Goal: Task Accomplishment & Management: Complete application form

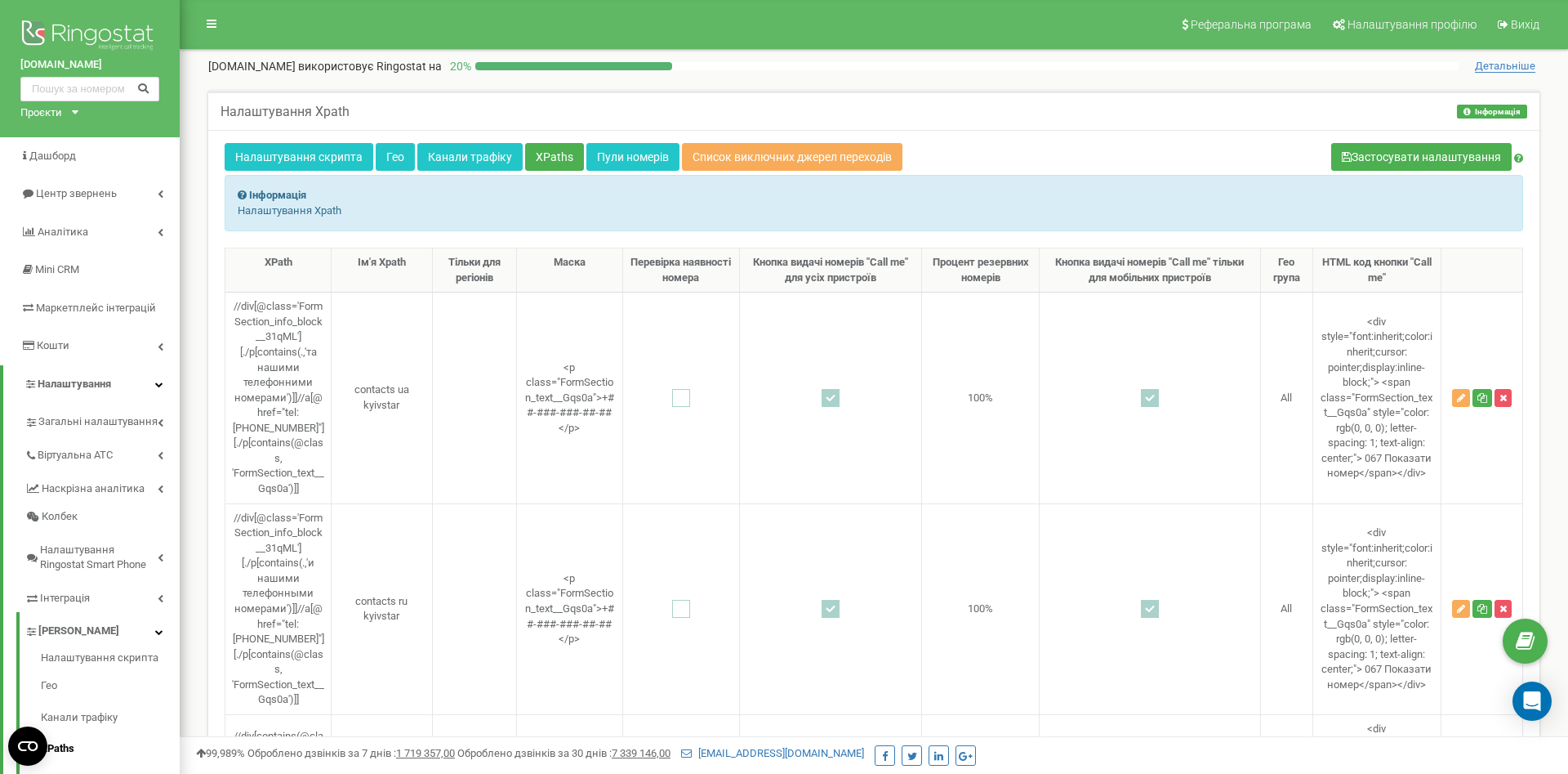
scroll to position [5113, 0]
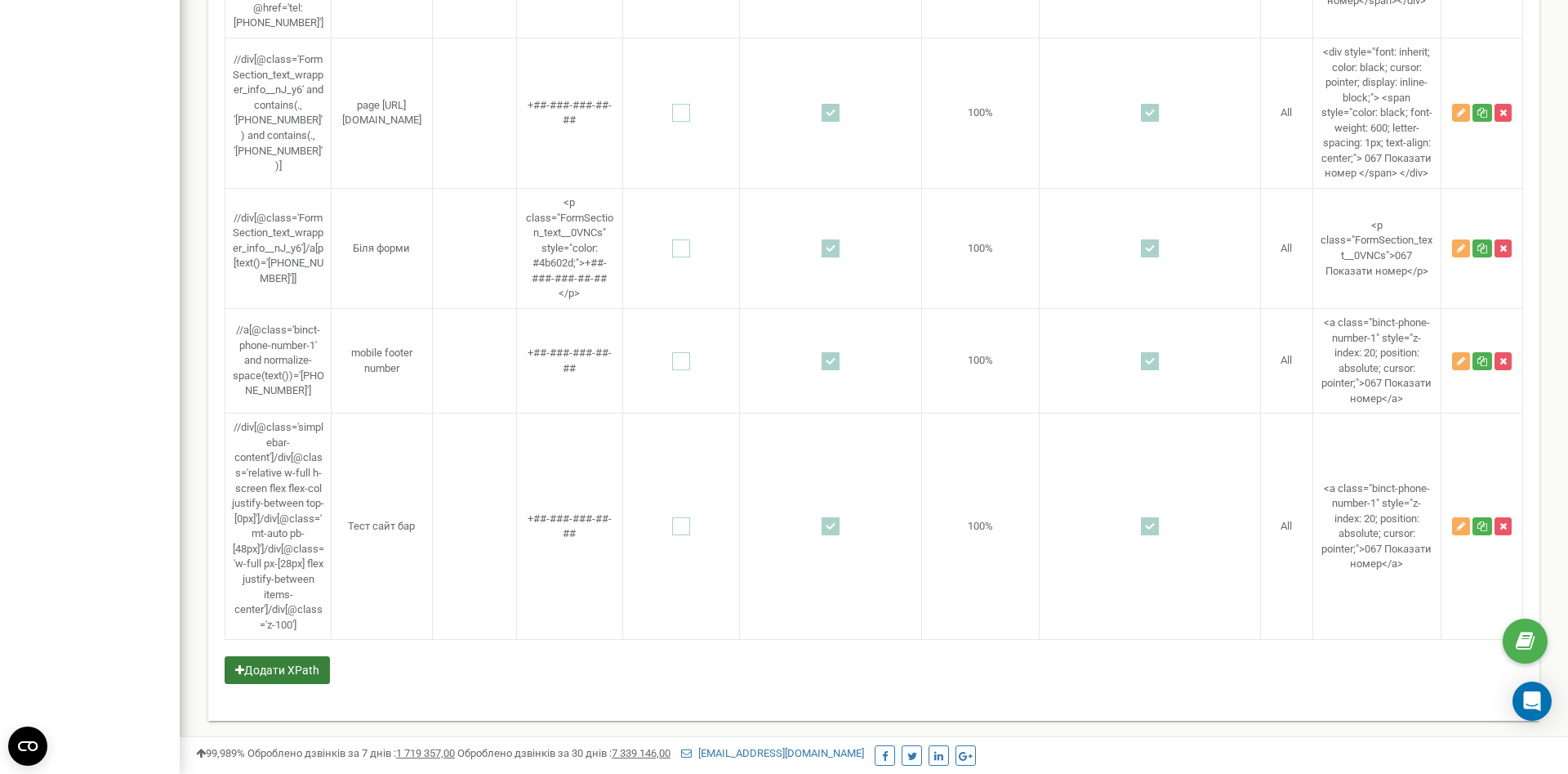
click at [303, 667] on button "Додати XPath" at bounding box center [277, 670] width 106 height 28
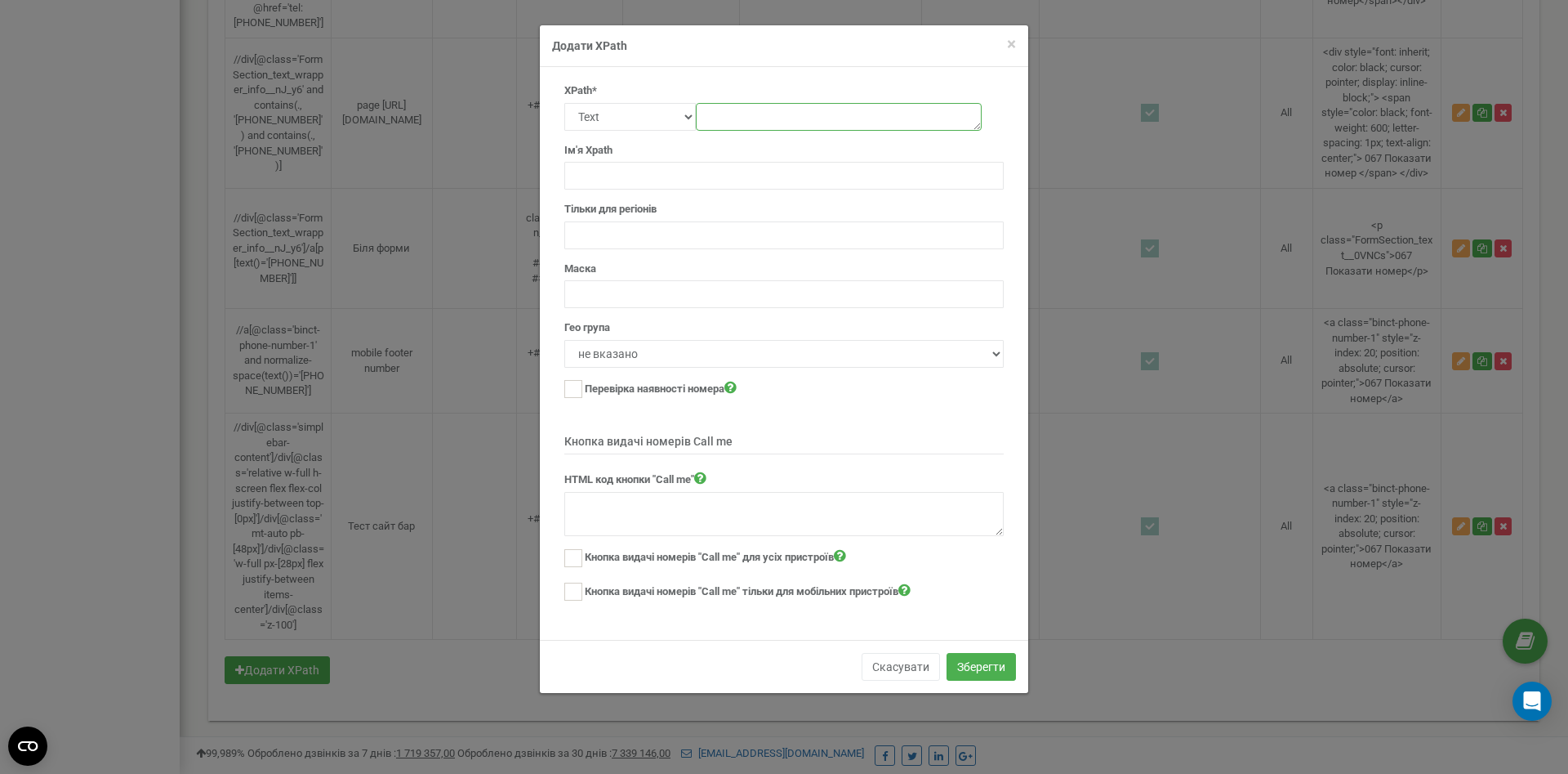
click at [716, 115] on textarea at bounding box center [839, 117] width 286 height 28
paste textarea "//div[contains(@class,'fixed') and contains(@class,'z-99')]//a[contains(concat(…"
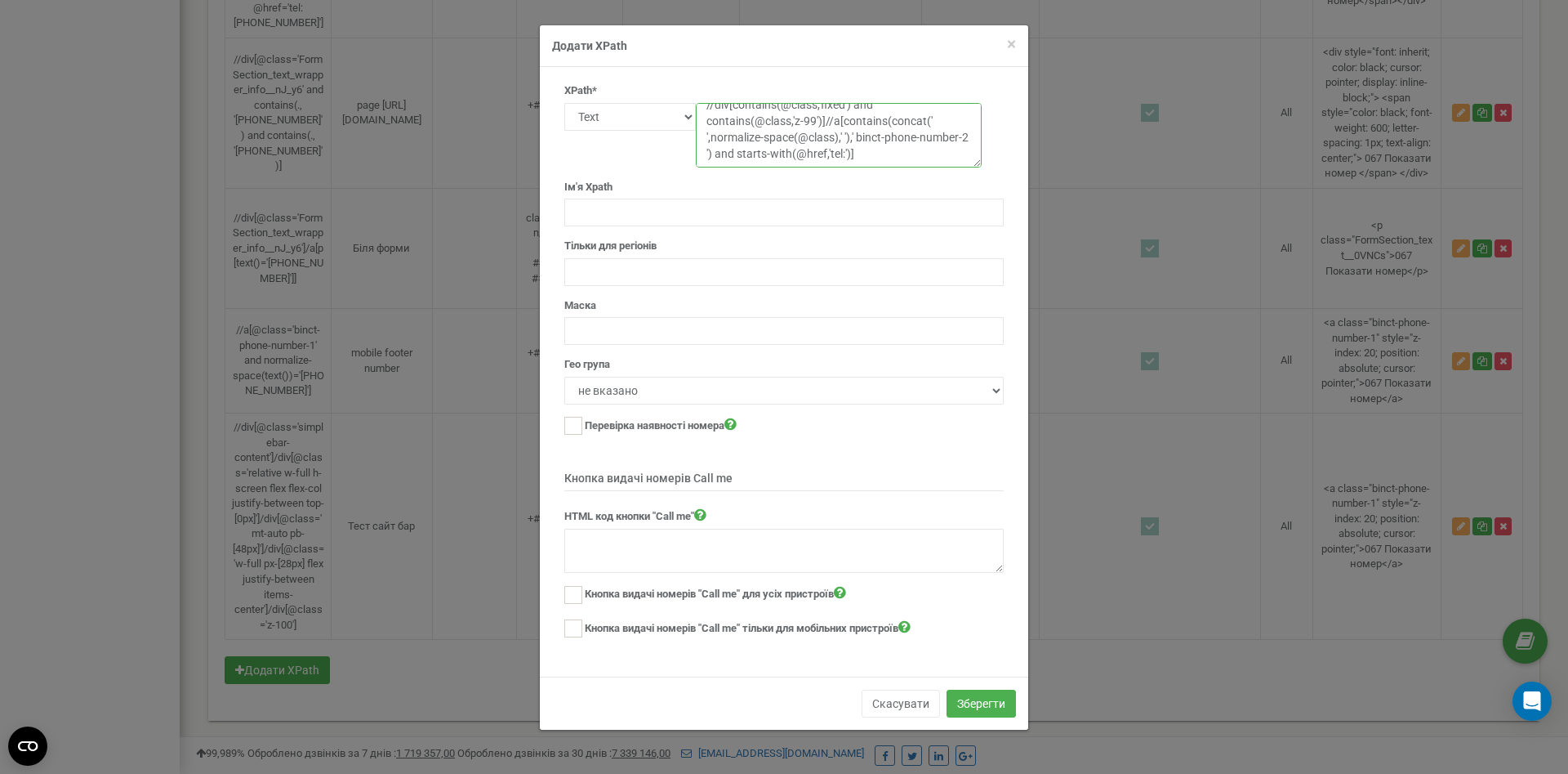
scroll to position [0, 0]
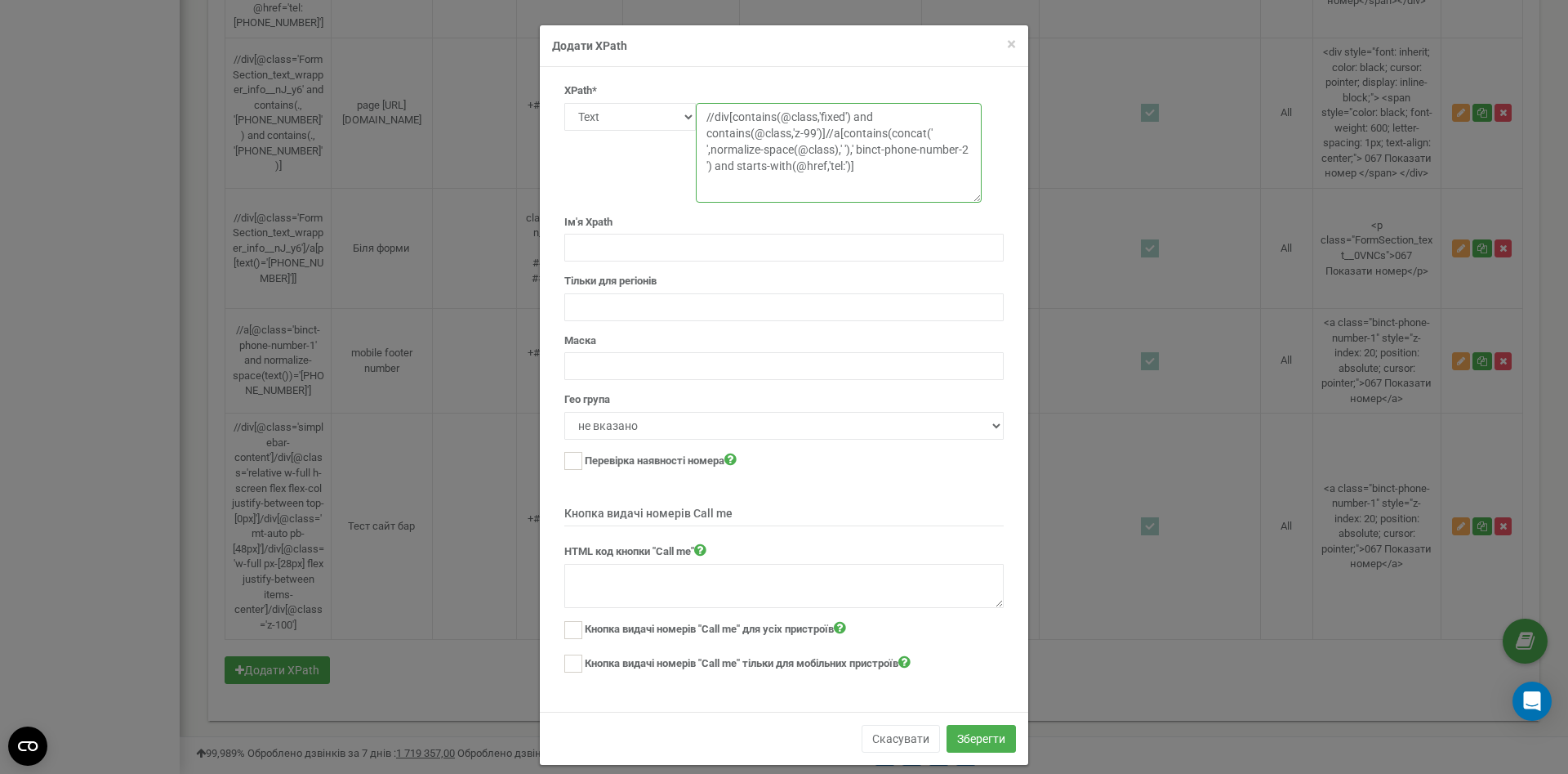
drag, startPoint x: 979, startPoint y: 123, endPoint x: 982, endPoint y: 194, distance: 71.1
click at [982, 194] on textarea "//div[contains(@class,'fixed') and contains(@class,'z-99')]//a[contains(concat(…" at bounding box center [839, 153] width 286 height 99
type textarea "//div[contains(@class,'fixed') and contains(@class,'z-99')]//a[contains(concat(…"
click at [674, 253] on input "text" at bounding box center [784, 247] width 440 height 28
drag, startPoint x: 638, startPoint y: 253, endPoint x: 450, endPoint y: 250, distance: 188.0
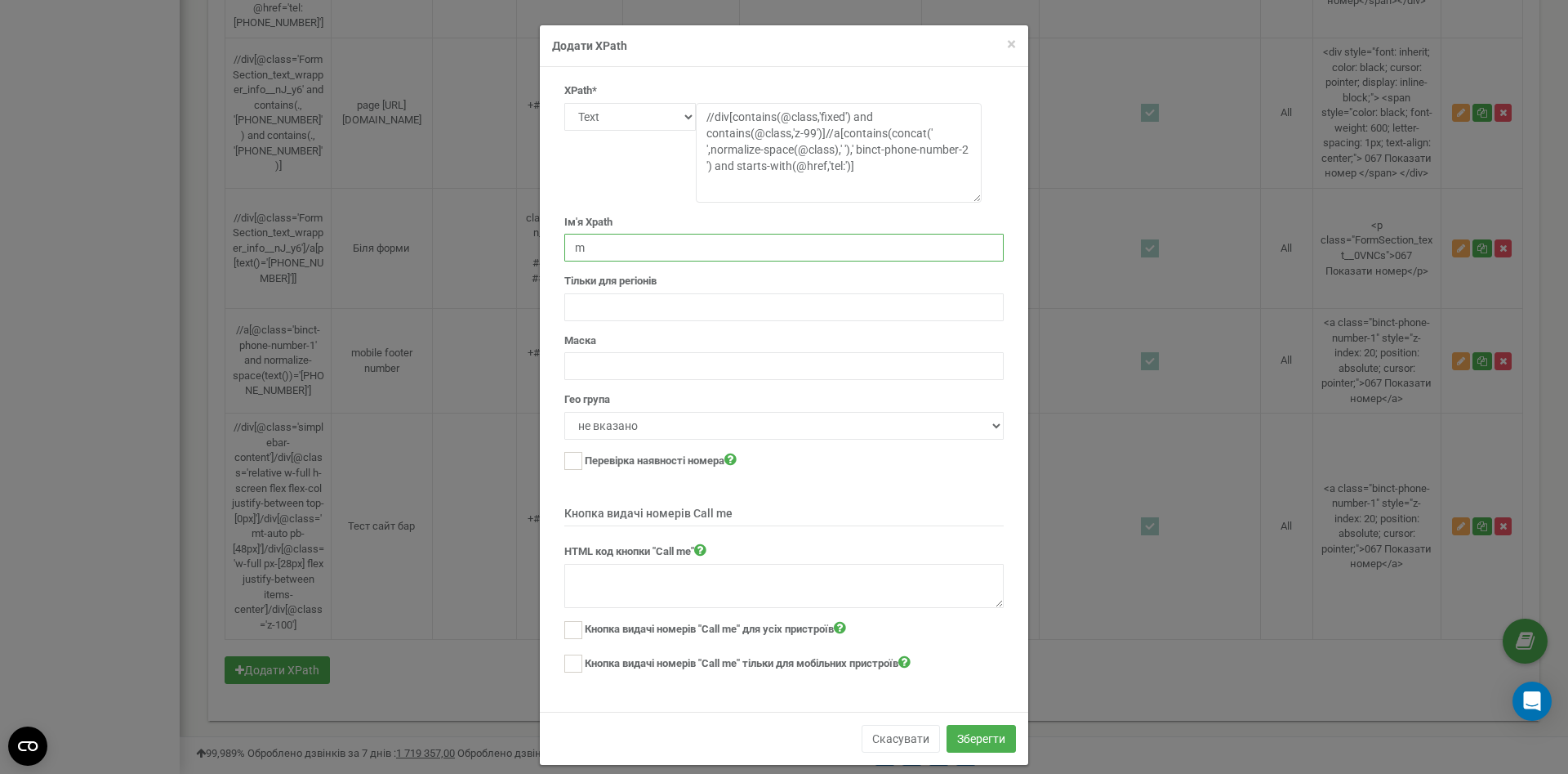
click at [564, 250] on input "m" at bounding box center [784, 247] width 440 height 28
paste input "contact-panel mobile"
type input "contact-panel mobile"
click at [620, 309] on input "text" at bounding box center [784, 307] width 440 height 28
click at [629, 377] on input "text" at bounding box center [784, 366] width 440 height 28
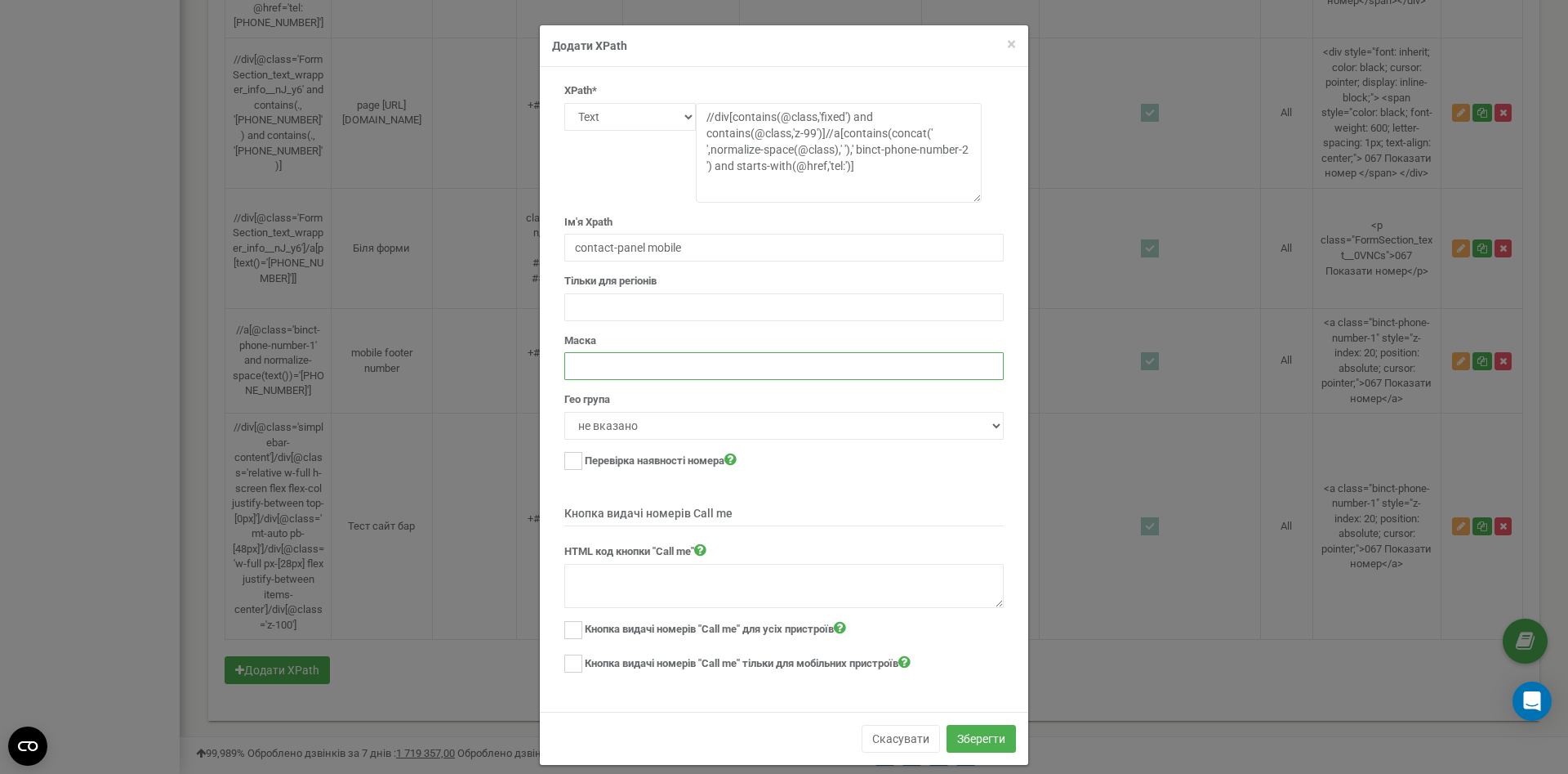
paste input "+##-###-###-##-##"
type input "+##-###-###-##-##"
click at [672, 602] on textarea at bounding box center [784, 585] width 440 height 44
paste textarea "[starts-with(translate(@href,' +-()',''),'tel:+380')] ∧ [string-length(translat…"
type textarea "[starts-with(translate(@href,' +-()',''),'tel:+380')] ∧ [string-length(translat…"
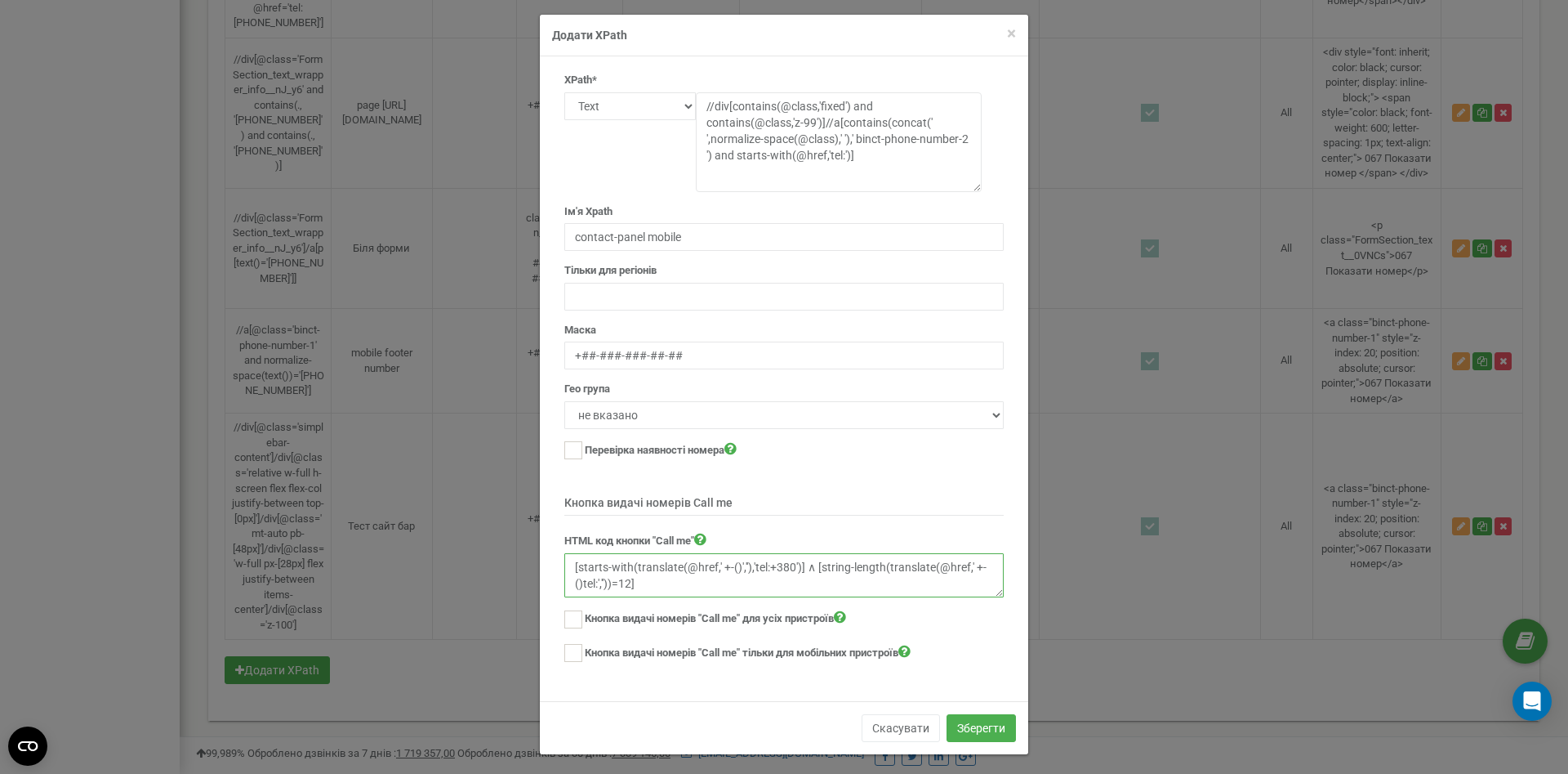
scroll to position [14, 0]
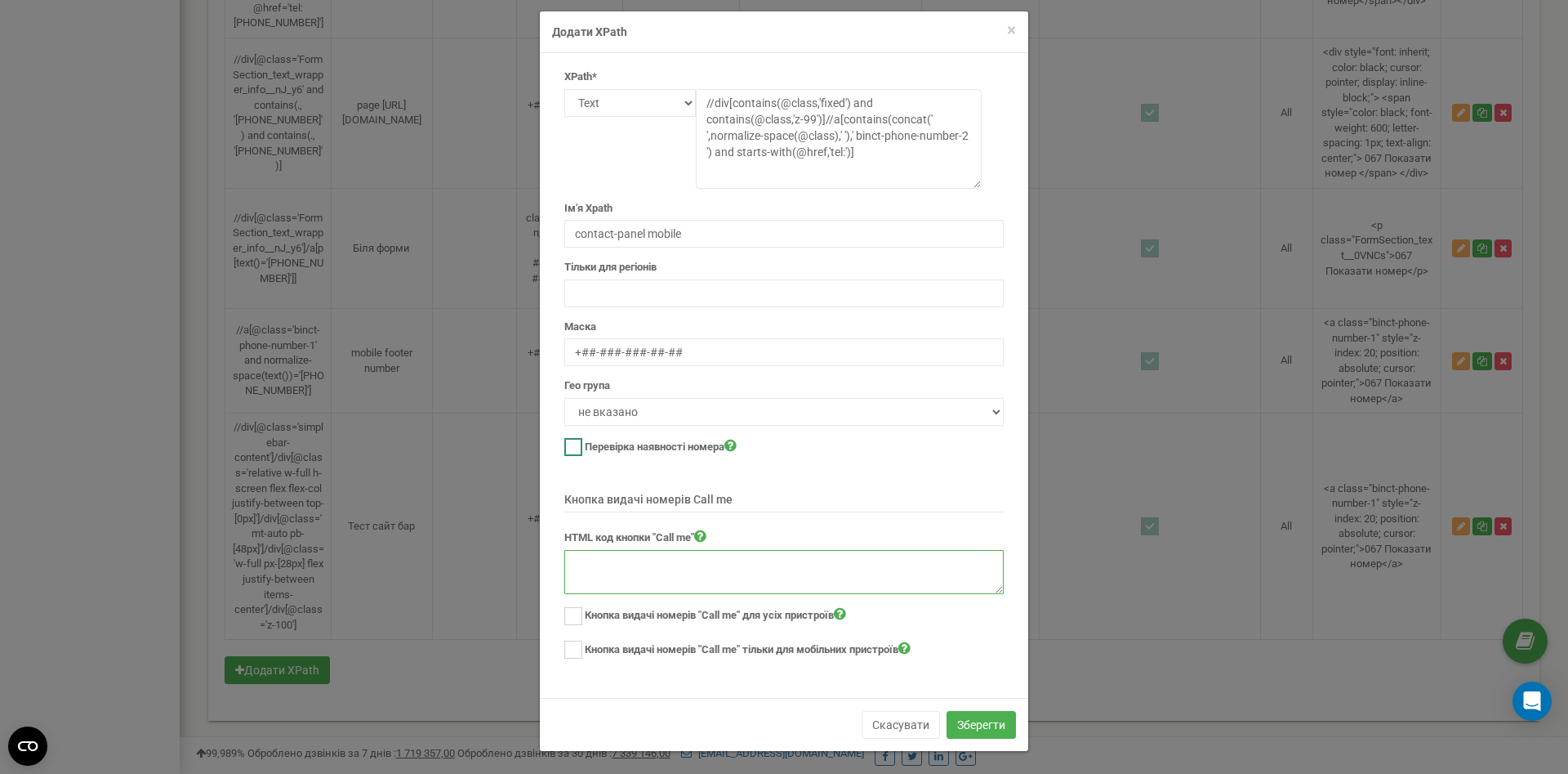
click at [580, 444] on ins at bounding box center [573, 447] width 18 height 18
checkbox input "true"
click at [564, 398] on select "не вказано All" at bounding box center [784, 412] width 440 height 28
select select "2"
click option "All" at bounding box center [0, 0] width 0 height 0
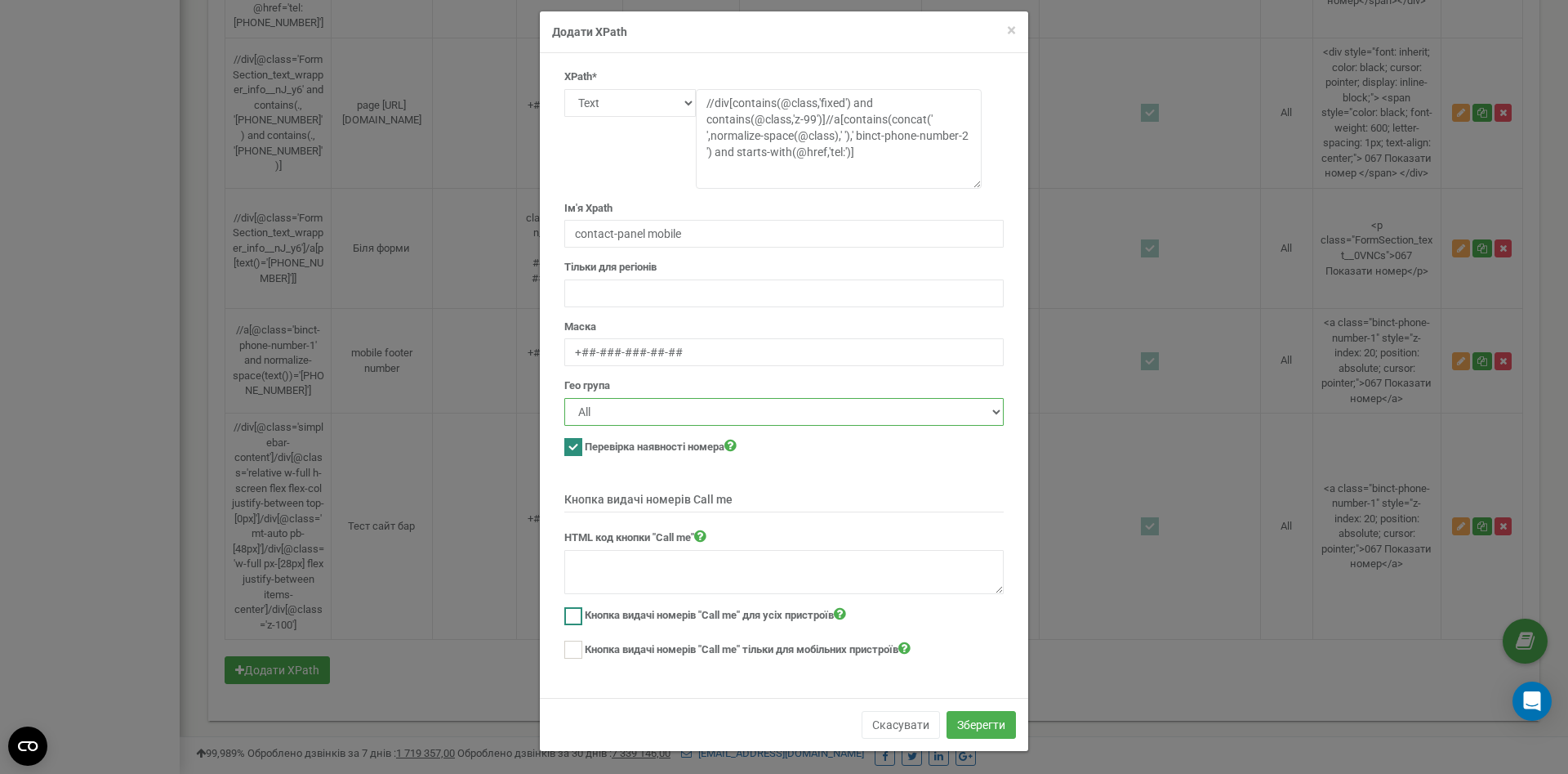
click at [571, 610] on ins at bounding box center [573, 616] width 18 height 18
checkbox input "true"
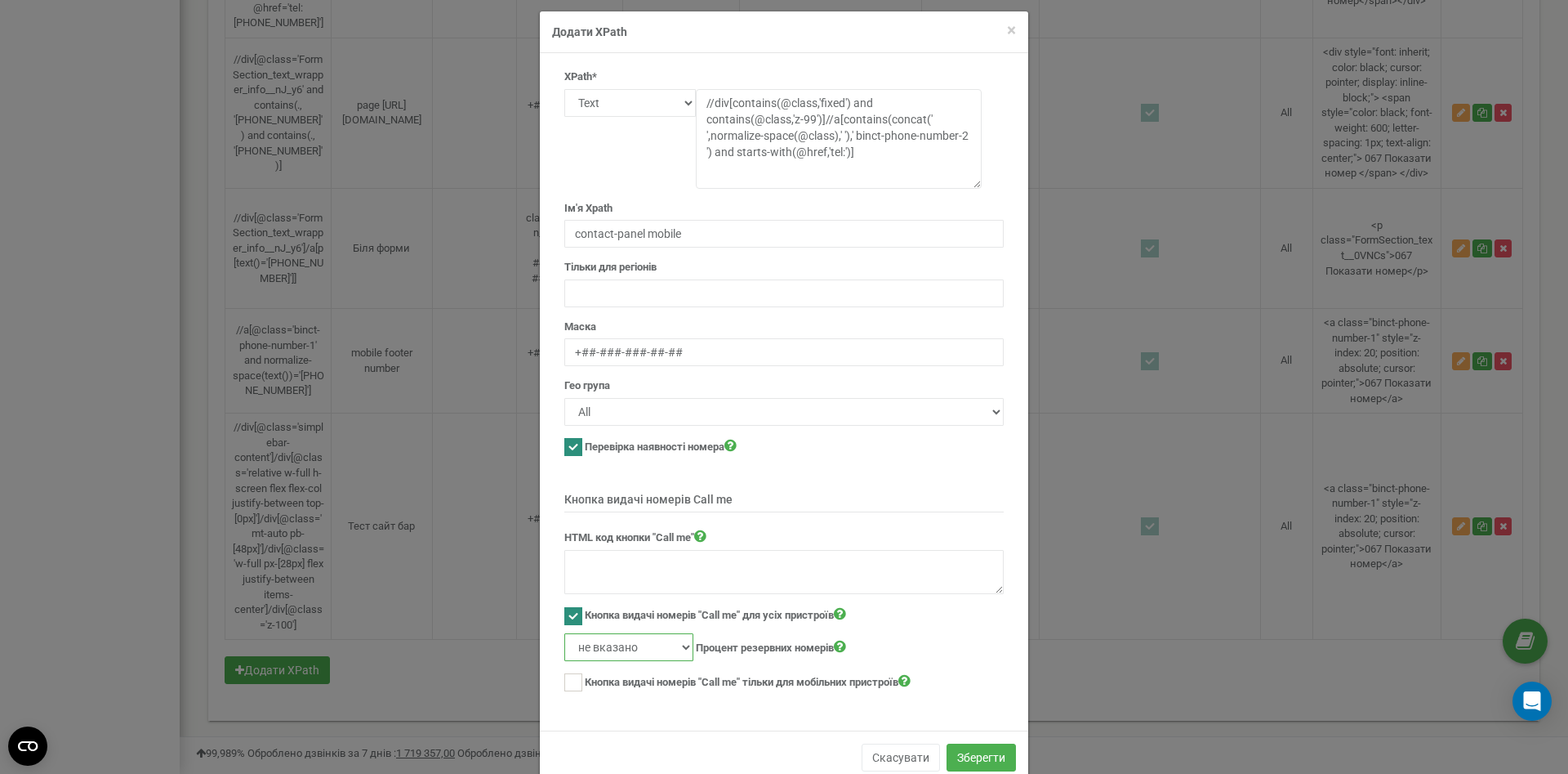
click at [564, 633] on select "не вказано 10% 20% 30% 40% 50% 60% 70% 80% 90% 100%" at bounding box center [628, 647] width 129 height 28
select select "100"
click option "100%" at bounding box center [0, 0] width 0 height 0
click at [571, 691] on div "XPath* Text Class Id Manual mode //div[contains(@class,'fixed') and contains(@c…" at bounding box center [784, 387] width 464 height 637
click at [575, 676] on ins at bounding box center [573, 683] width 18 height 18
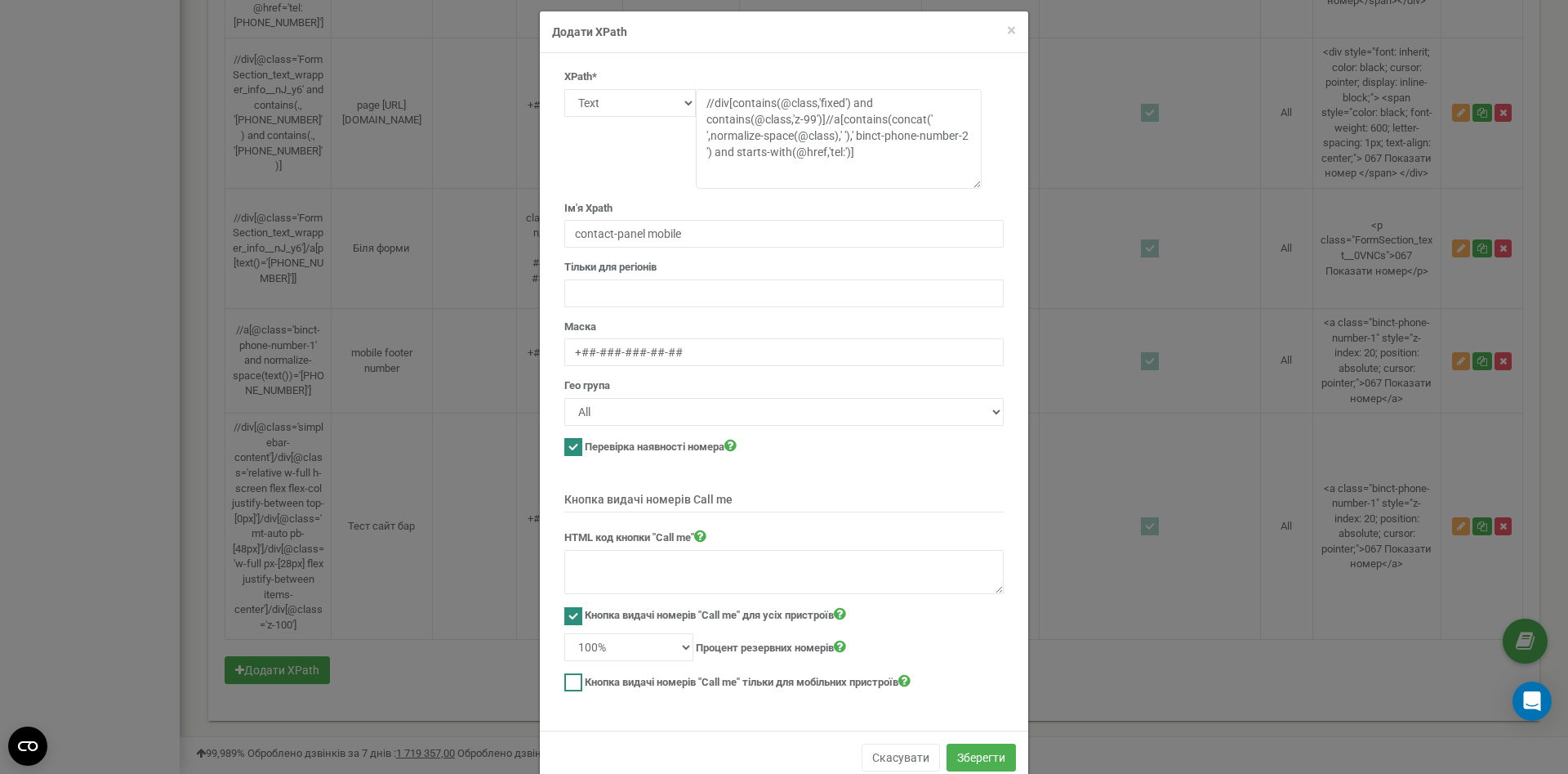
checkbox input "true"
click at [630, 571] on textarea at bounding box center [784, 572] width 440 height 44
paste textarea "[starts-with(translate(@href,' +-()',''),'tel:+380')] ∧ [string-length(translat…"
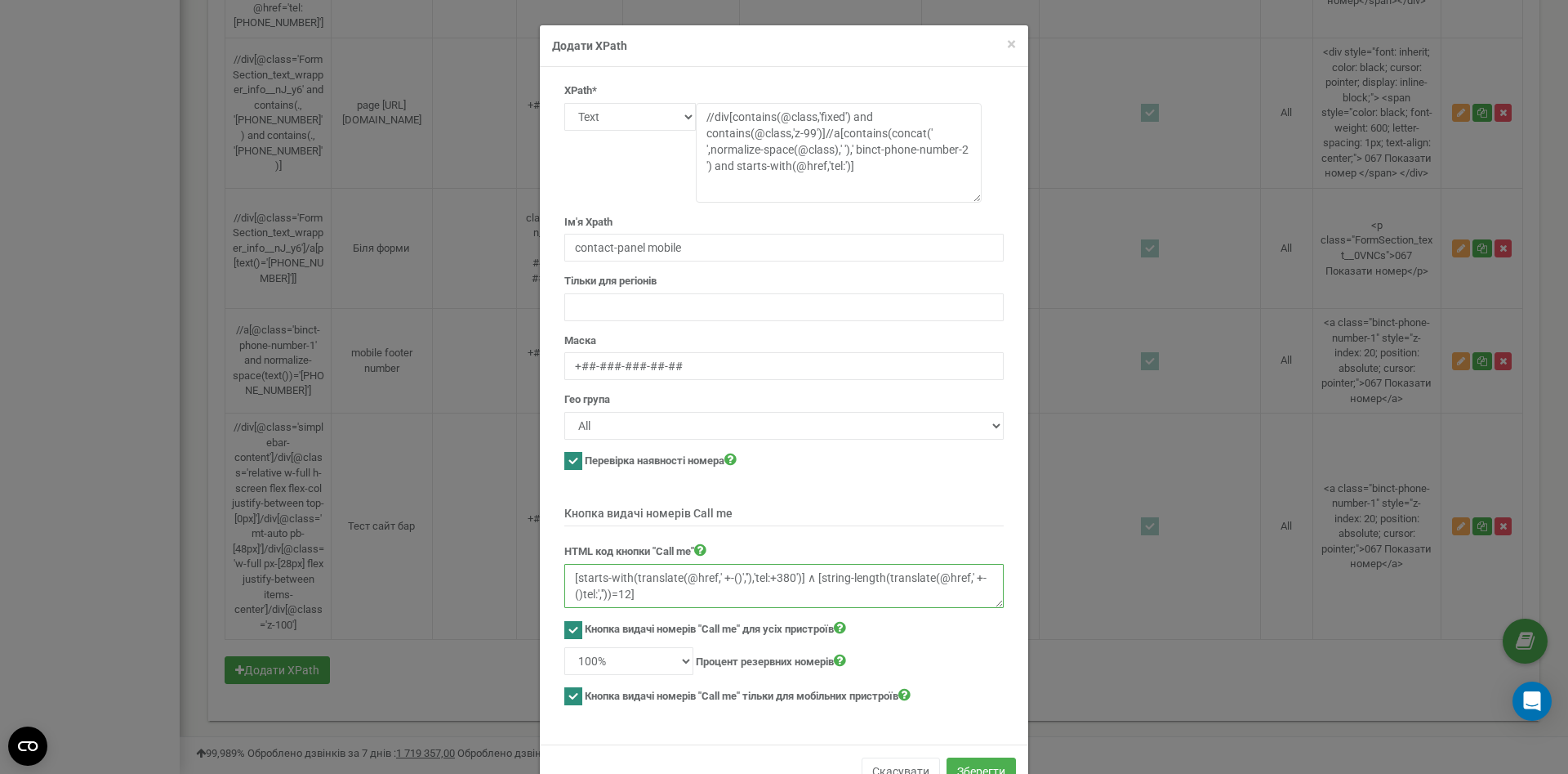
drag, startPoint x: 672, startPoint y: 603, endPoint x: 544, endPoint y: 574, distance: 131.2
click at [564, 574] on textarea "[starts-with(translate(@href,' +-()',''),'tel:+380')] ∧ [string-length(translat…" at bounding box center [784, 585] width 440 height 44
paste textarea "<div style="border:1px solid #39464e;border-radius:6px;background:transparent;f…"
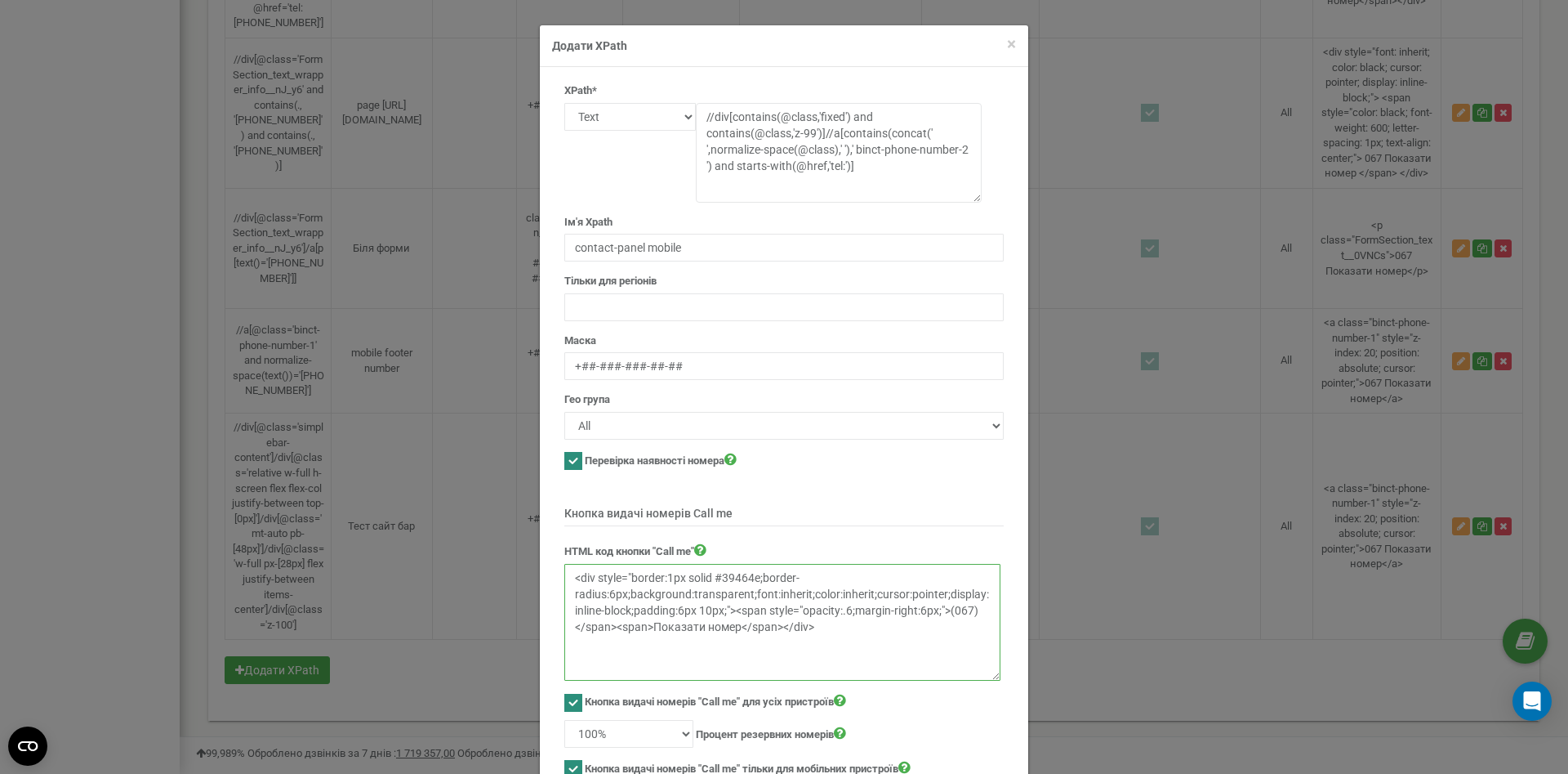
drag, startPoint x: 997, startPoint y: 604, endPoint x: 994, endPoint y: 676, distance: 72.1
click at [994, 676] on textarea "<div style="border:1px solid #39464e;border-radius:6px;background:transparent;f…" at bounding box center [782, 621] width 436 height 117
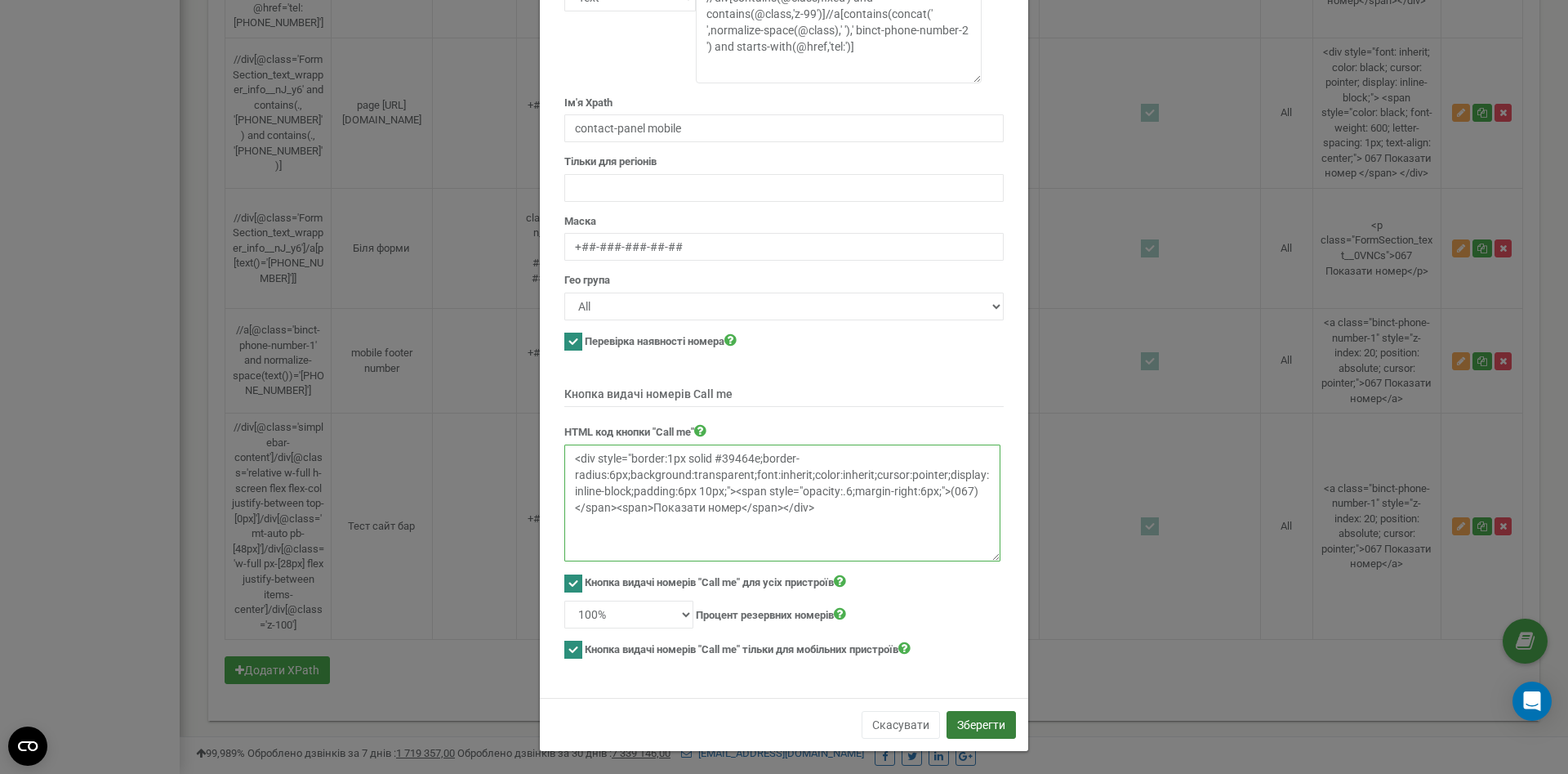
type textarea "<div style="border:1px solid #39464e;border-radius:6px;background:transparent;f…"
click at [988, 719] on button "Зберегти" at bounding box center [981, 724] width 70 height 28
drag, startPoint x: 821, startPoint y: 518, endPoint x: 567, endPoint y: 455, distance: 261.7
click at [567, 455] on textarea "<div style="border:1px solid #39464e;border-radius:6px;background:transparent;f…" at bounding box center [782, 502] width 436 height 117
click at [839, 505] on textarea "<div style="border:1px solid #39464e;border-radius:6px;background:transparent;f…" at bounding box center [782, 502] width 436 height 117
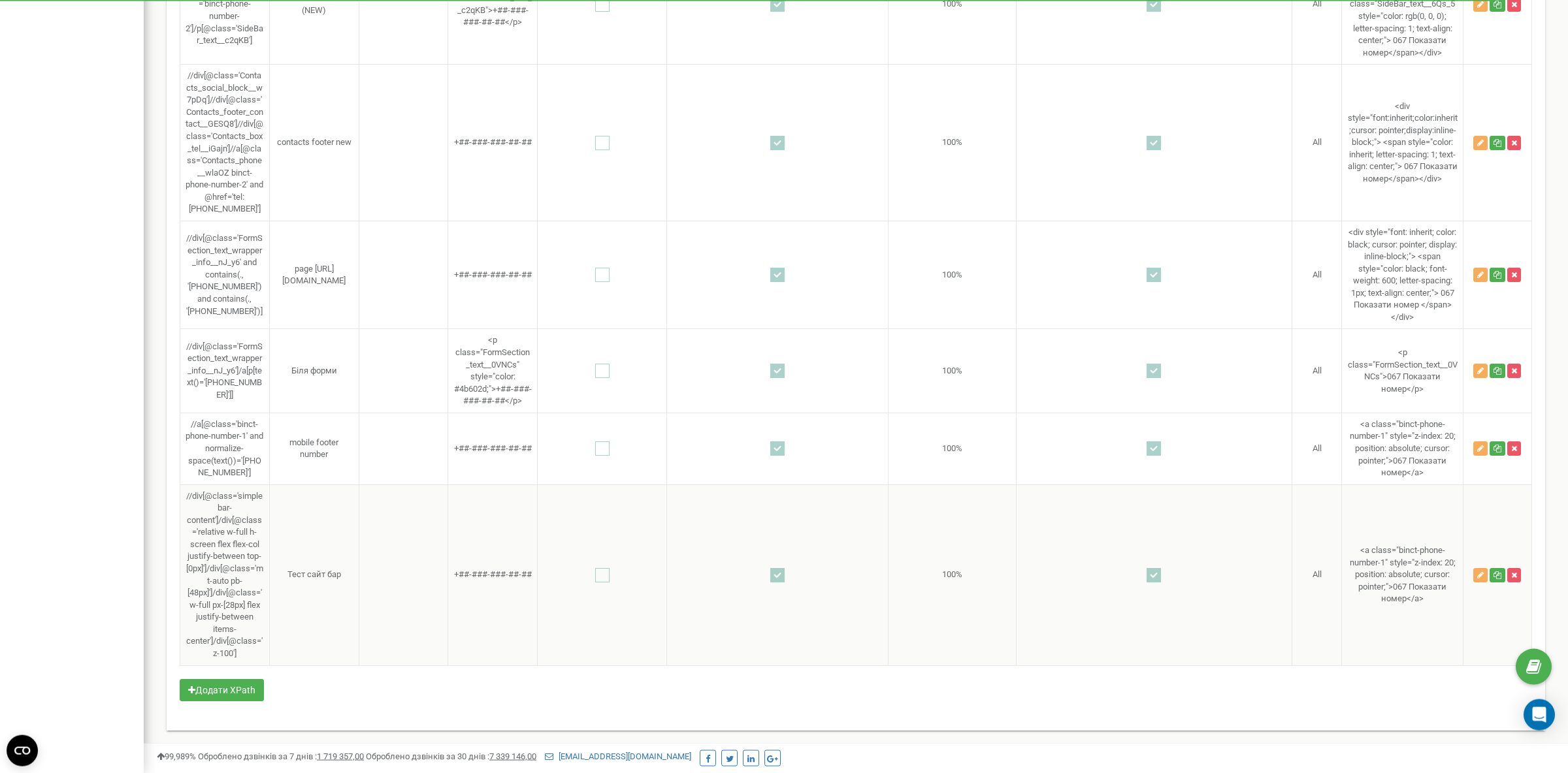
scroll to position [3932, 0]
click at [208, 618] on button "Додати XPath" at bounding box center [222, 690] width 84 height 22
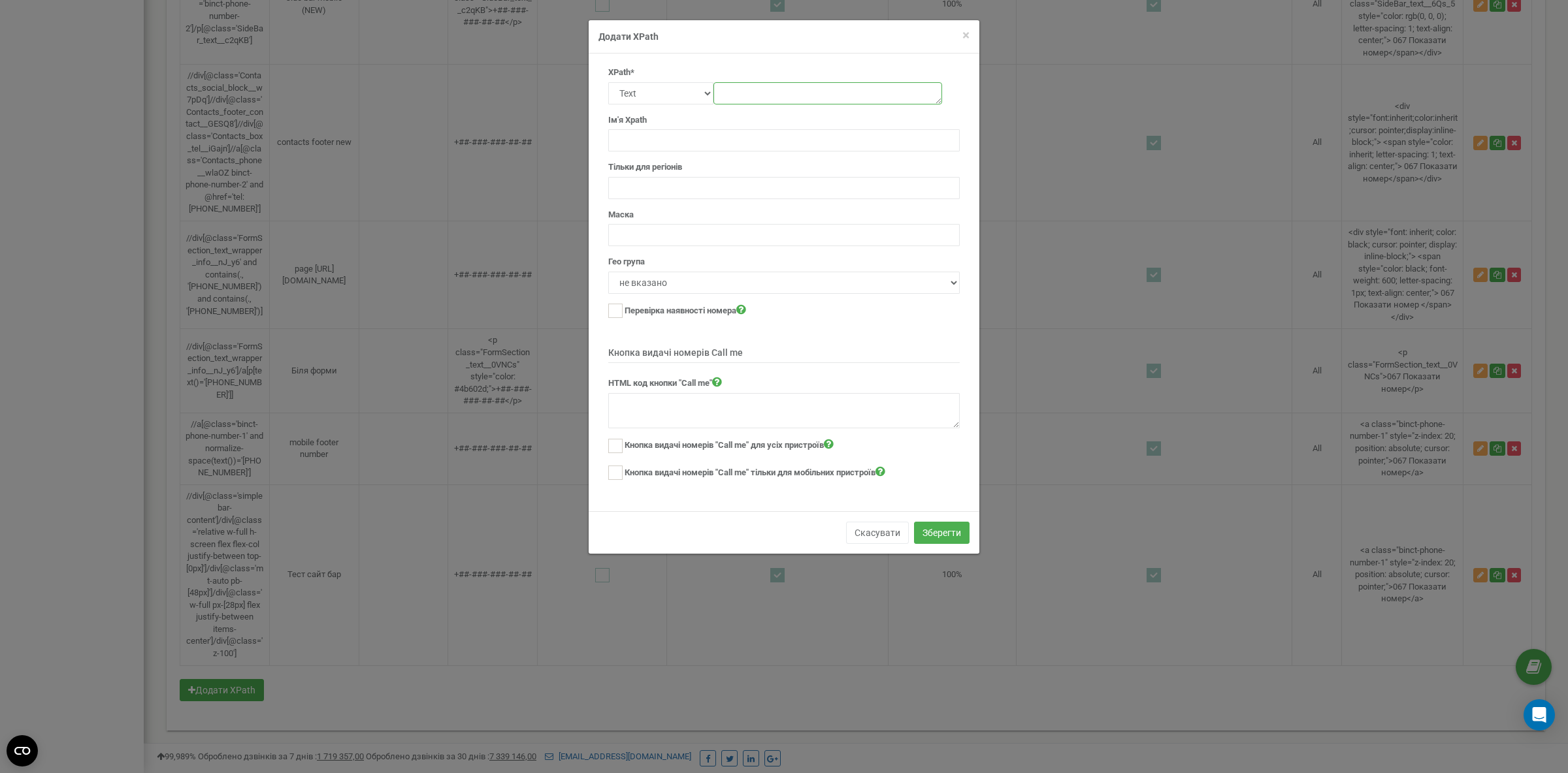
click at [764, 95] on textarea at bounding box center [827, 93] width 229 height 22
paste textarea "//div[contains(@class,'fixed') and contains(@class,'z-99')]//a[contains(concat(…"
type textarea "//div[contains(@class,'fixed') and contains(@class,'z-99')]//a[contains(concat(…"
click at [640, 133] on input "text" at bounding box center [783, 140] width 352 height 22
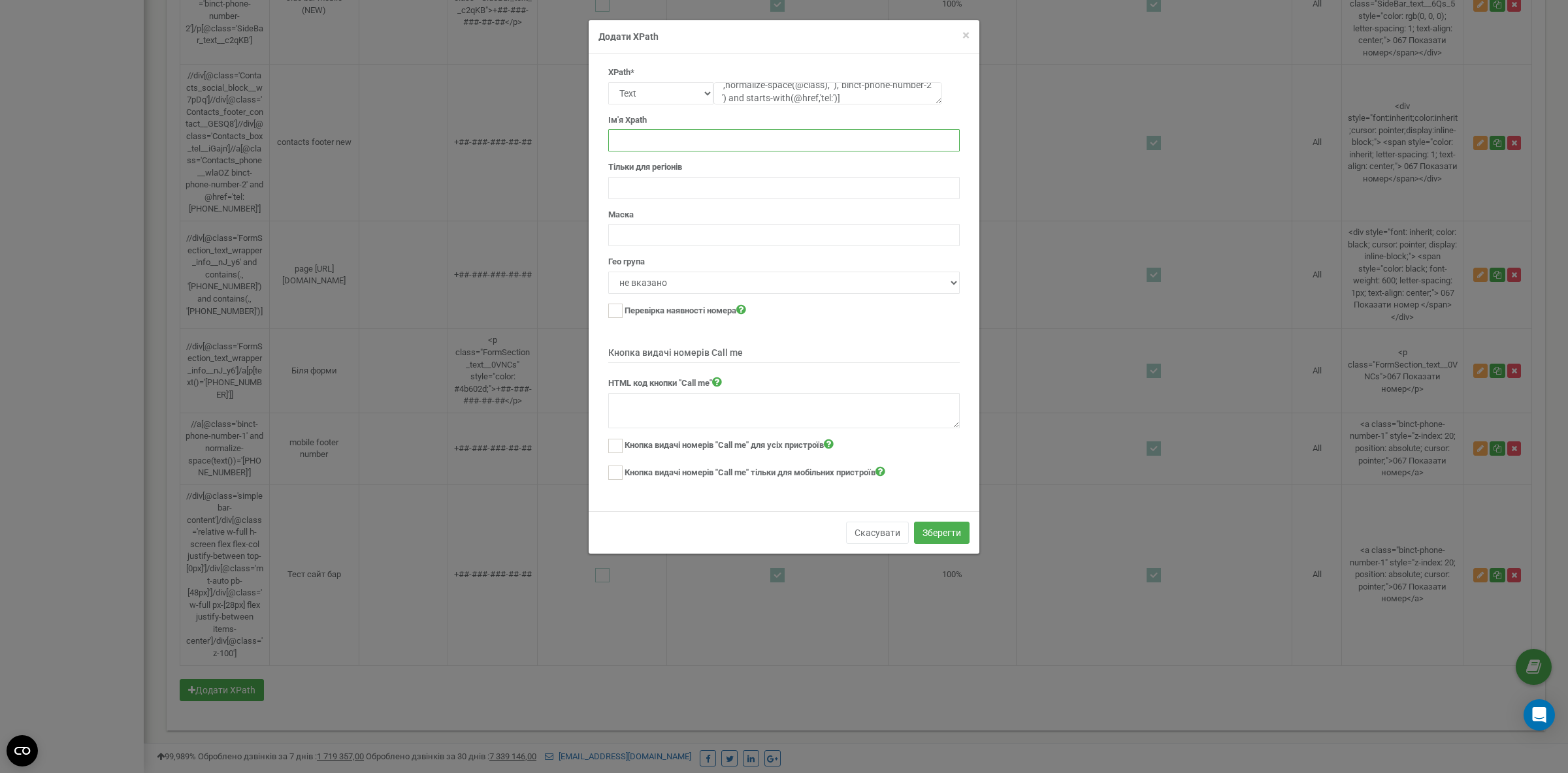
paste input "contact-panel mobile"
type input "contact-panel mobile"
click at [671, 180] on input "text" at bounding box center [783, 188] width 352 height 22
click at [667, 235] on input "text" at bounding box center [783, 235] width 352 height 22
paste input "+##-###-###-##-##"
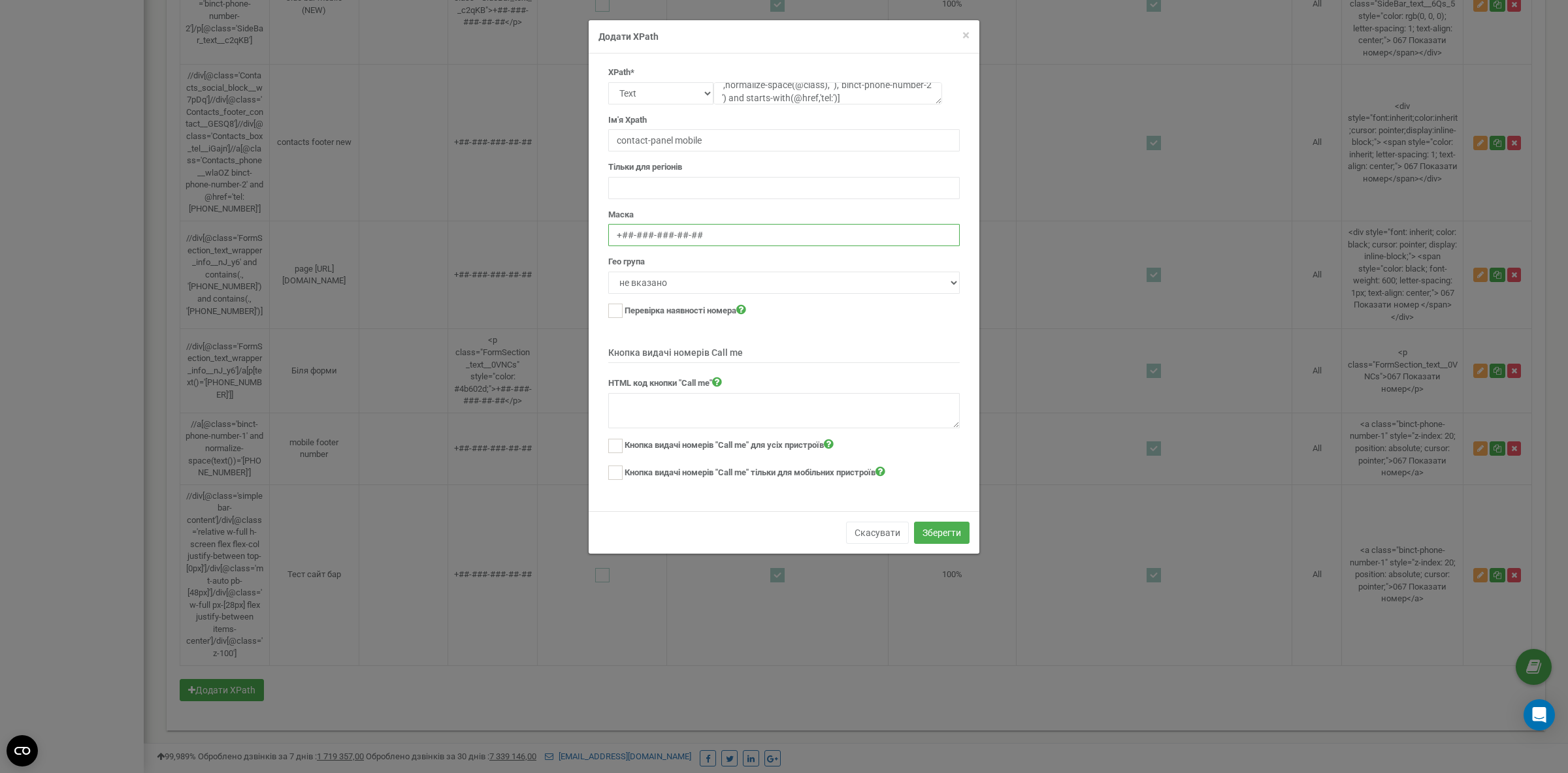
type input "+##-###-###-##-##"
click at [608, 271] on select "не вказано All" at bounding box center [783, 282] width 352 height 22
select select "2"
click option "All" at bounding box center [0, 0] width 0 height 0
click at [621, 313] on ins at bounding box center [615, 311] width 14 height 14
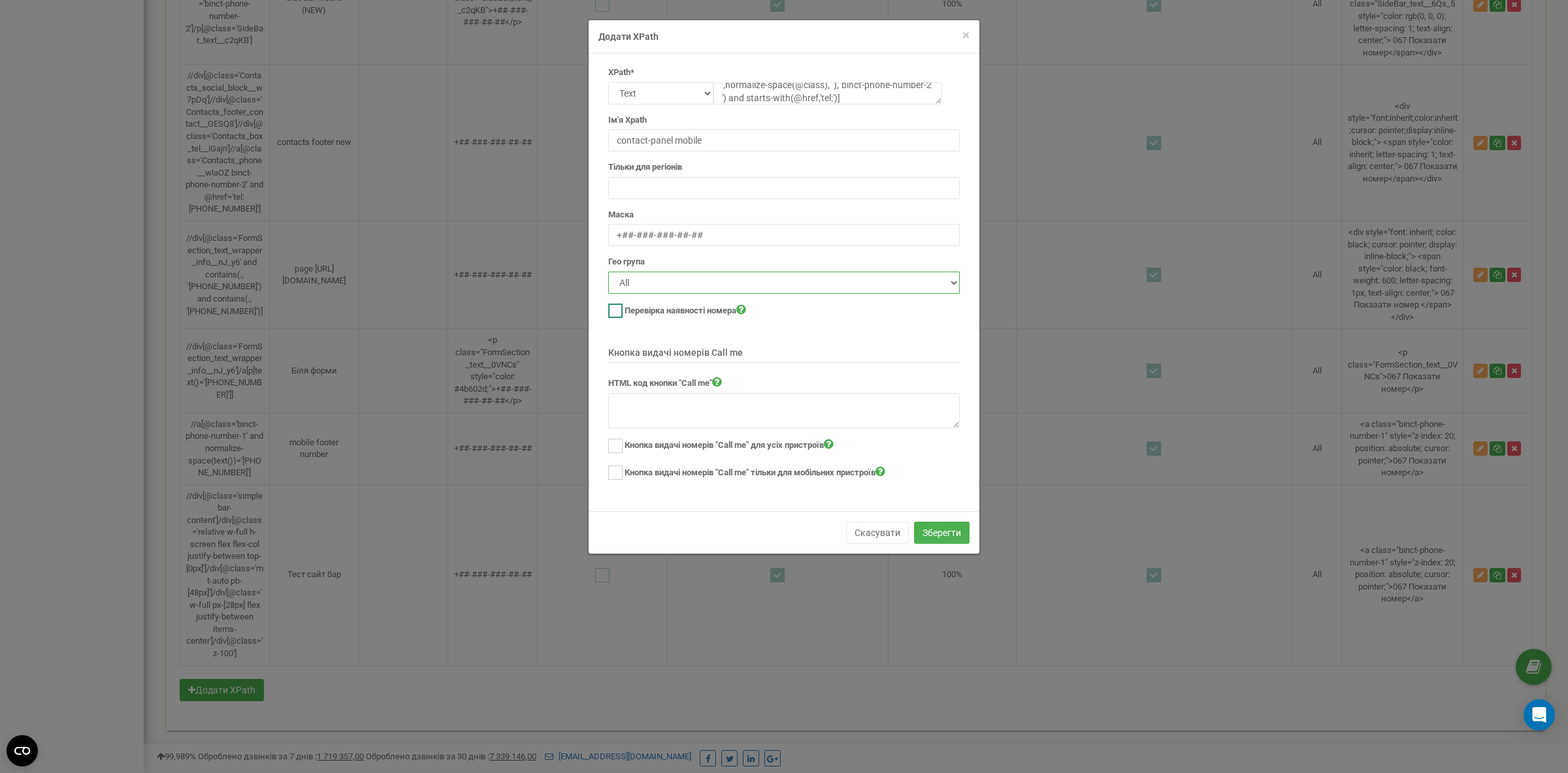
checkbox input "true"
click at [744, 414] on textarea at bounding box center [783, 411] width 352 height 35
paste textarea "<div style="border:1px solid #39464e;border-radius:6px;background:transparent;f…"
type textarea "<div style="border:1px solid #39464e;border-radius:6px;background:transparent;f…"
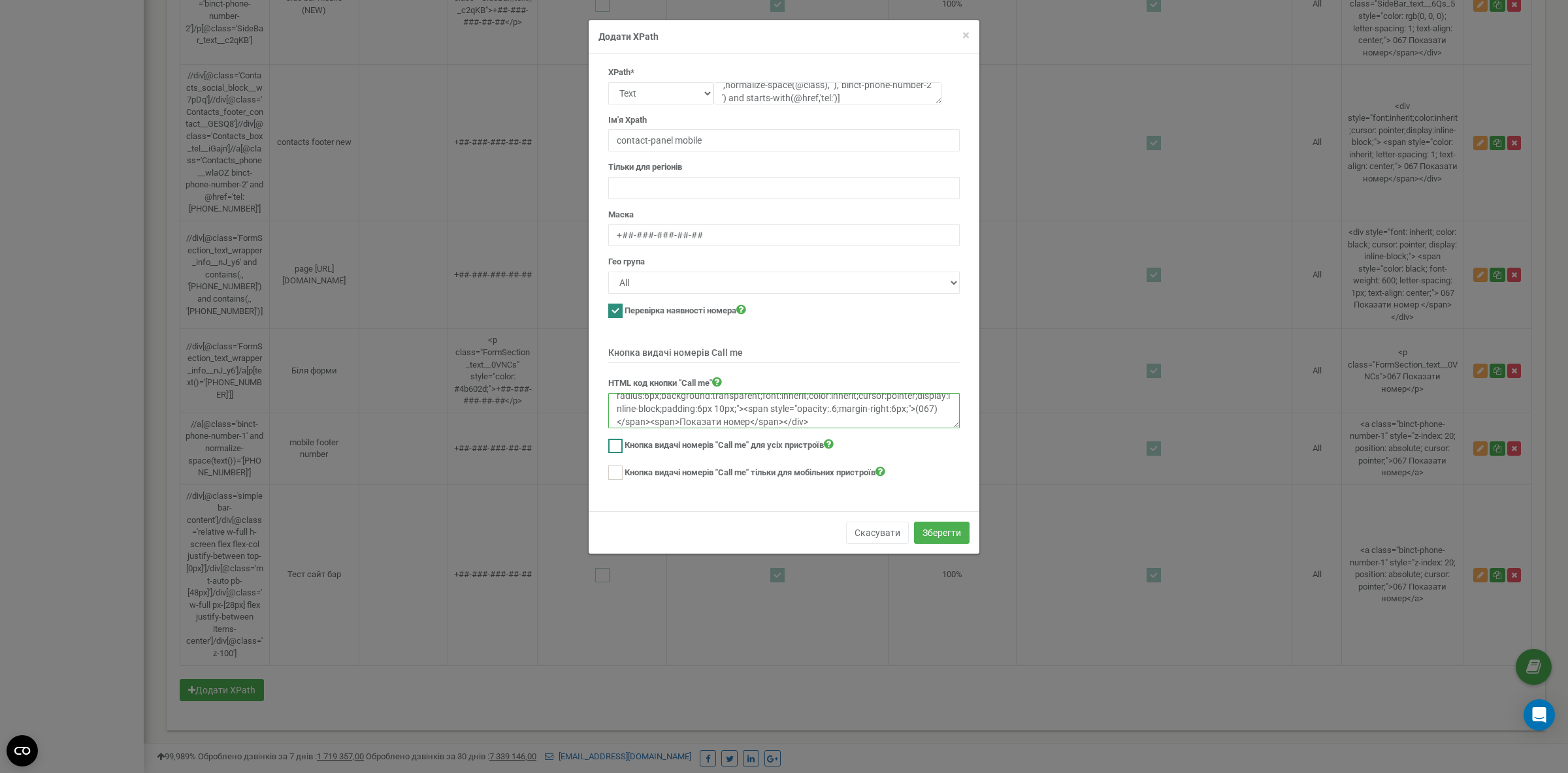
drag, startPoint x: 617, startPoint y: 444, endPoint x: 624, endPoint y: 467, distance: 24.0
click at [617, 445] on ins at bounding box center [615, 446] width 14 height 14
checkbox input "true"
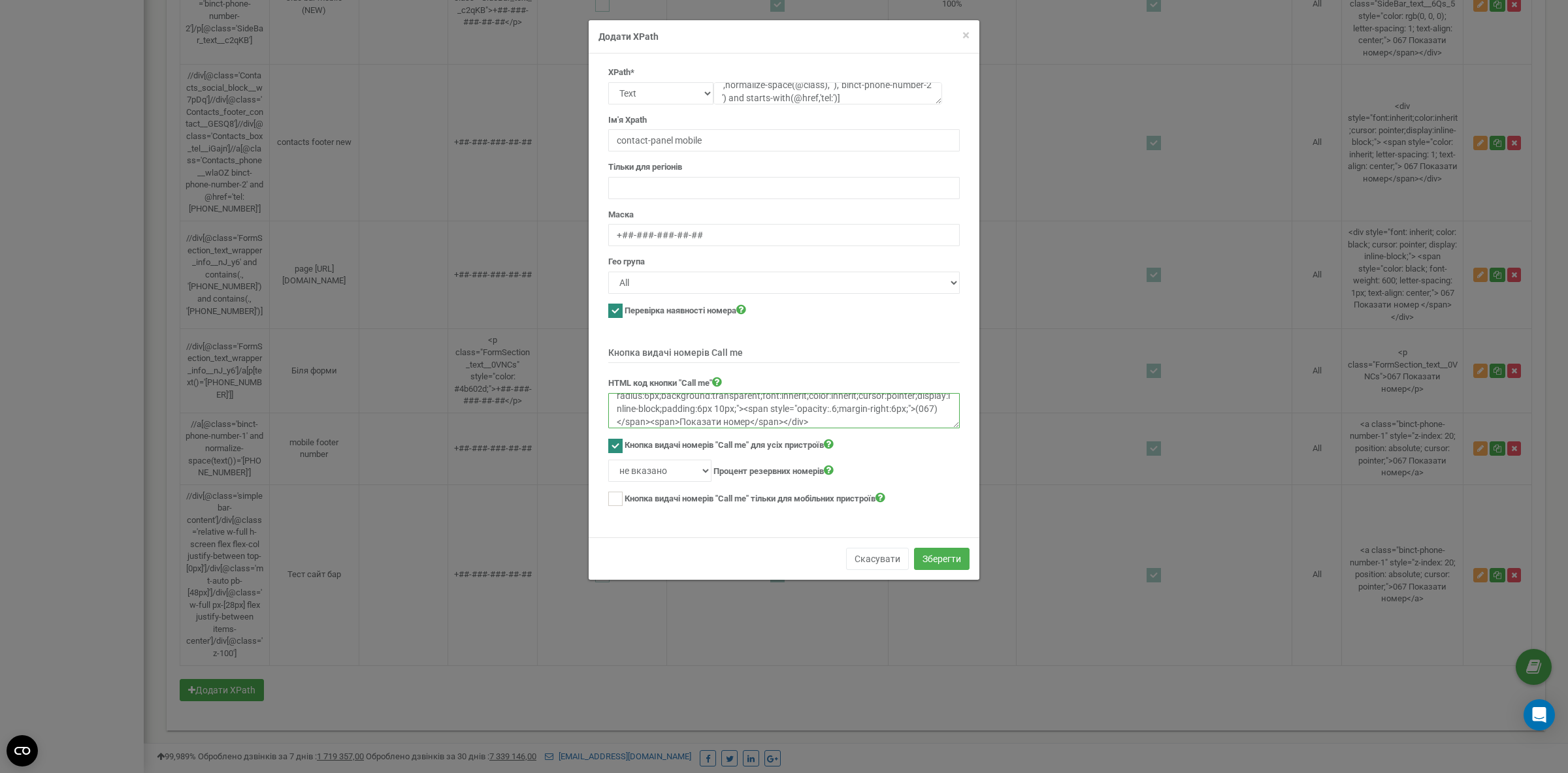
type textarea "<div style="border:1px solid #39464e;border-radius:6px;background:transparent;f…"
click at [608, 460] on select "не вказано 10% 20% 30% 40% 50% 60% 70% 80% 90% 100%" at bounding box center [659, 471] width 103 height 22
select select "100"
click option "100%" at bounding box center [0, 0] width 0 height 0
click at [611, 499] on ins at bounding box center [615, 499] width 14 height 14
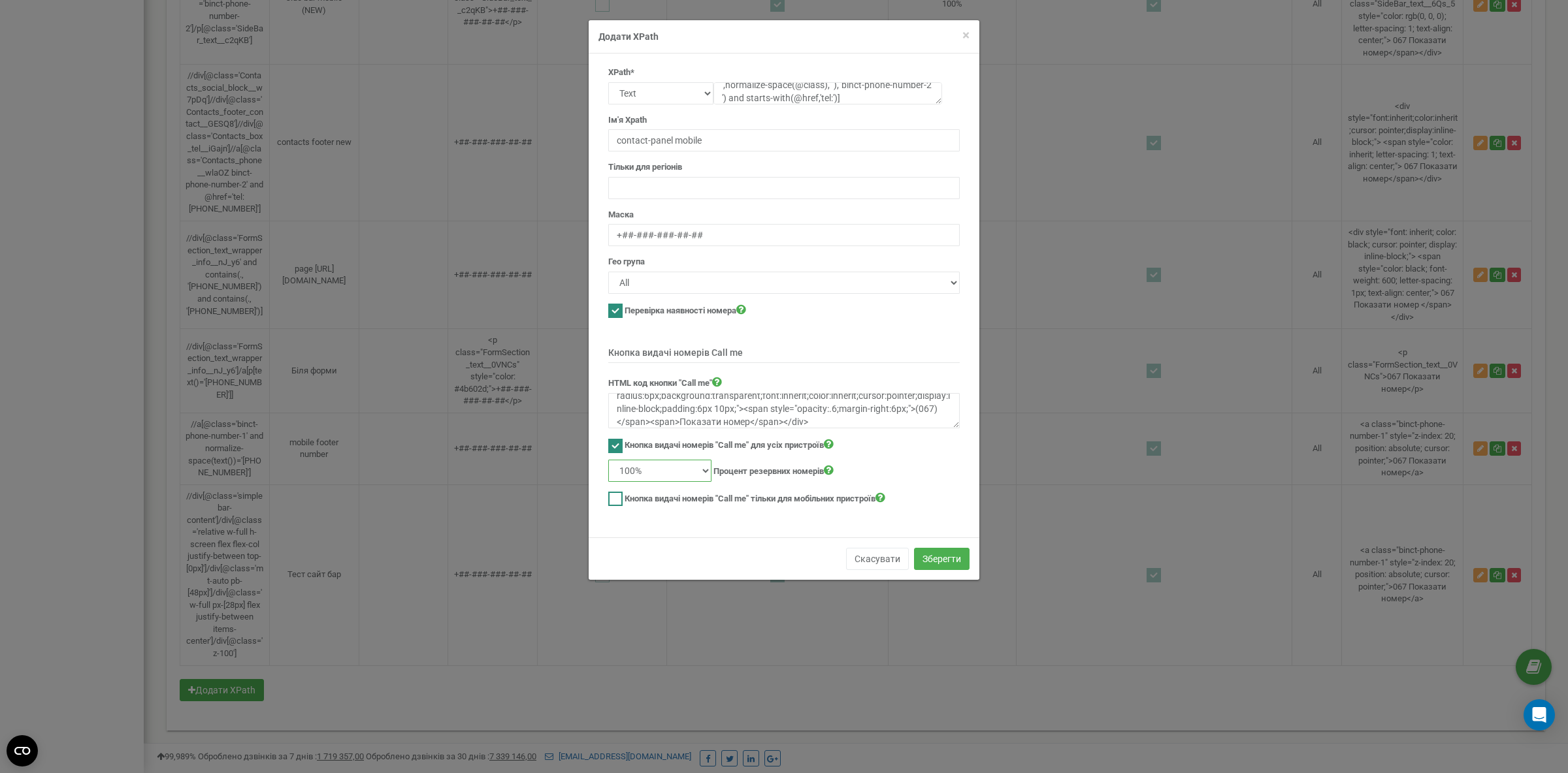
checkbox input "true"
click at [653, 196] on input "text" at bounding box center [783, 188] width 352 height 22
click at [944, 562] on button "Зберегти" at bounding box center [941, 559] width 56 height 22
click at [659, 190] on input "text" at bounding box center [783, 188] width 352 height 22
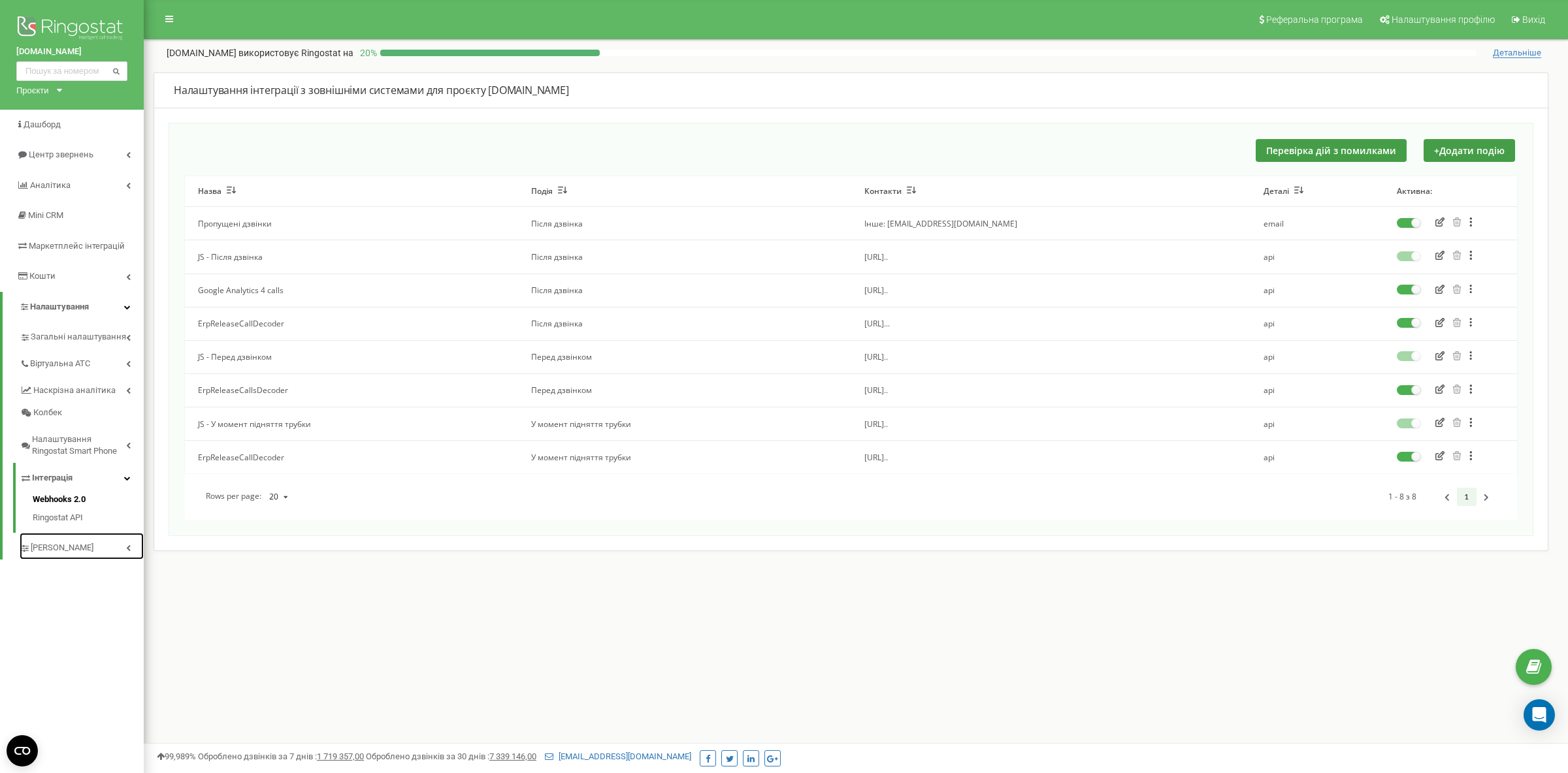
click at [72, 547] on span "[PERSON_NAME]" at bounding box center [62, 548] width 63 height 12
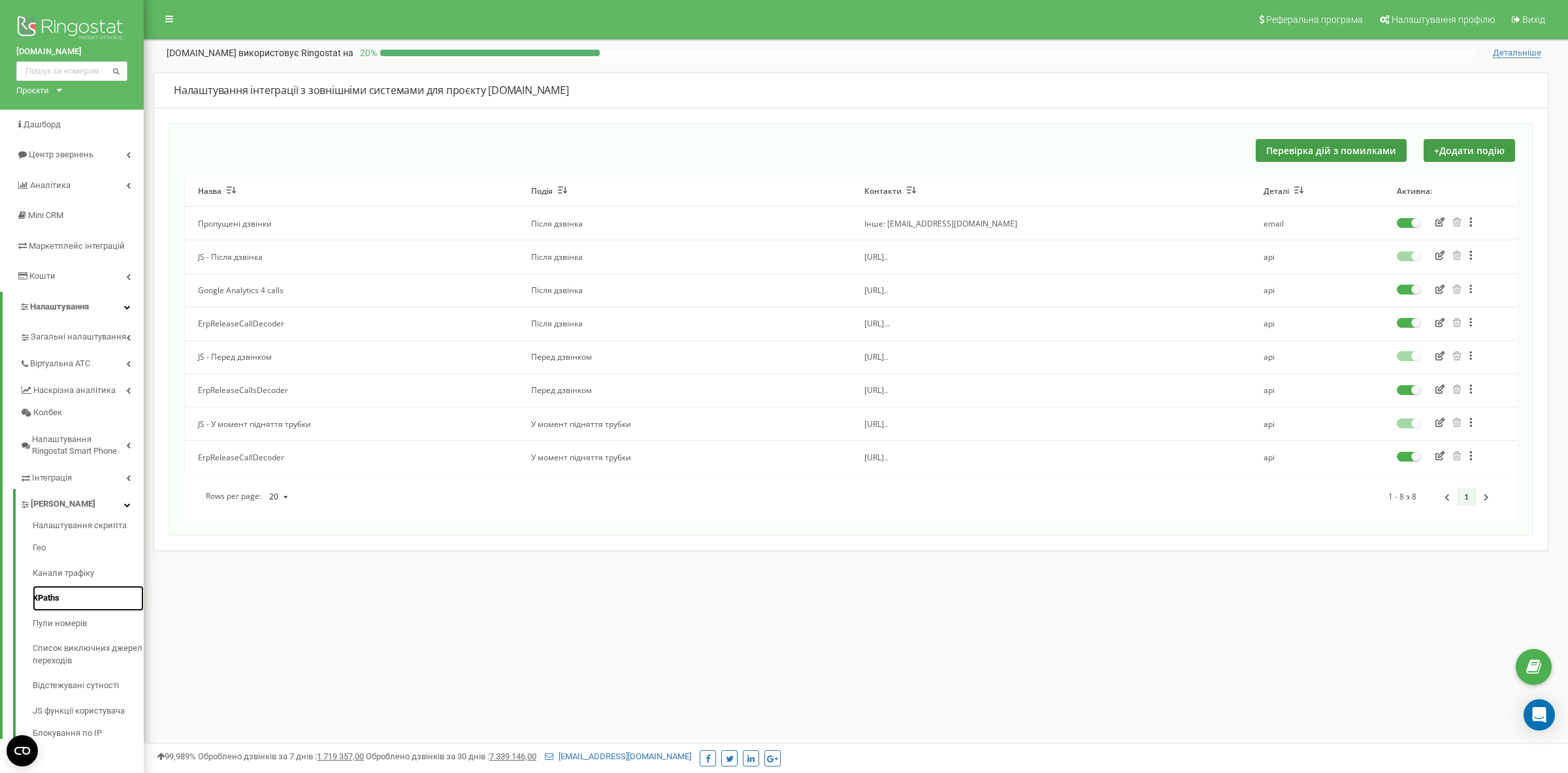
click at [71, 601] on link "XPaths" at bounding box center [88, 598] width 111 height 25
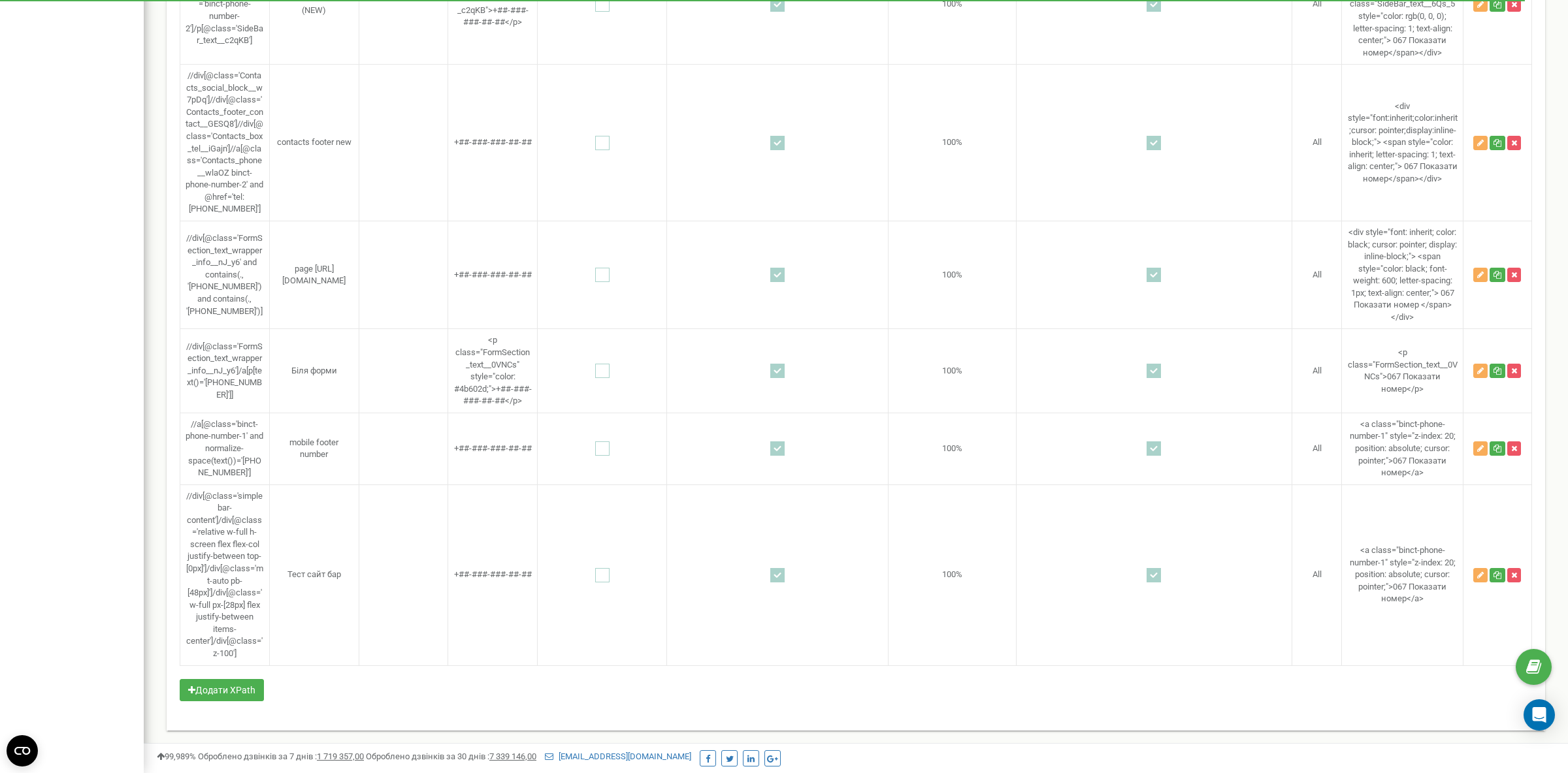
scroll to position [3932, 0]
drag, startPoint x: 208, startPoint y: 691, endPoint x: 228, endPoint y: 692, distance: 20.0
click at [208, 692] on button "Додати XPath" at bounding box center [222, 690] width 84 height 22
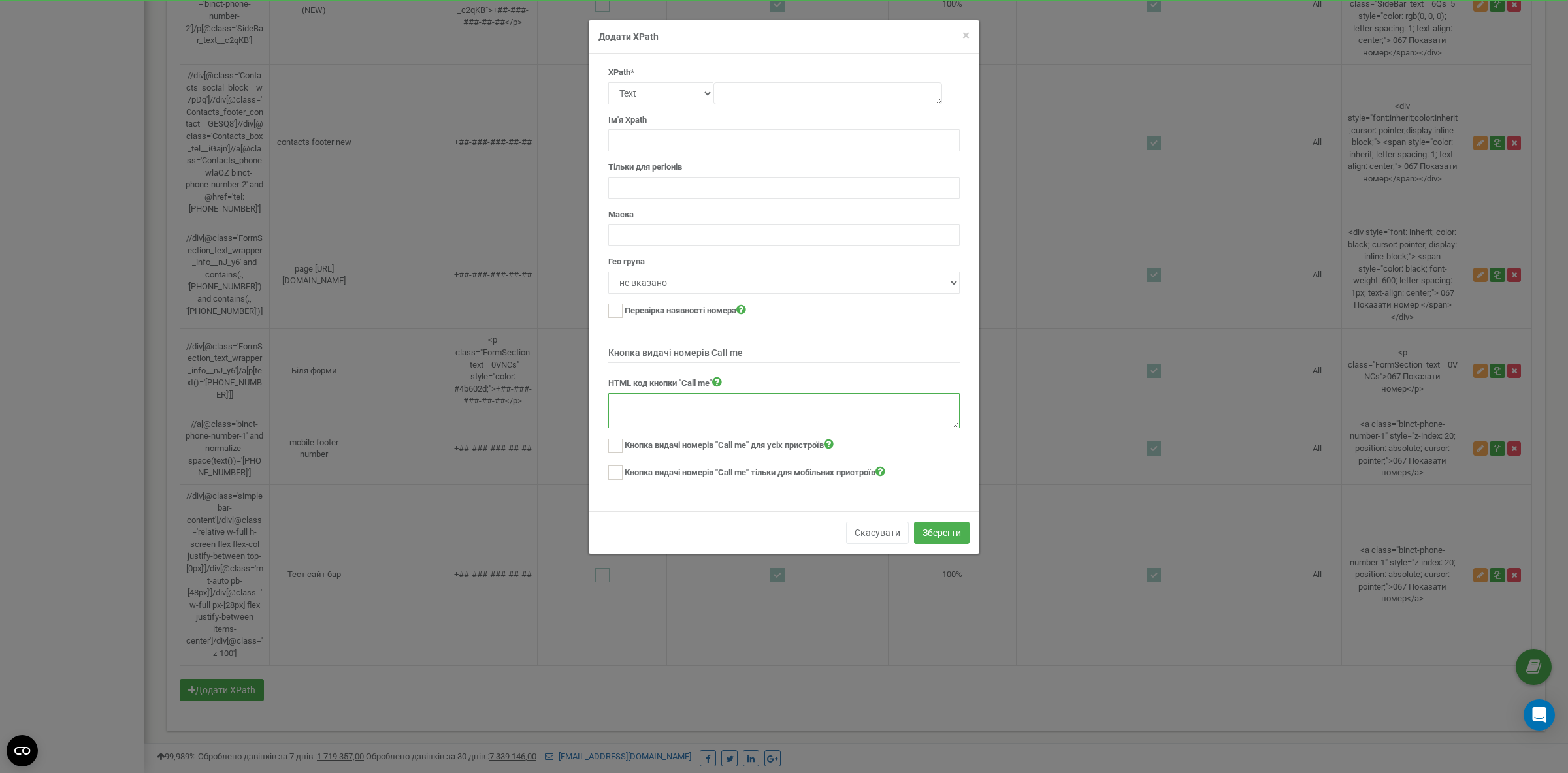
click at [737, 414] on textarea at bounding box center [783, 411] width 352 height 35
paste textarea "<div style="border:1px solid #39464e;border-radius:6px;background:transparent;f…"
type textarea "<div style="border:1px solid #39464e;border-radius:6px;background:transparent;f…"
drag, startPoint x: 616, startPoint y: 445, endPoint x: 614, endPoint y: 467, distance: 22.1
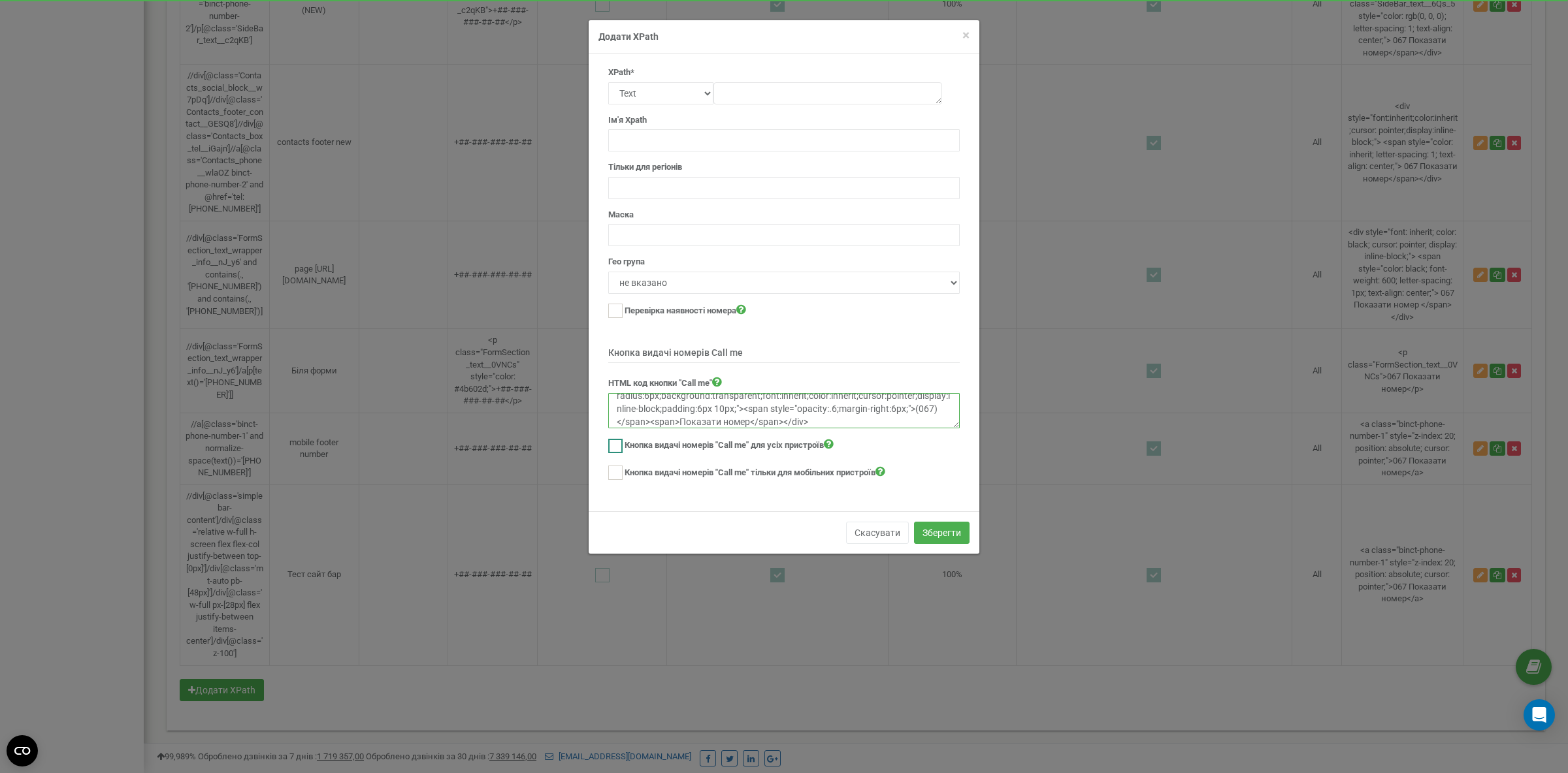
click at [616, 447] on ins at bounding box center [615, 446] width 14 height 14
checkbox input "true"
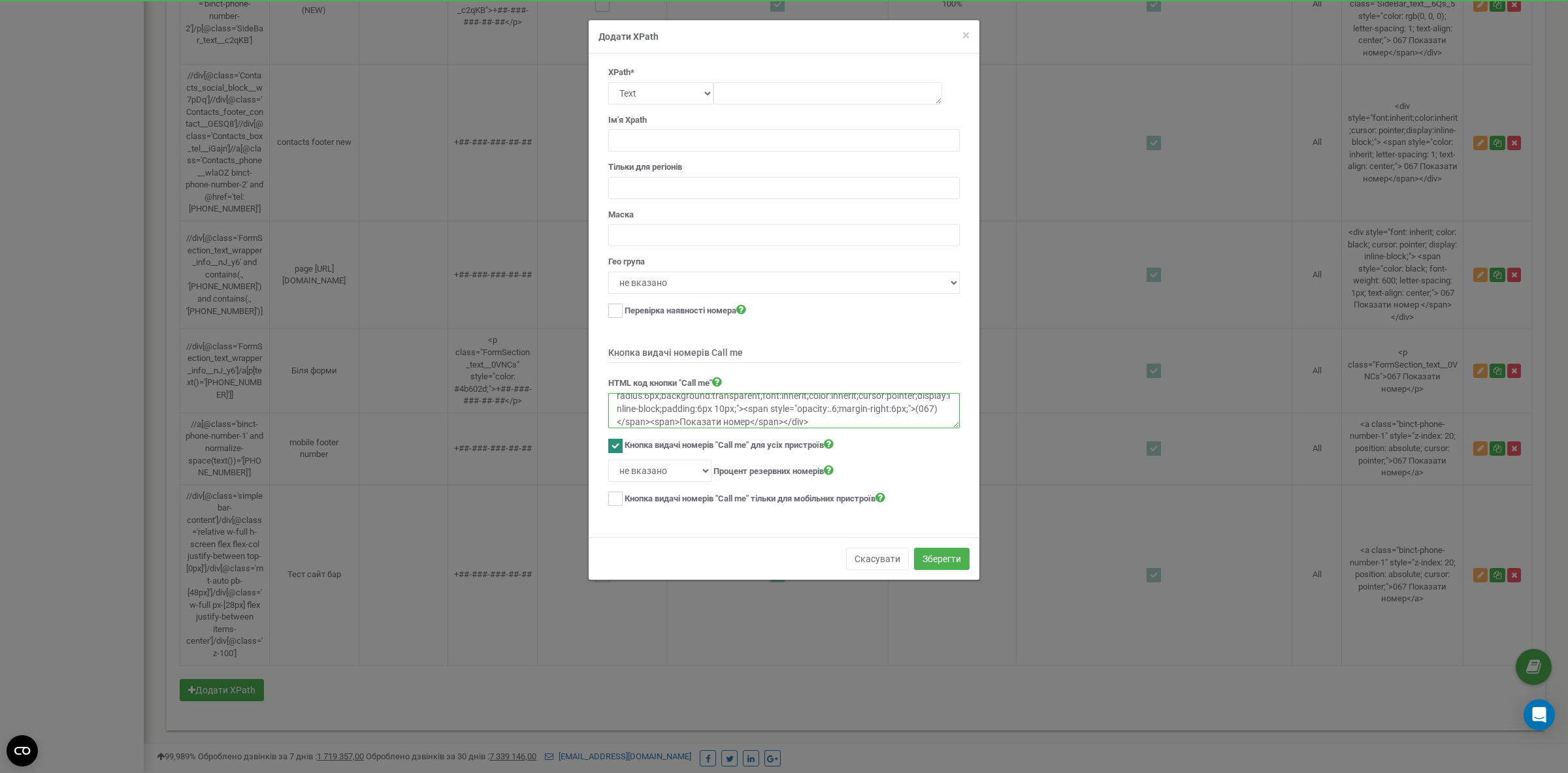
type textarea "<div style="border:1px solid #39464e;border-radius:6px;background:transparent;f…"
click at [617, 481] on div "не вказано 10% 20% 30% 40% 50% 60% 70% 80%" at bounding box center [737, 478] width 278 height 27
click at [623, 499] on div "Кнопка видачі номерів "Call me" тільки для мобільних пристроїв" at bounding box center [783, 500] width 352 height 17
drag, startPoint x: 618, startPoint y: 494, endPoint x: 648, endPoint y: 481, distance: 32.7
click at [620, 496] on ins at bounding box center [615, 499] width 14 height 14
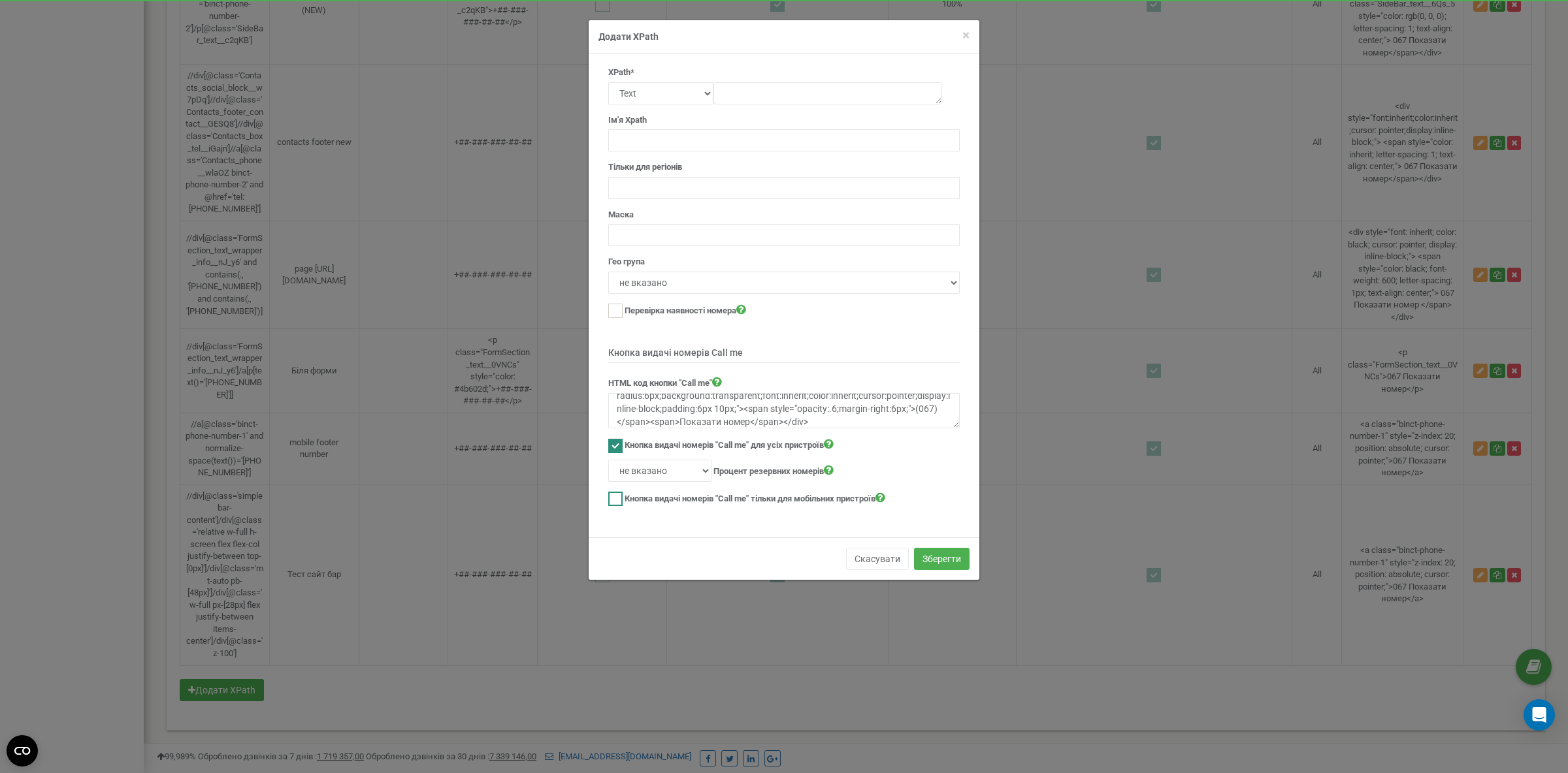
checkbox input "true"
click at [608, 460] on select "не вказано 10% 20% 30% 40% 50% 60% 70% 80% 90% 100%" at bounding box center [659, 471] width 103 height 22
select select "100"
click option "100%" at bounding box center [0, 0] width 0 height 0
click at [676, 316] on label "Перевірка наявності номера" at bounding box center [685, 310] width 121 height 14
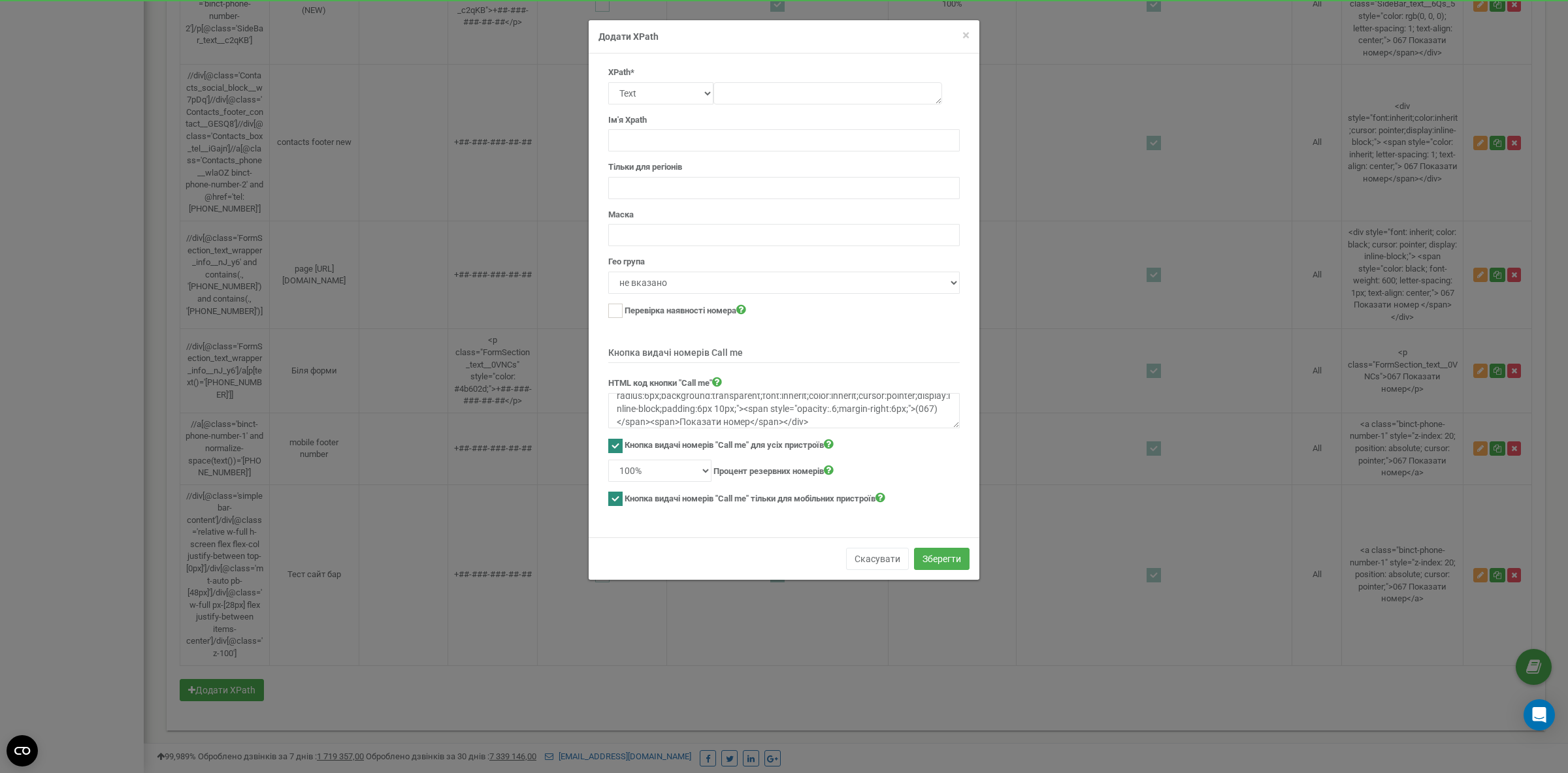
click at [659, 311] on label "Перевірка наявності номера" at bounding box center [685, 310] width 121 height 14
click at [614, 317] on ins at bounding box center [615, 311] width 14 height 14
checkbox input "true"
click at [608, 271] on select "не вказано All" at bounding box center [783, 282] width 352 height 22
select select "2"
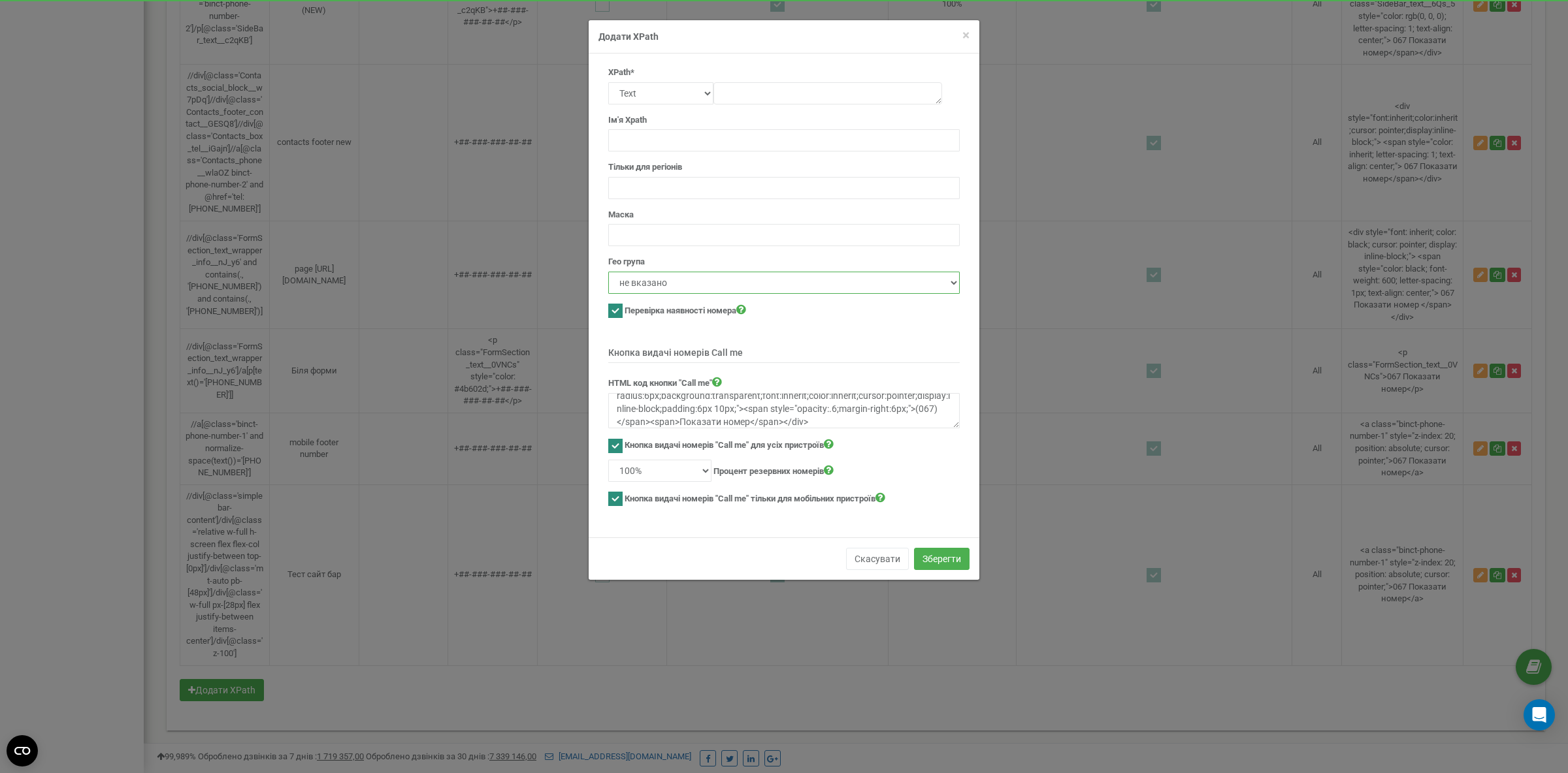
click option "All" at bounding box center [0, 0] width 0 height 0
click at [626, 191] on input "text" at bounding box center [783, 188] width 352 height 22
click at [623, 235] on input "text" at bounding box center [783, 235] width 352 height 22
paste input "+##-###-###-##-##"
type input "+##-###-###-##-##"
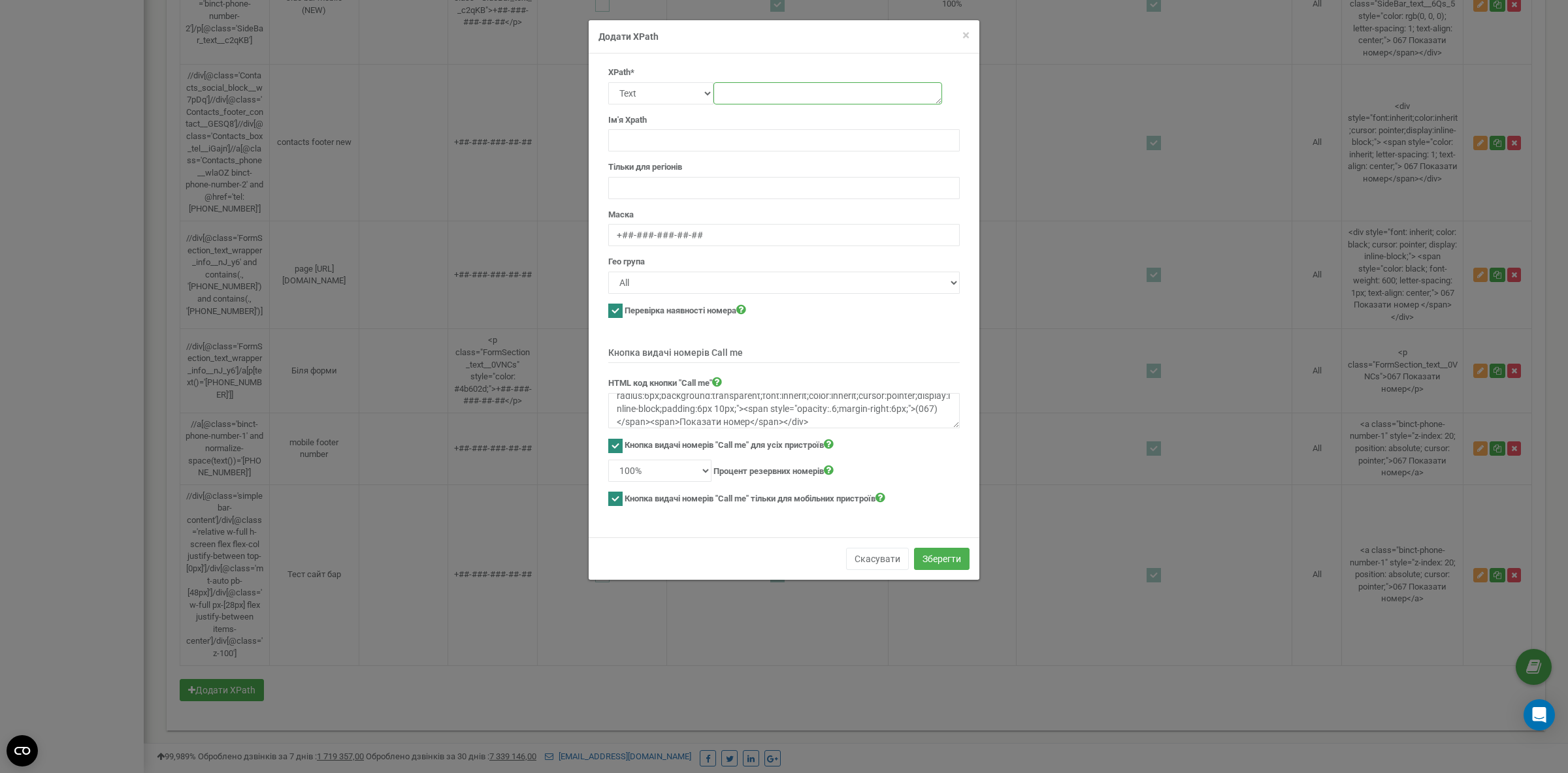
click at [764, 89] on textarea at bounding box center [827, 93] width 229 height 22
paste textarea "//div[contains(@class,'fixed') and contains(@class,'z-99')]//a[contains(concat(…"
type textarea "//div[contains(@class,'fixed') and contains(@class,'z-99')]//a[contains(concat(…"
click at [626, 141] on input "text" at bounding box center [783, 140] width 352 height 22
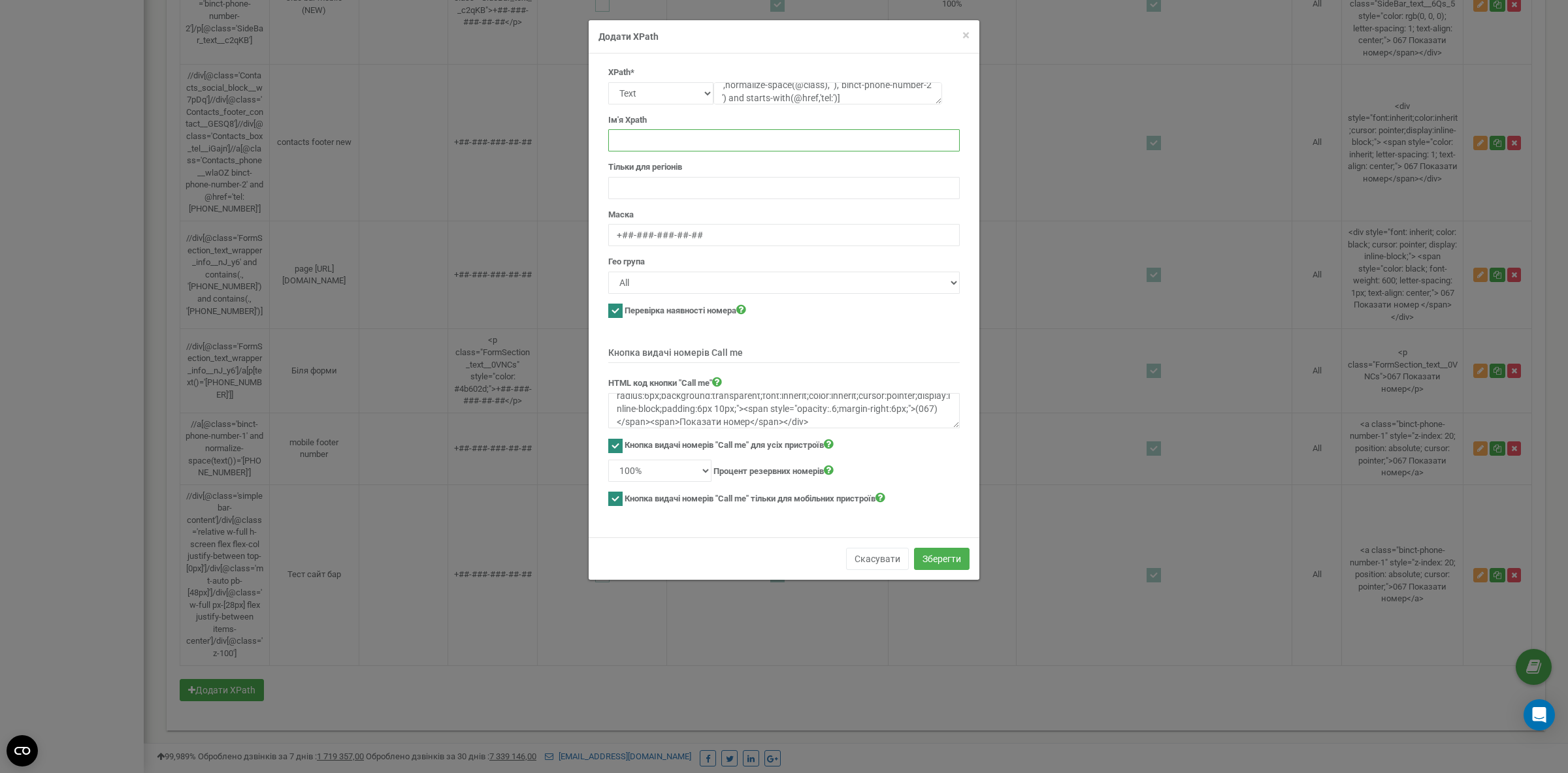
paste input "contact-panel mobile"
type input "contact-panel mobile"
click at [946, 566] on button "Зберегти" at bounding box center [941, 559] width 56 height 22
click at [969, 35] on span "×" at bounding box center [966, 35] width 7 height 16
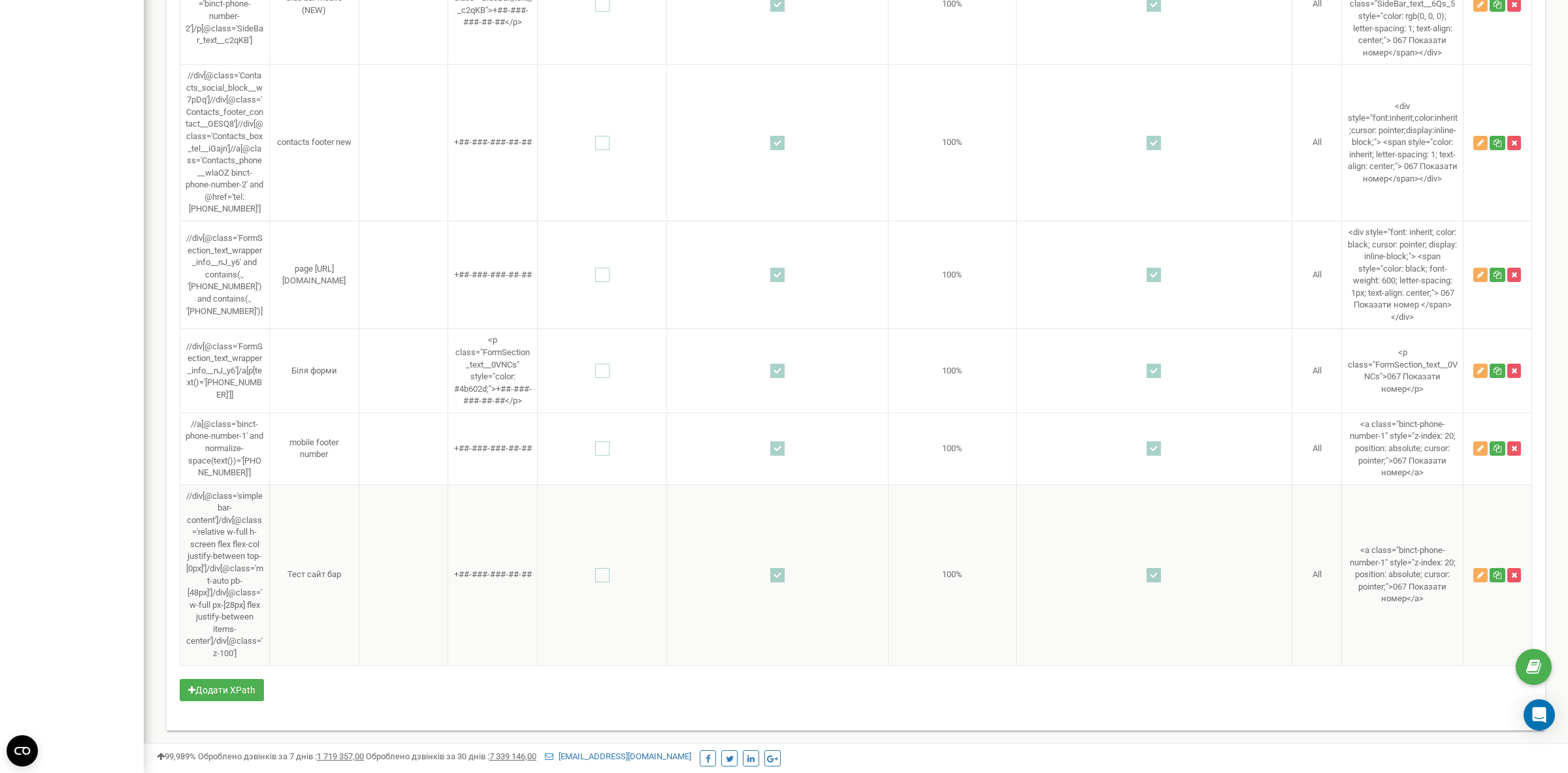
scroll to position [3864, 0]
drag, startPoint x: 243, startPoint y: 315, endPoint x: 199, endPoint y: 350, distance: 56.2
click at [199, 329] on td "//div[@class='FormSection_text_wrapper_info__nJ_y6' and contains(., '+38-098-66…" at bounding box center [225, 275] width 90 height 108
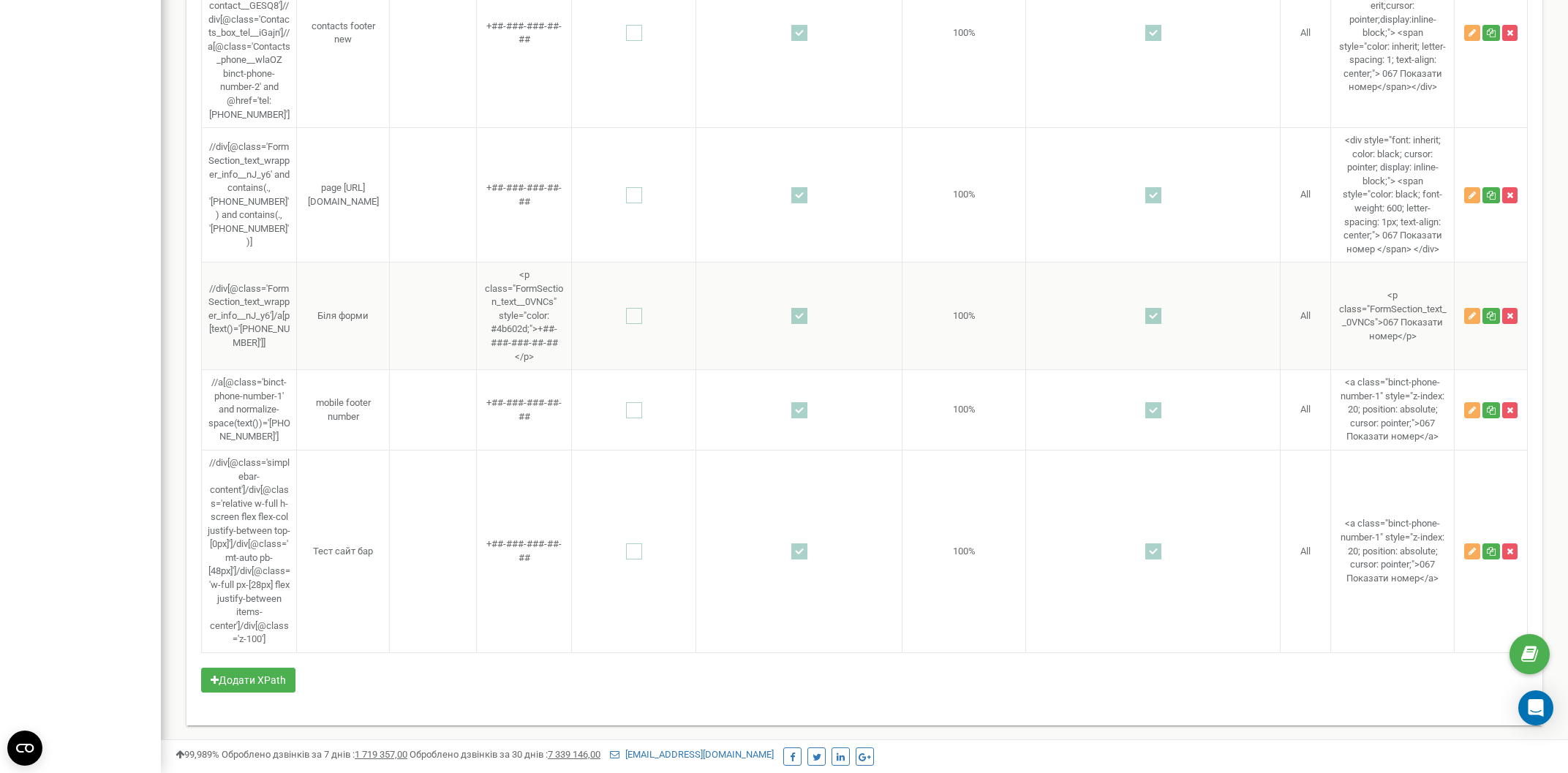
scroll to position [4670, 0]
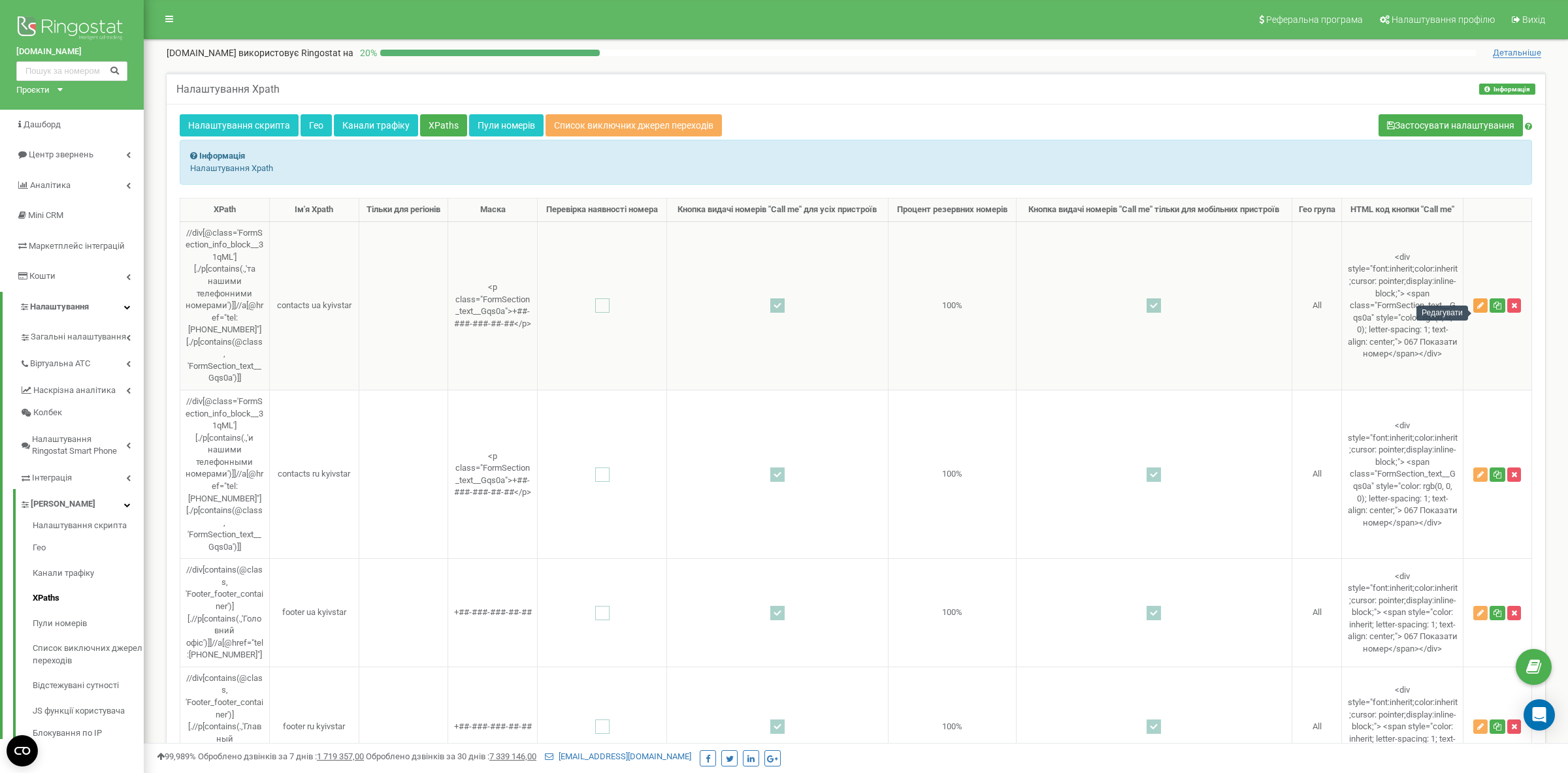
click at [1486, 313] on button "button" at bounding box center [1480, 306] width 14 height 14
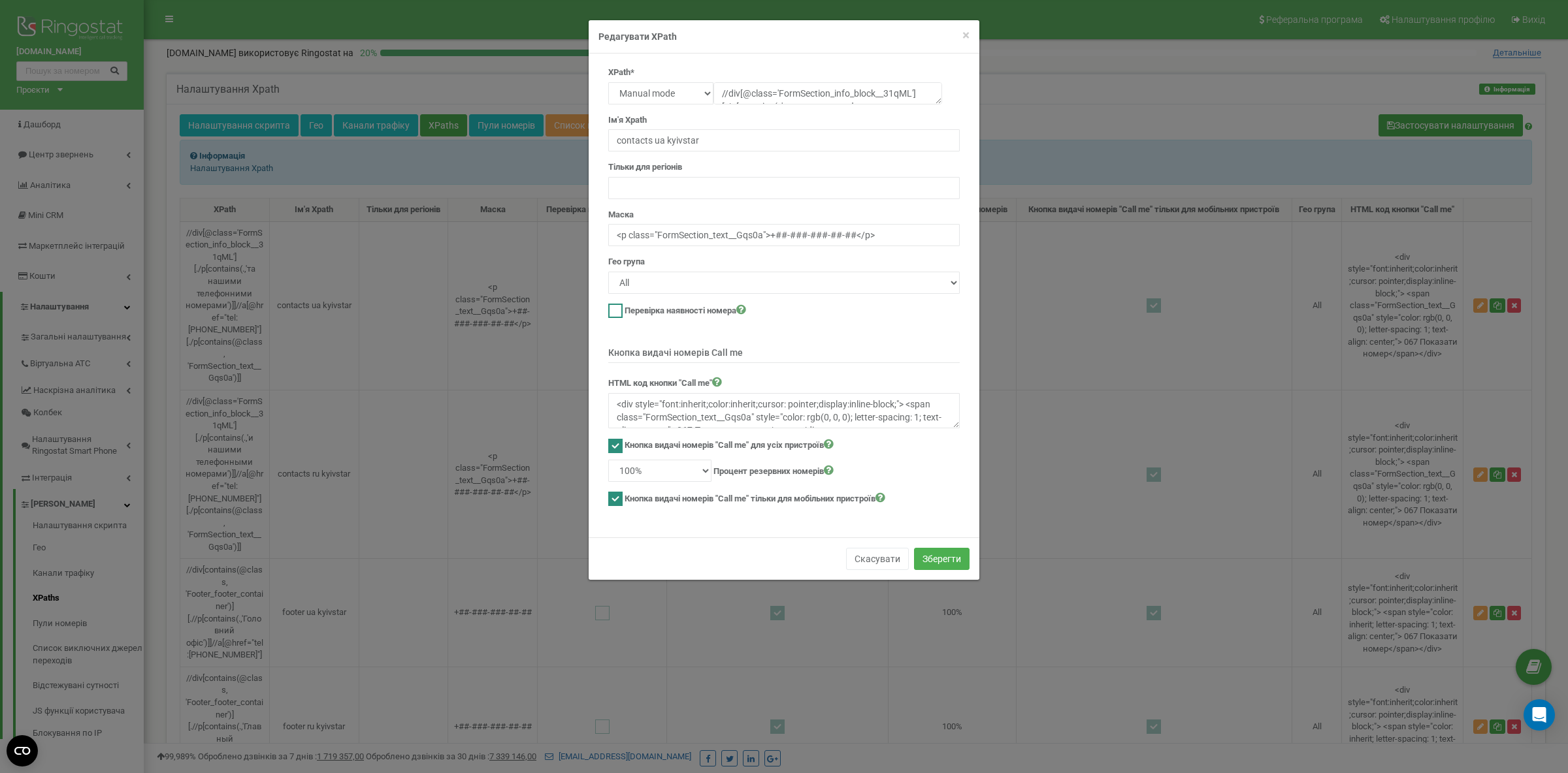
click at [620, 309] on ins at bounding box center [615, 311] width 14 height 14
checkbox input "true"
click at [957, 562] on button "Зберегти" at bounding box center [941, 559] width 56 height 22
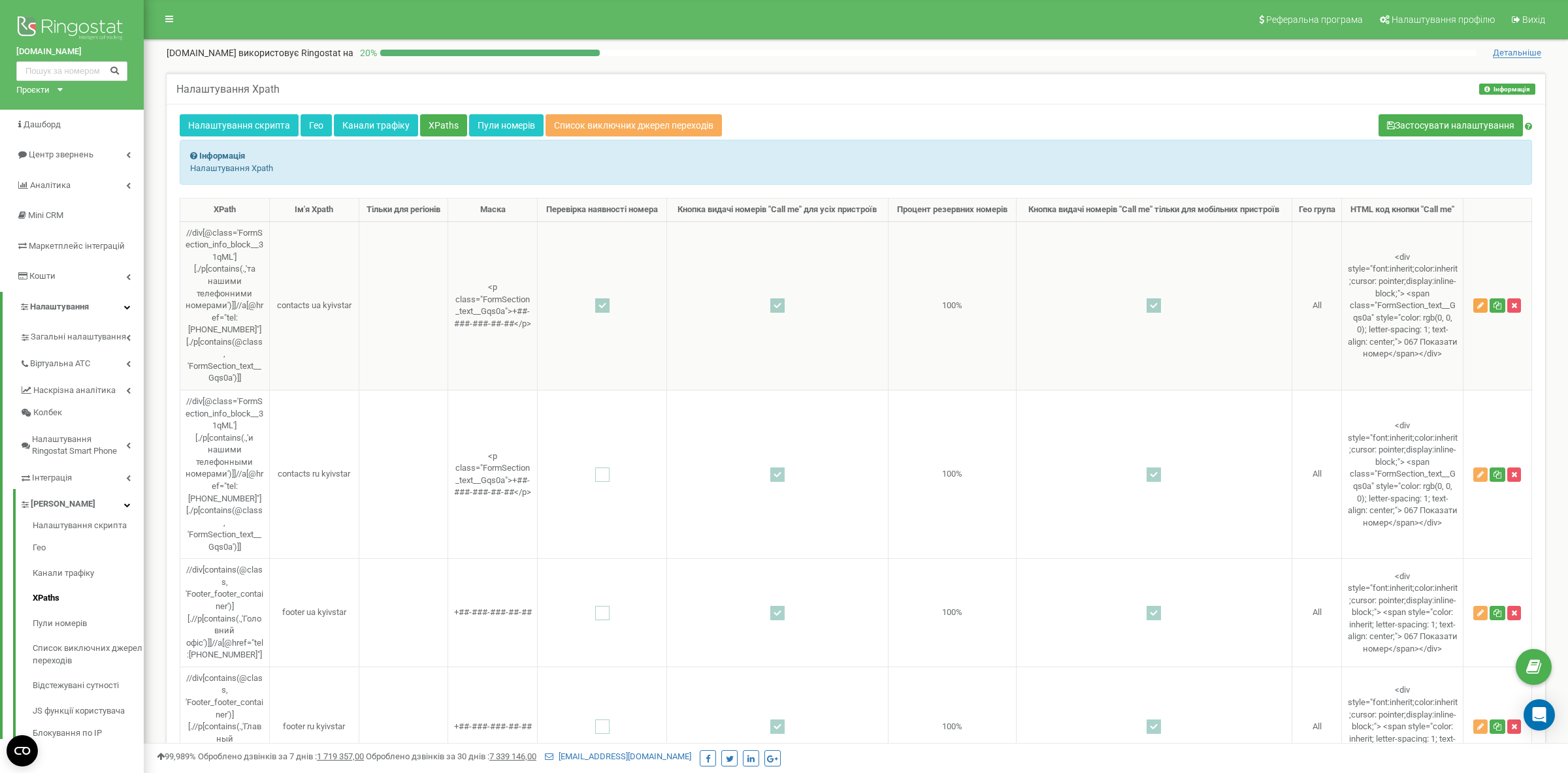
click at [1481, 310] on icon "button" at bounding box center [1480, 305] width 6 height 8
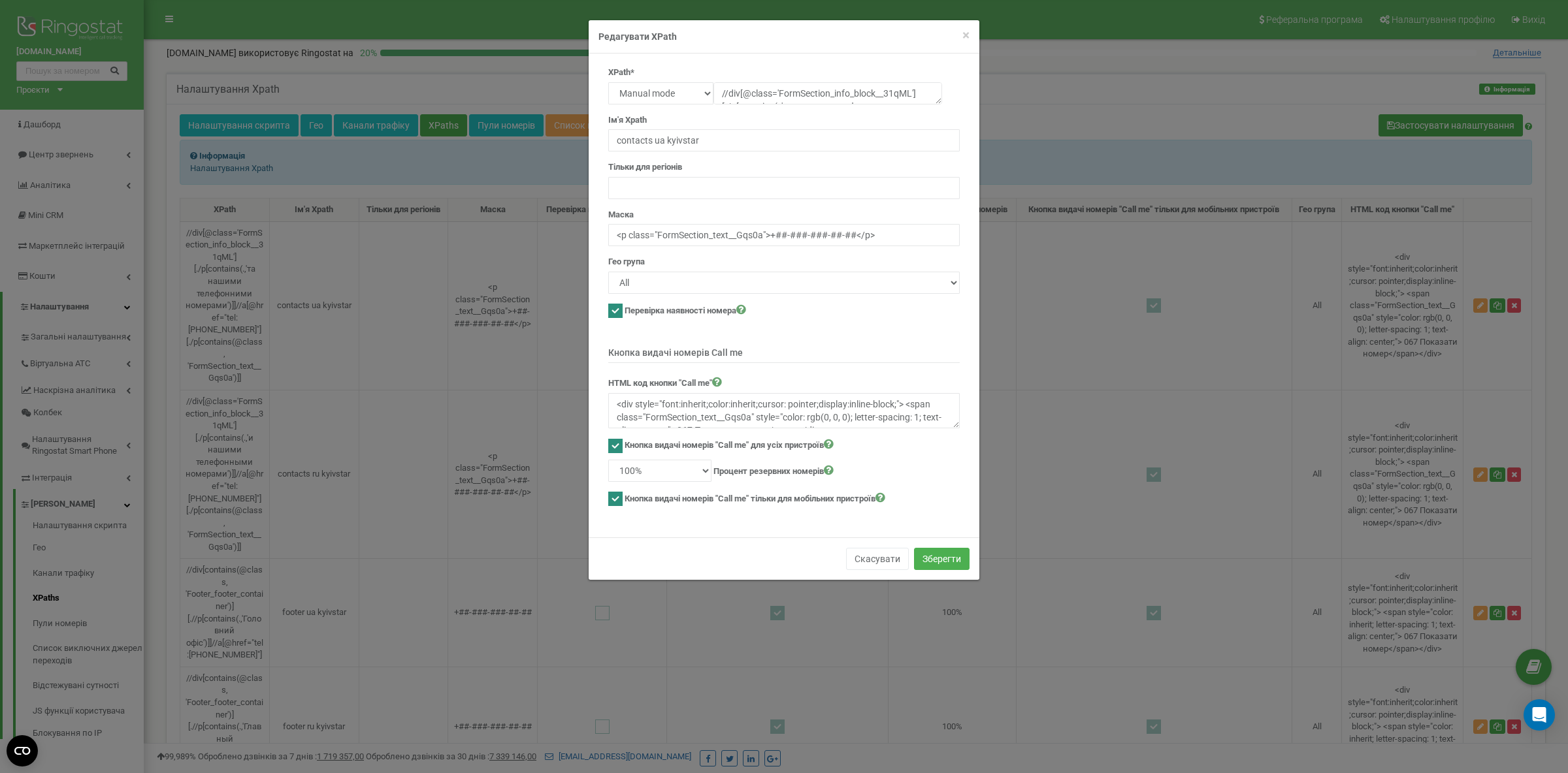
click at [614, 311] on ins at bounding box center [615, 311] width 14 height 14
checkbox input "false"
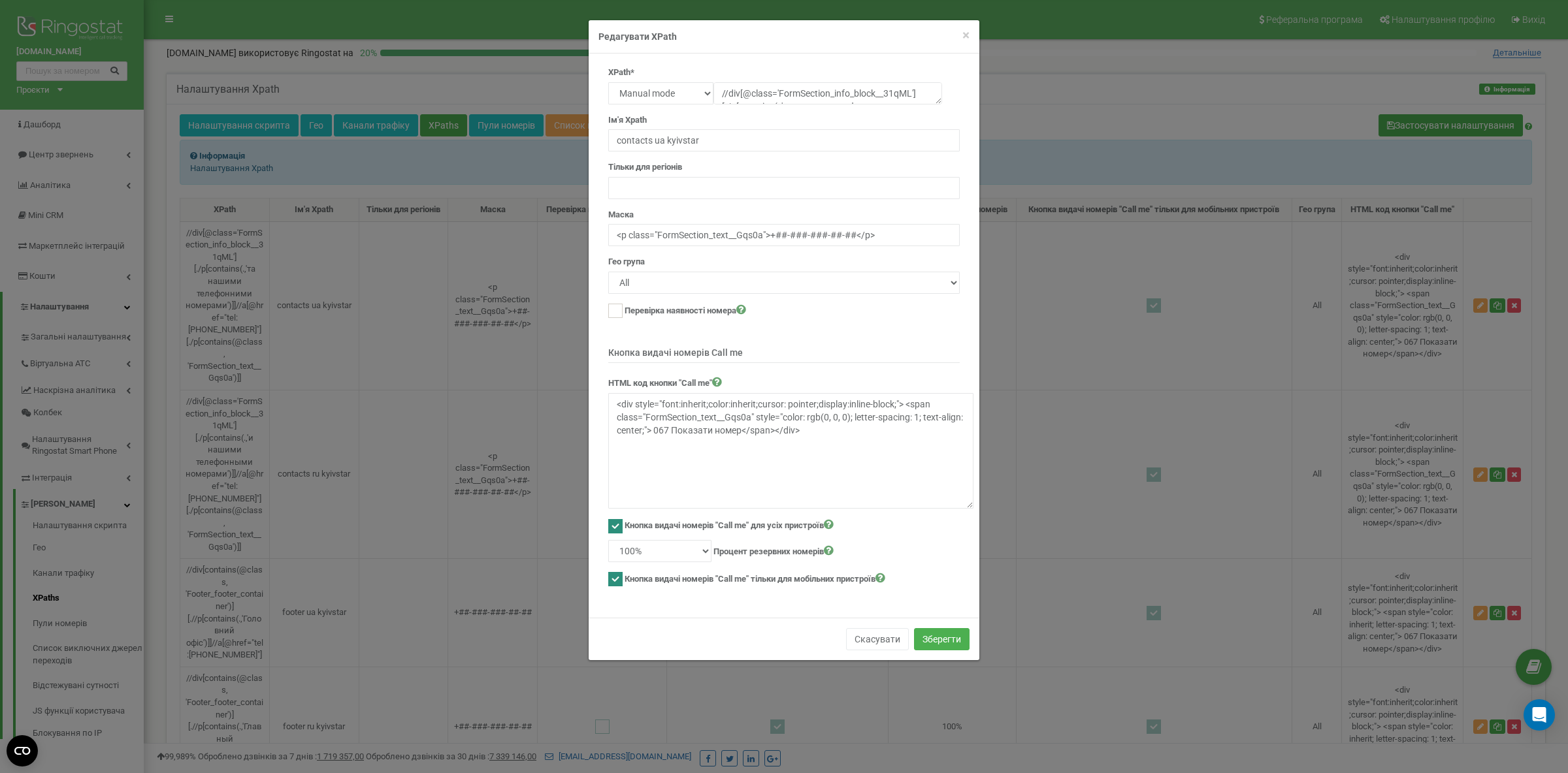
drag, startPoint x: 956, startPoint y: 427, endPoint x: 970, endPoint y: 506, distance: 80.2
click at [970, 506] on textarea "<div style="font:inherit;color:inherit;cursor: pointer;display:inline-block;"> …" at bounding box center [790, 451] width 365 height 115
drag, startPoint x: 710, startPoint y: 143, endPoint x: 570, endPoint y: 142, distance: 140.0
click at [608, 142] on input "contacts ua kyivstar" at bounding box center [783, 140] width 352 height 22
paste input "-panel mobile"
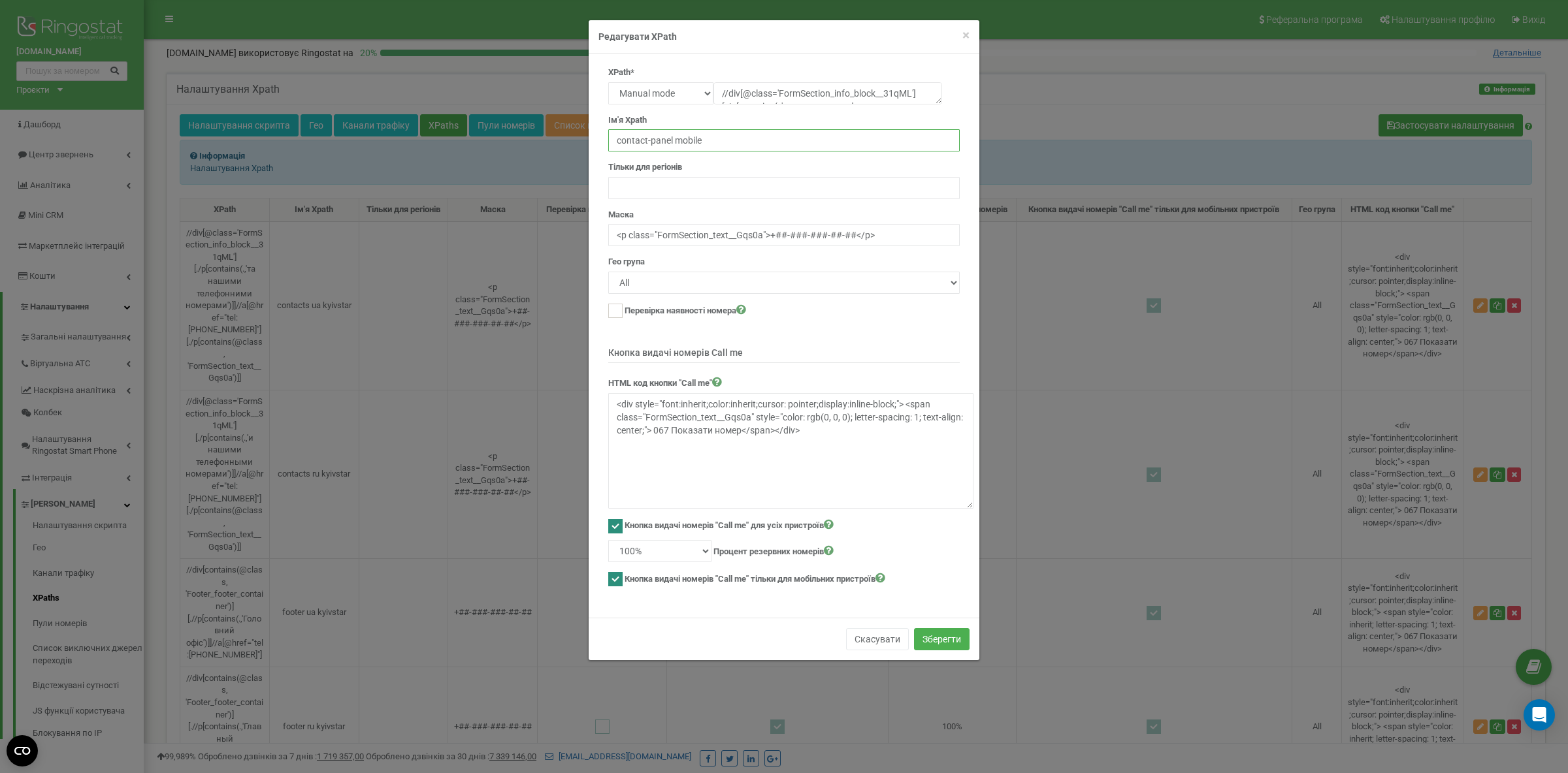
type input "contact-panel mobile"
click at [793, 95] on textarea "//div[@class='FormSection_info_block__31qML'][./p[contains(.,'та нашими телефон…" at bounding box center [827, 93] width 229 height 22
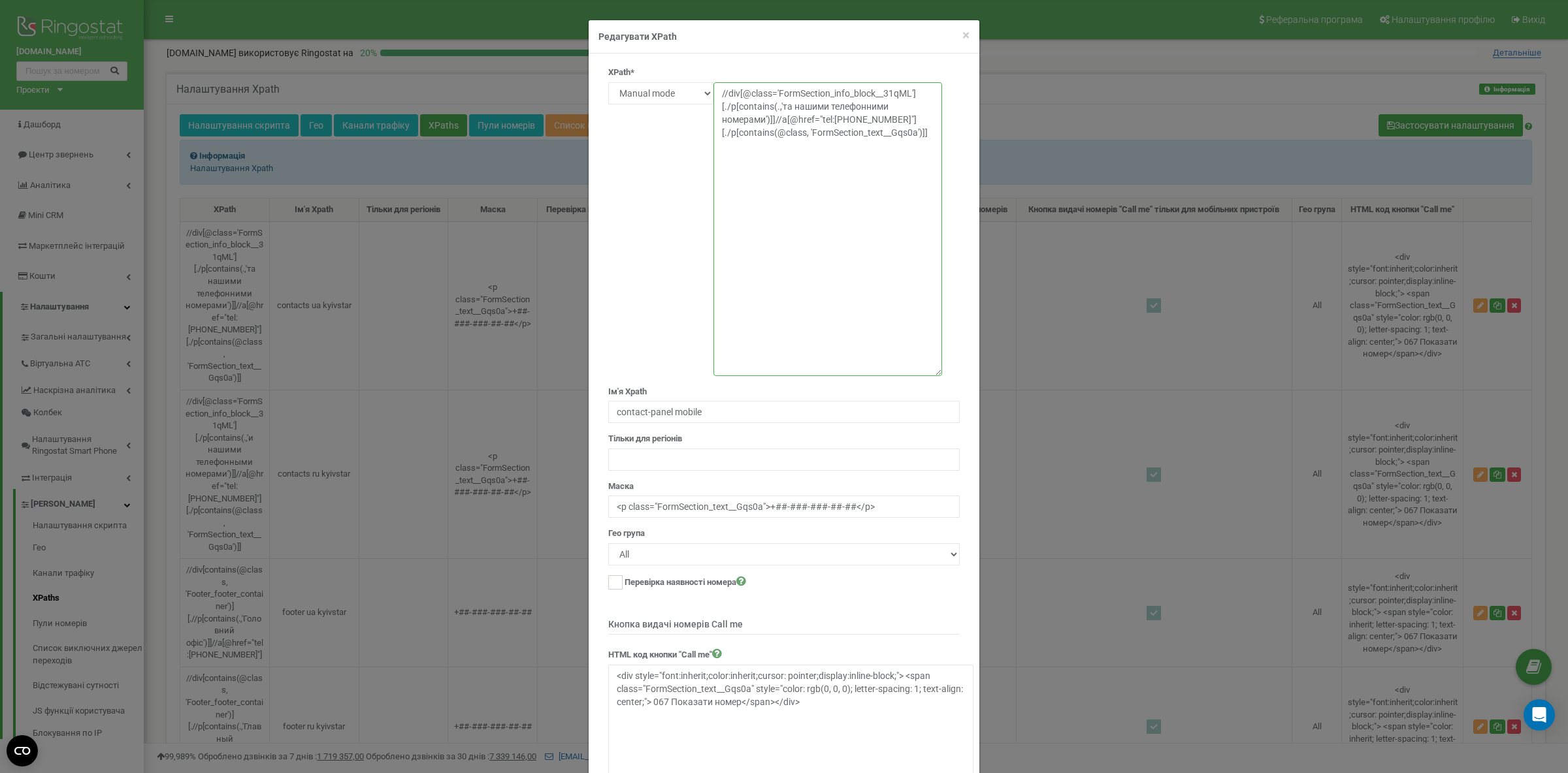
drag, startPoint x: 936, startPoint y: 100, endPoint x: 944, endPoint y: 372, distance: 272.1
click at [942, 372] on textarea "//div[@class='FormSection_info_block__31qML'][./p[contains(.,'та нашими телефон…" at bounding box center [827, 229] width 229 height 294
drag, startPoint x: 928, startPoint y: 139, endPoint x: 697, endPoint y: 61, distance: 243.8
click at [713, 82] on textarea "//div[@class='FormSection_info_block__31qML'][./p[contains(.,'та нашими телефон…" at bounding box center [827, 229] width 229 height 294
paste textarea "contains(@class,'fixed') and contains(@class,'z-99')]//a[contains(concat(' ',no…"
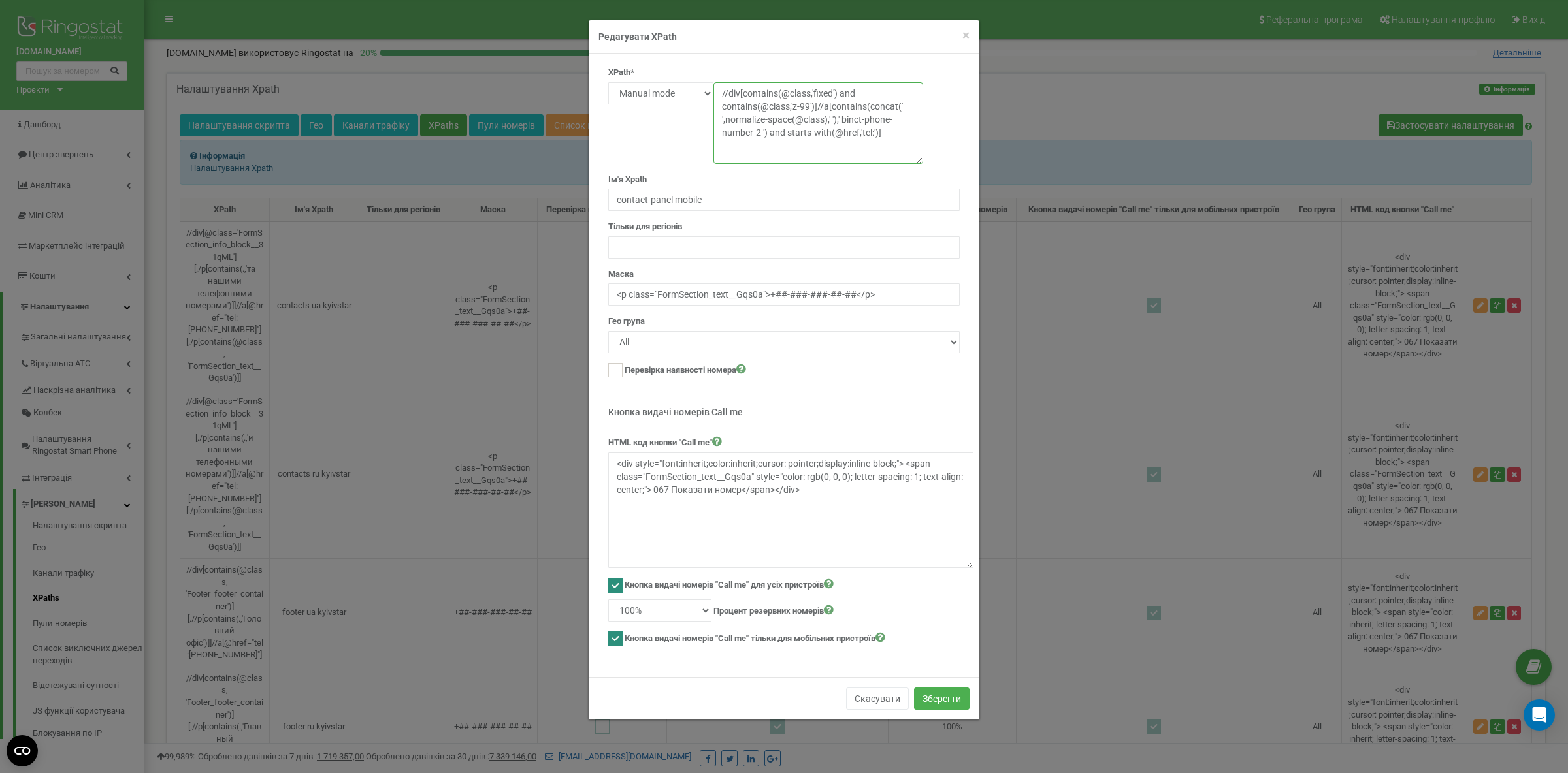
drag, startPoint x: 938, startPoint y: 371, endPoint x: 920, endPoint y: 159, distance: 212.8
click at [920, 159] on textarea "//div[@class='FormSection_info_block__31qML'][./p[contains(.,'та нашими телефон…" at bounding box center [818, 123] width 209 height 82
type textarea "//div[contains(@class,'fixed') and contains(@class,'z-99')]//a[contains(concat(…"
drag, startPoint x: 876, startPoint y: 297, endPoint x: 580, endPoint y: 298, distance: 296.0
click at [608, 298] on input "<p class="FormSection_text__Gqs0a">+##-###-###-##-##</p>" at bounding box center [783, 294] width 352 height 22
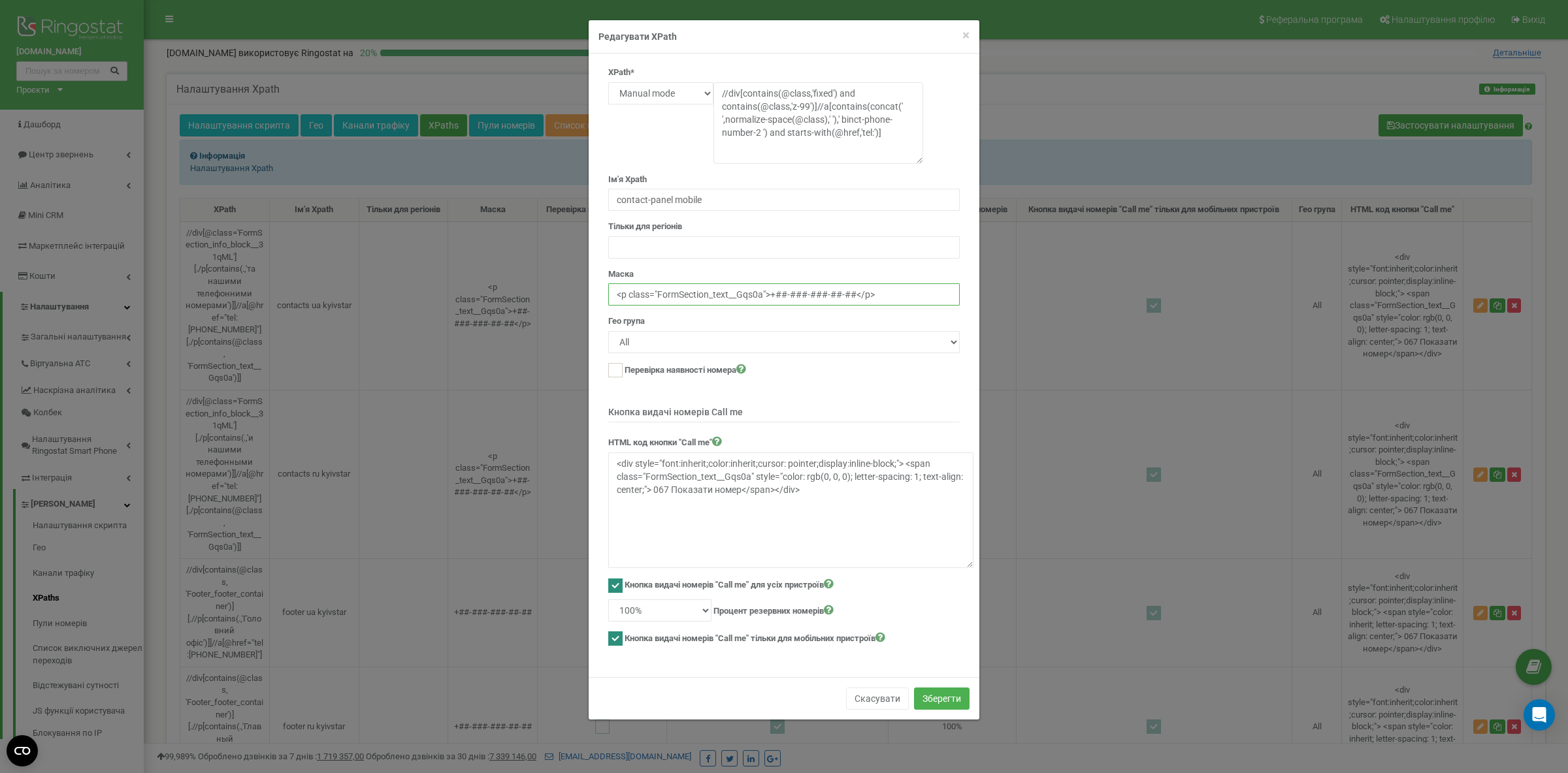
paste input "+##-###-###-##-##"
type input "+##-###-###-##-##"
drag, startPoint x: 884, startPoint y: 487, endPoint x: 541, endPoint y: 453, distance: 344.7
click at [608, 453] on textarea "<div style="font:inherit;color:inherit;cursor: pointer;display:inline-block;"> …" at bounding box center [790, 510] width 365 height 115
paste textarea "border:1px solid #39464e;border-radius:6px;background:transparent;font:inherit;…"
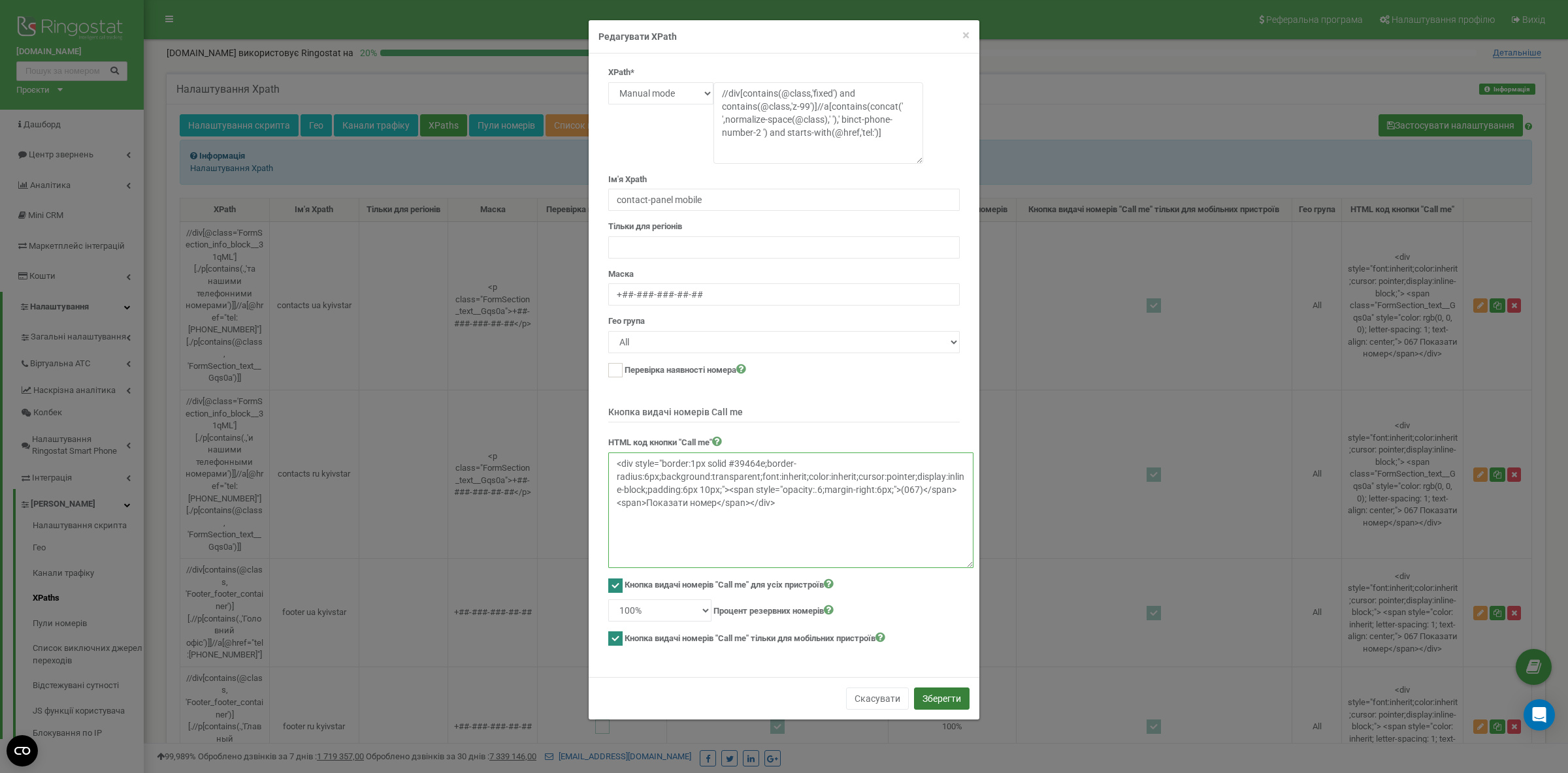
type textarea "<div style="border:1px solid #39464e;border-radius:6px;background:transparent;f…"
click at [954, 697] on button "Зберегти" at bounding box center [941, 699] width 56 height 22
click at [861, 702] on button "Скасувати" at bounding box center [866, 699] width 63 height 22
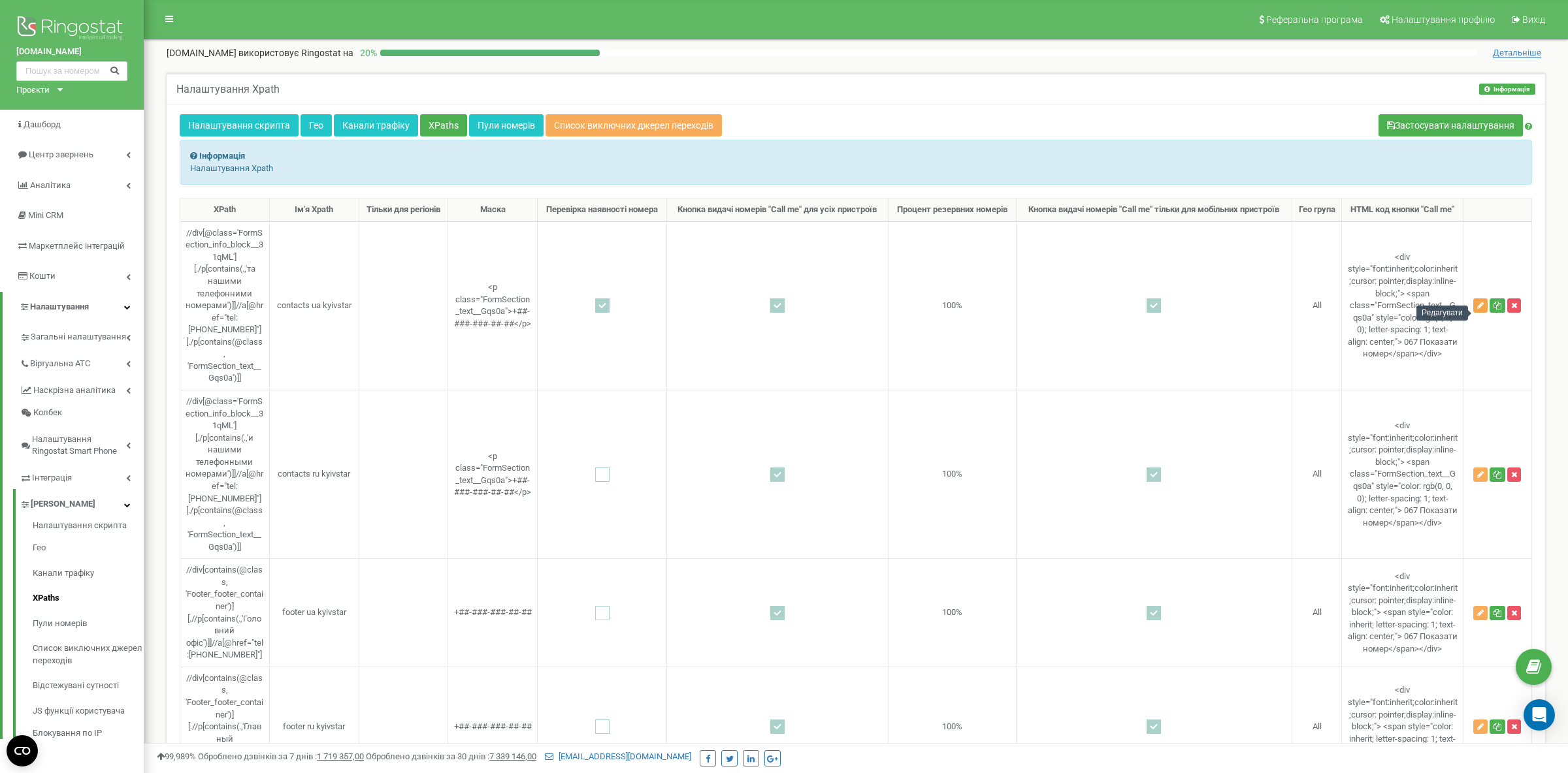
click at [1479, 310] on icon "button" at bounding box center [1480, 305] width 6 height 8
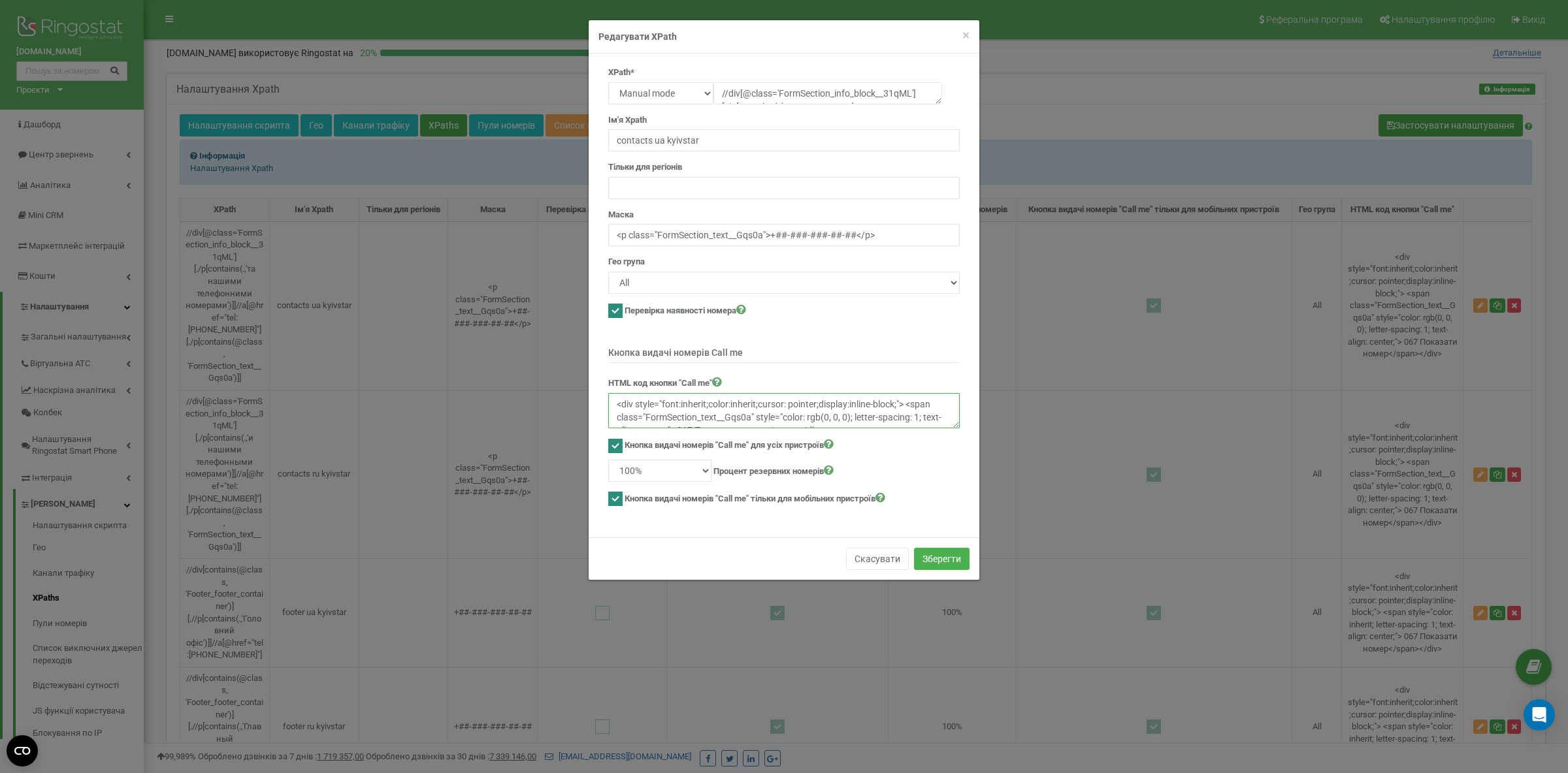
click at [744, 420] on textarea "<div style="font:inherit;color:inherit;cursor: pointer;display:inline-block;"> …" at bounding box center [783, 411] width 352 height 35
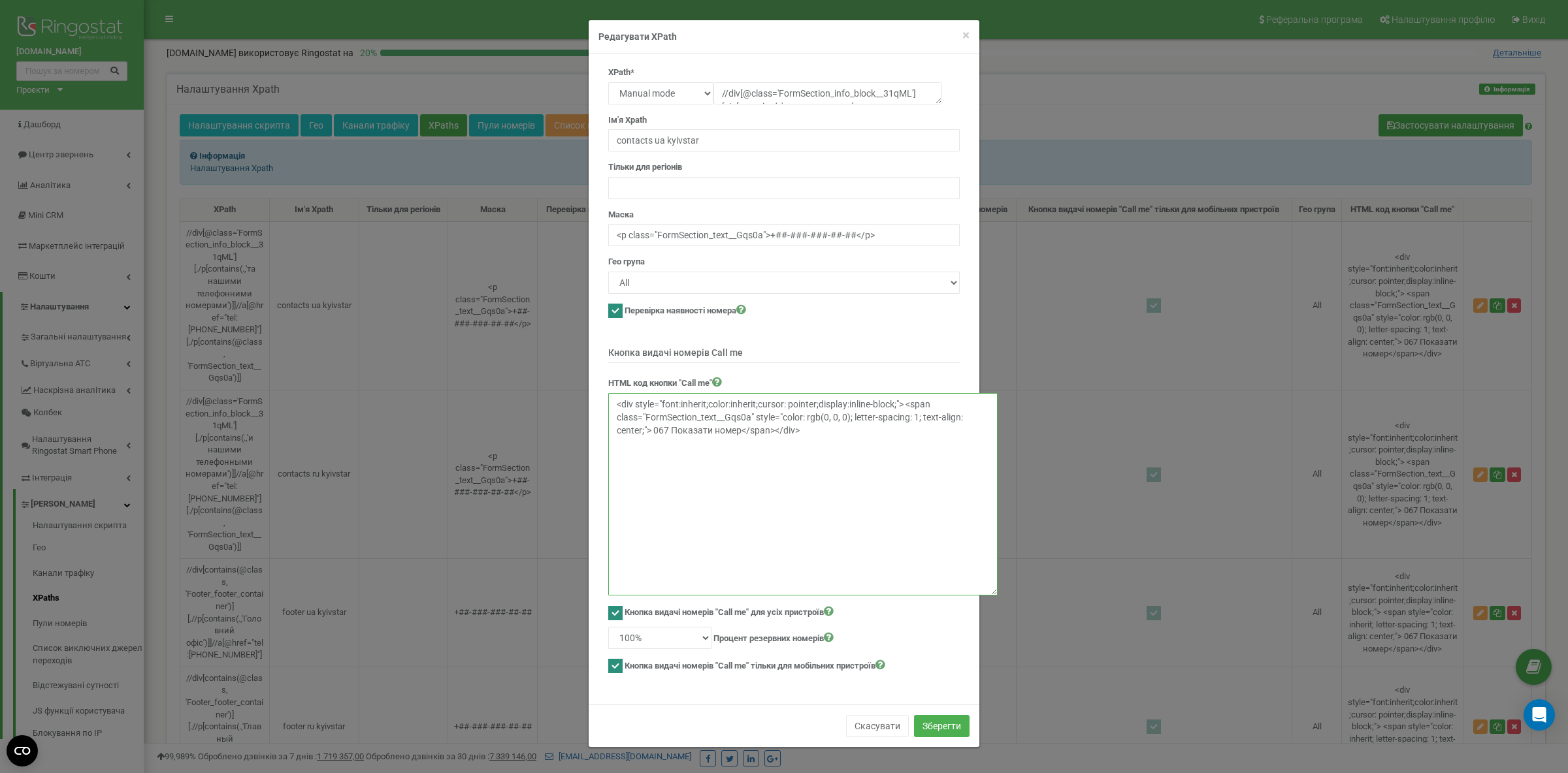
drag, startPoint x: 954, startPoint y: 422, endPoint x: 993, endPoint y: 588, distance: 170.5
click at [993, 588] on textarea "<div style="font:inherit;color:inherit;cursor: pointer;display:inline-block;"> …" at bounding box center [802, 494] width 389 height 202
drag, startPoint x: 860, startPoint y: 450, endPoint x: 574, endPoint y: 380, distance: 294.4
click at [608, 393] on textarea "<div style="font:inherit;color:inherit;cursor: pointer;display:inline-block;"> …" at bounding box center [802, 494] width 389 height 202
paste textarea "border:1px solid #39464e;border-radius:6px;background:transparent;font:inherit;…"
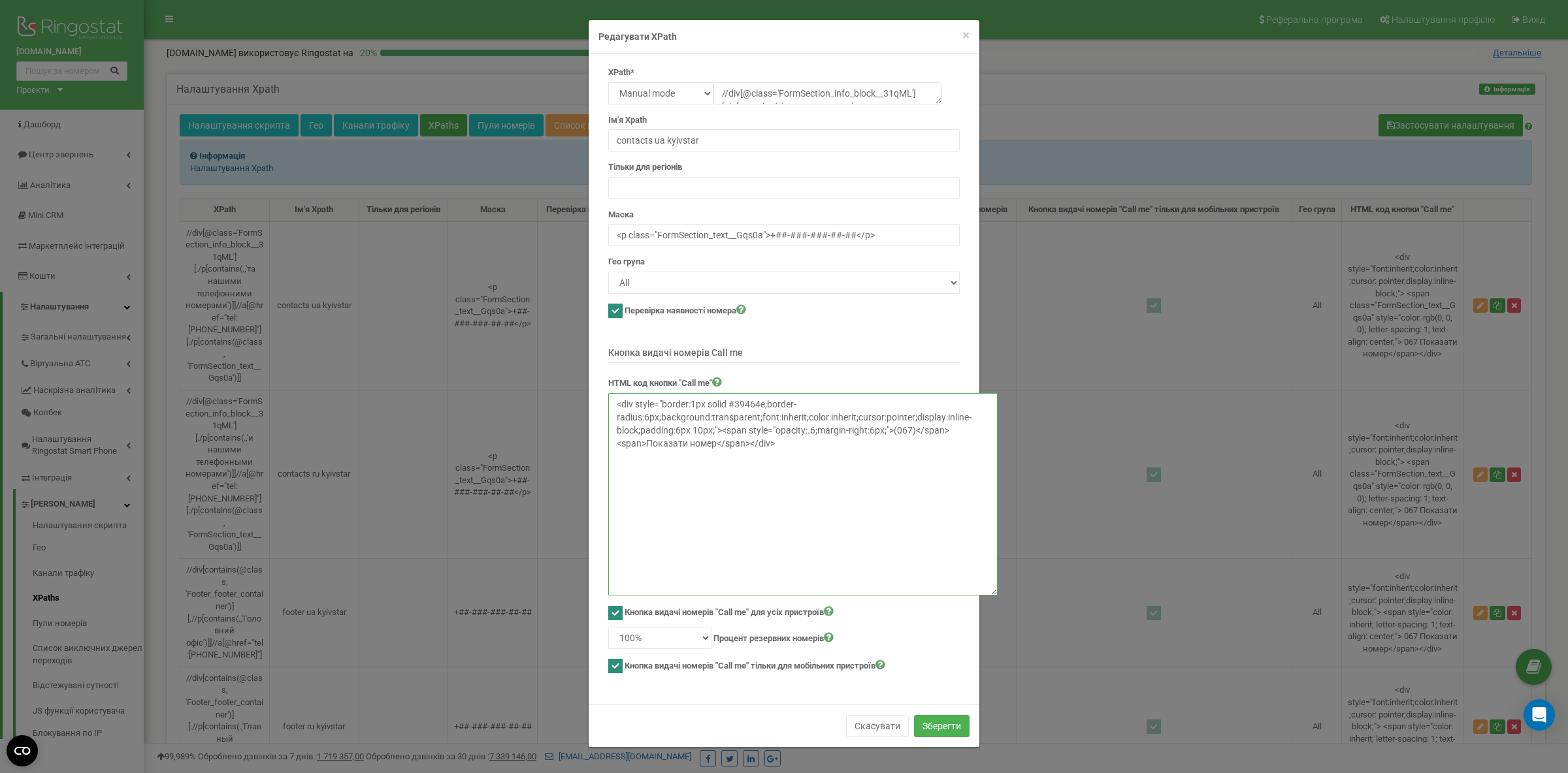
type textarea "<div style="border:1px solid #39464e;border-radius:6px;background:transparent;f…"
click at [939, 372] on form "XPath* Text Class Id Manual mode //div[@class='FormSection_info_block__31qML'][…" at bounding box center [783, 370] width 352 height 608
click at [741, 709] on div "Скасувати Зберегти" at bounding box center [783, 725] width 391 height 43
click at [941, 716] on button "Зберегти" at bounding box center [941, 726] width 56 height 22
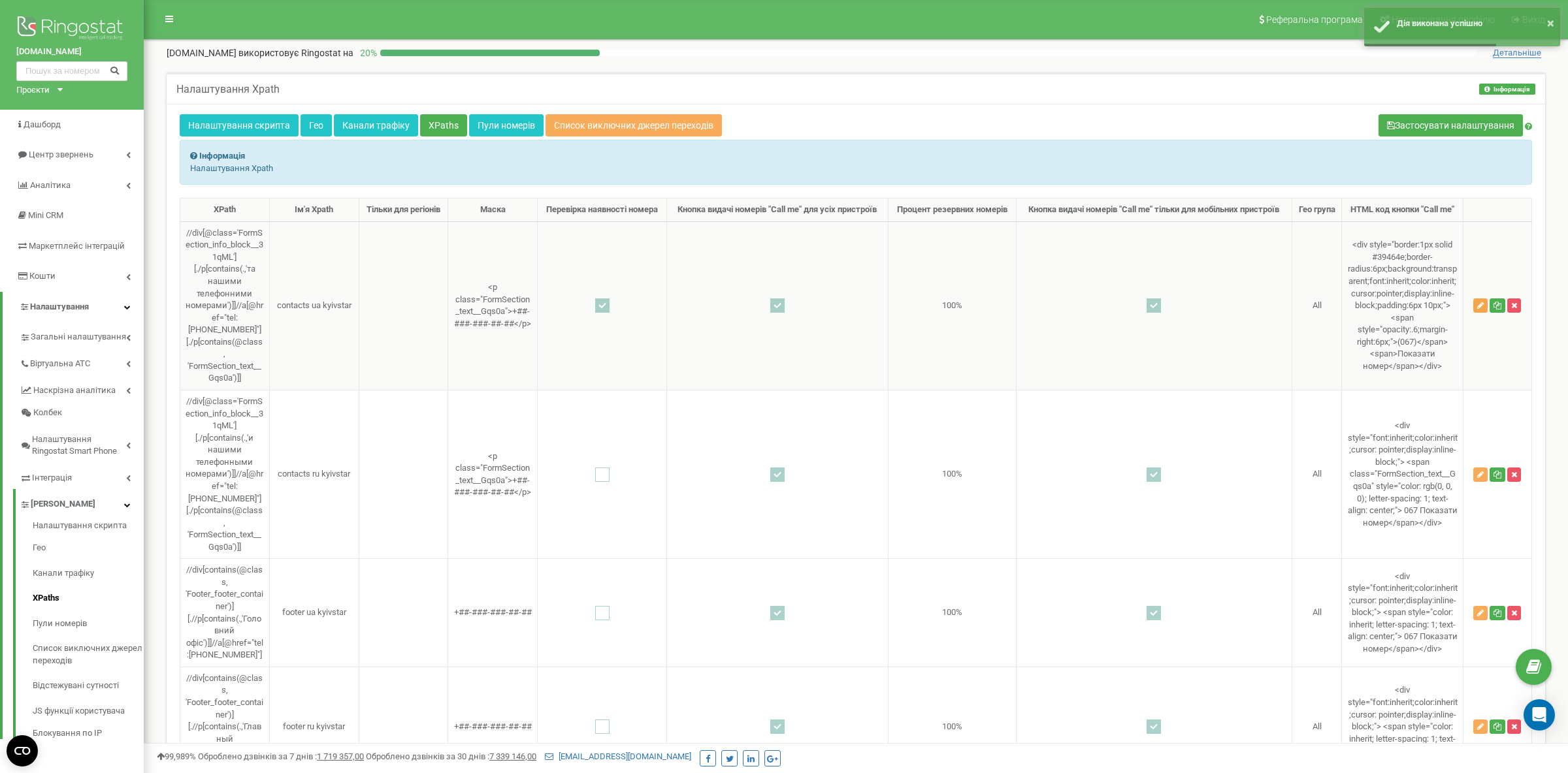
click at [1484, 310] on icon "button" at bounding box center [1480, 305] width 6 height 8
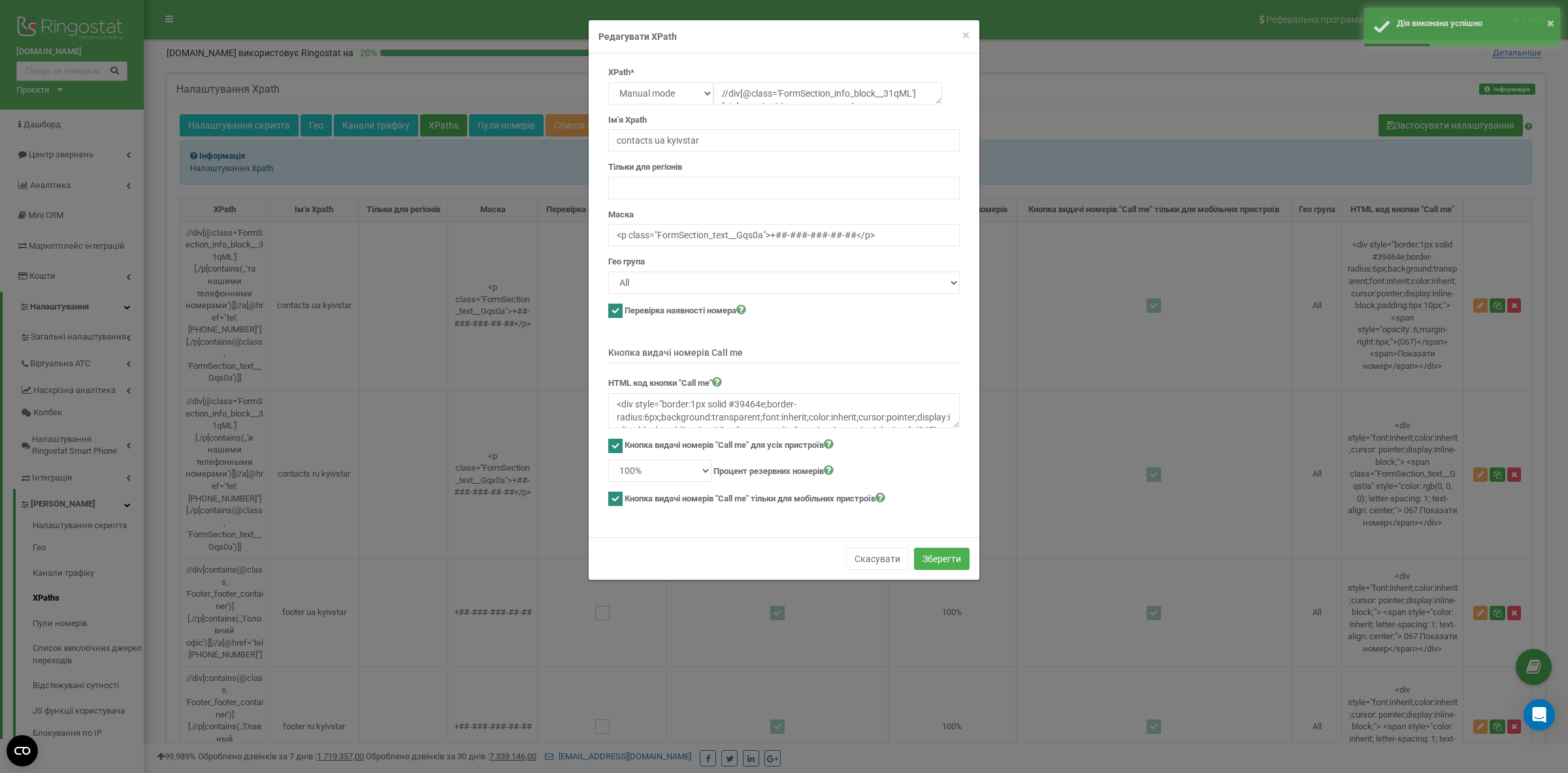
click at [629, 310] on label "Перевірка наявності номера" at bounding box center [685, 310] width 121 height 14
click at [610, 313] on ins at bounding box center [615, 311] width 14 height 14
checkbox input "false"
click at [931, 560] on button "Зберегти" at bounding box center [941, 559] width 56 height 22
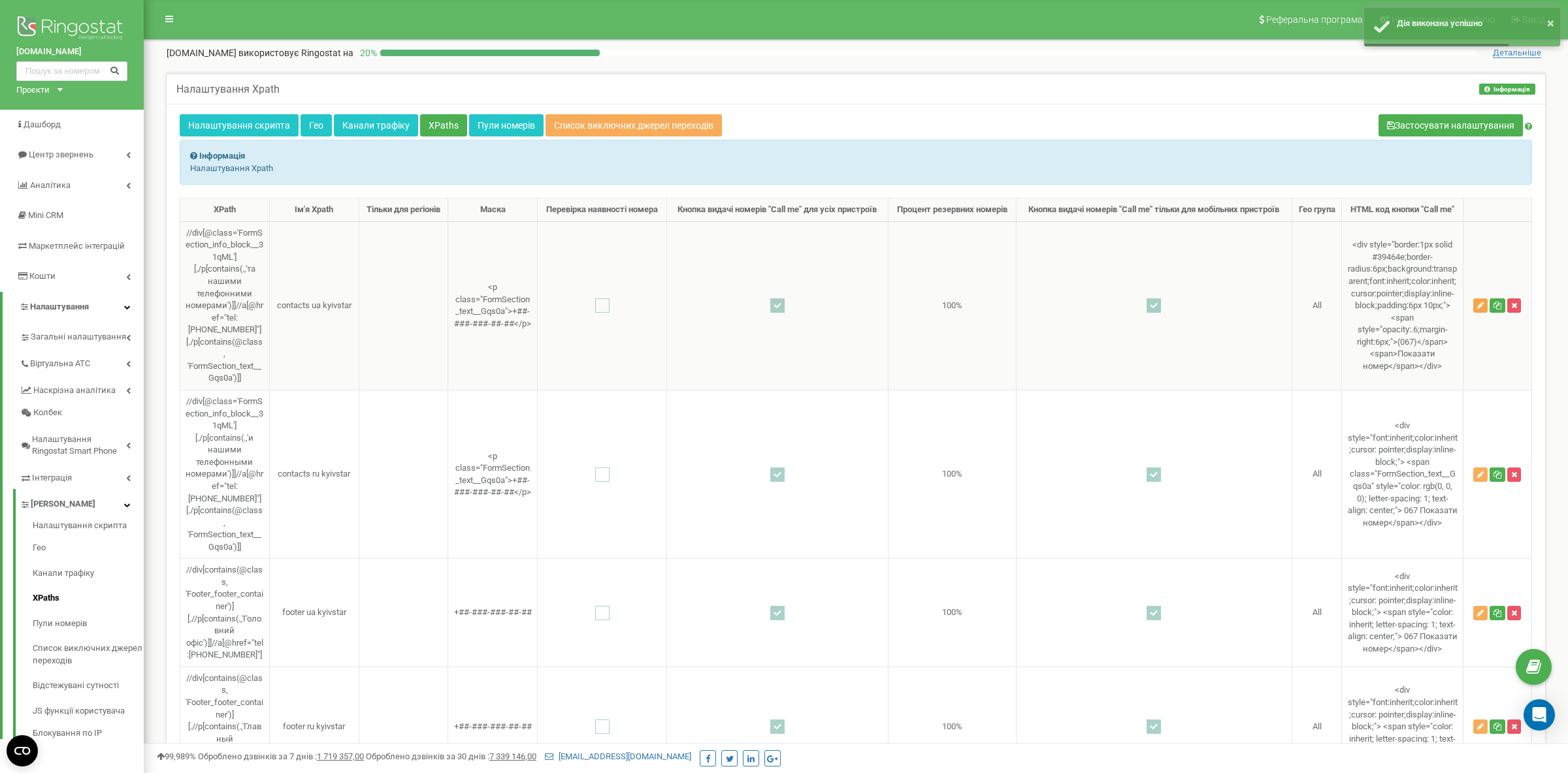
click at [1483, 310] on icon "button" at bounding box center [1480, 305] width 6 height 8
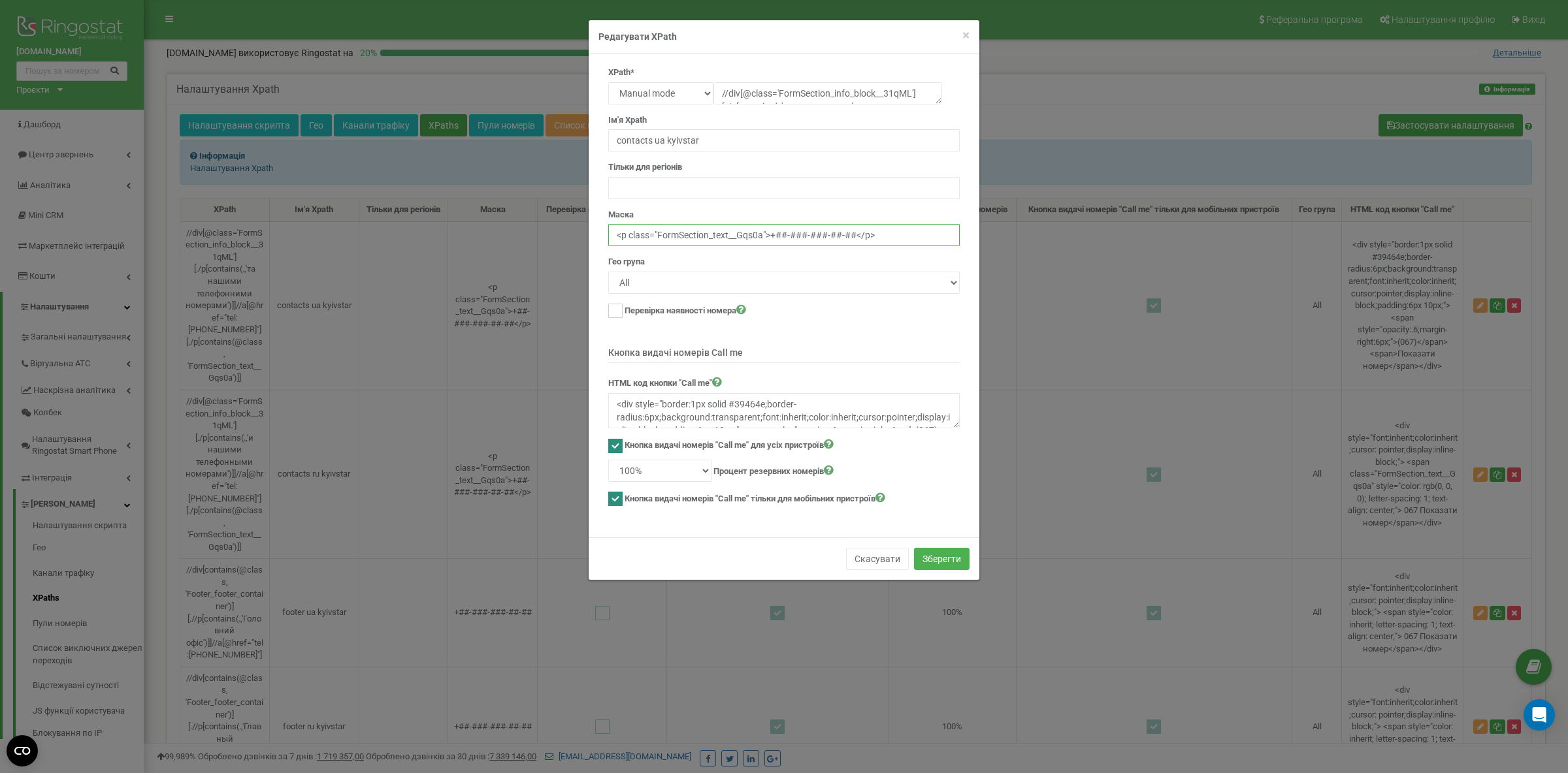
drag, startPoint x: 882, startPoint y: 239, endPoint x: 598, endPoint y: 232, distance: 284.1
click at [608, 232] on input "<p class="FormSection_text__Gqs0a">+##-###-###-##-##</p>" at bounding box center [783, 235] width 352 height 22
paste input "+##-###-###-##-##"
type input "+##-###-###-##-##"
click at [946, 555] on button "Зберегти" at bounding box center [941, 559] width 56 height 22
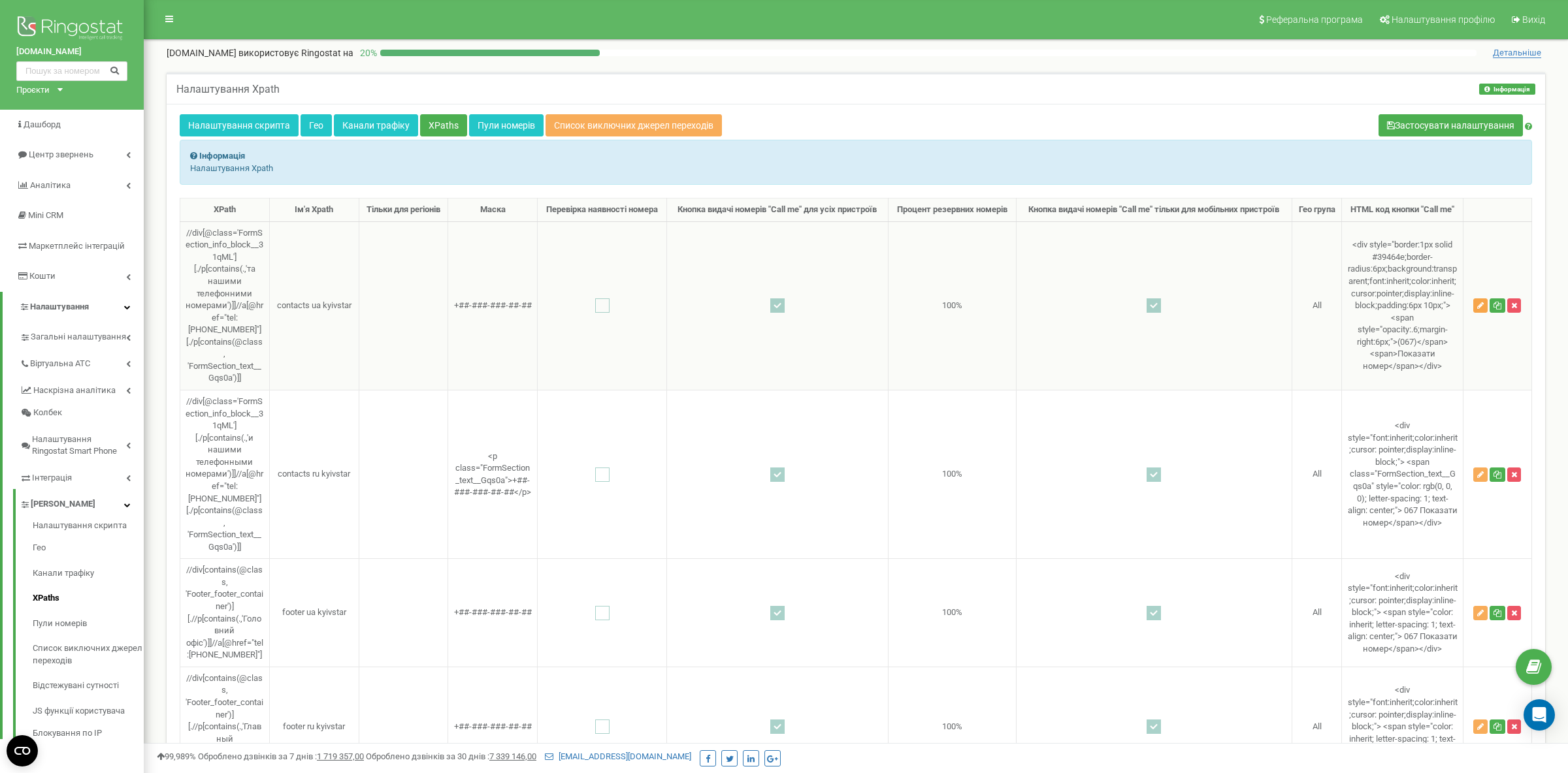
click at [1484, 310] on icon "button" at bounding box center [1480, 305] width 6 height 8
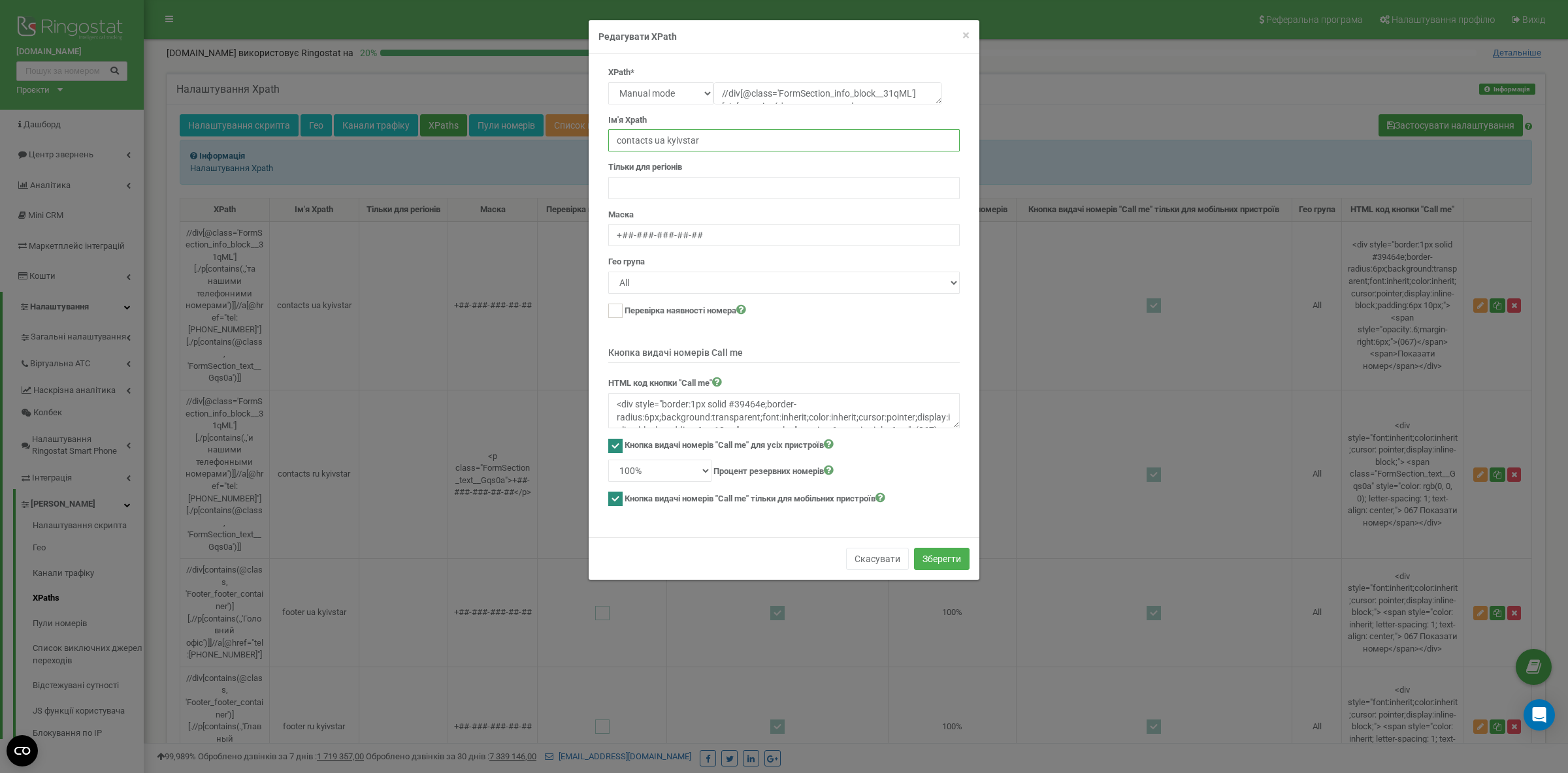
drag, startPoint x: 715, startPoint y: 147, endPoint x: 493, endPoint y: 141, distance: 222.1
click at [608, 141] on input "contacts ua kyivstar" at bounding box center [783, 140] width 352 height 22
paste input "-panel mobile"
type input "contact-panel mobile"
click at [936, 560] on button "Зберегти" at bounding box center [941, 559] width 56 height 22
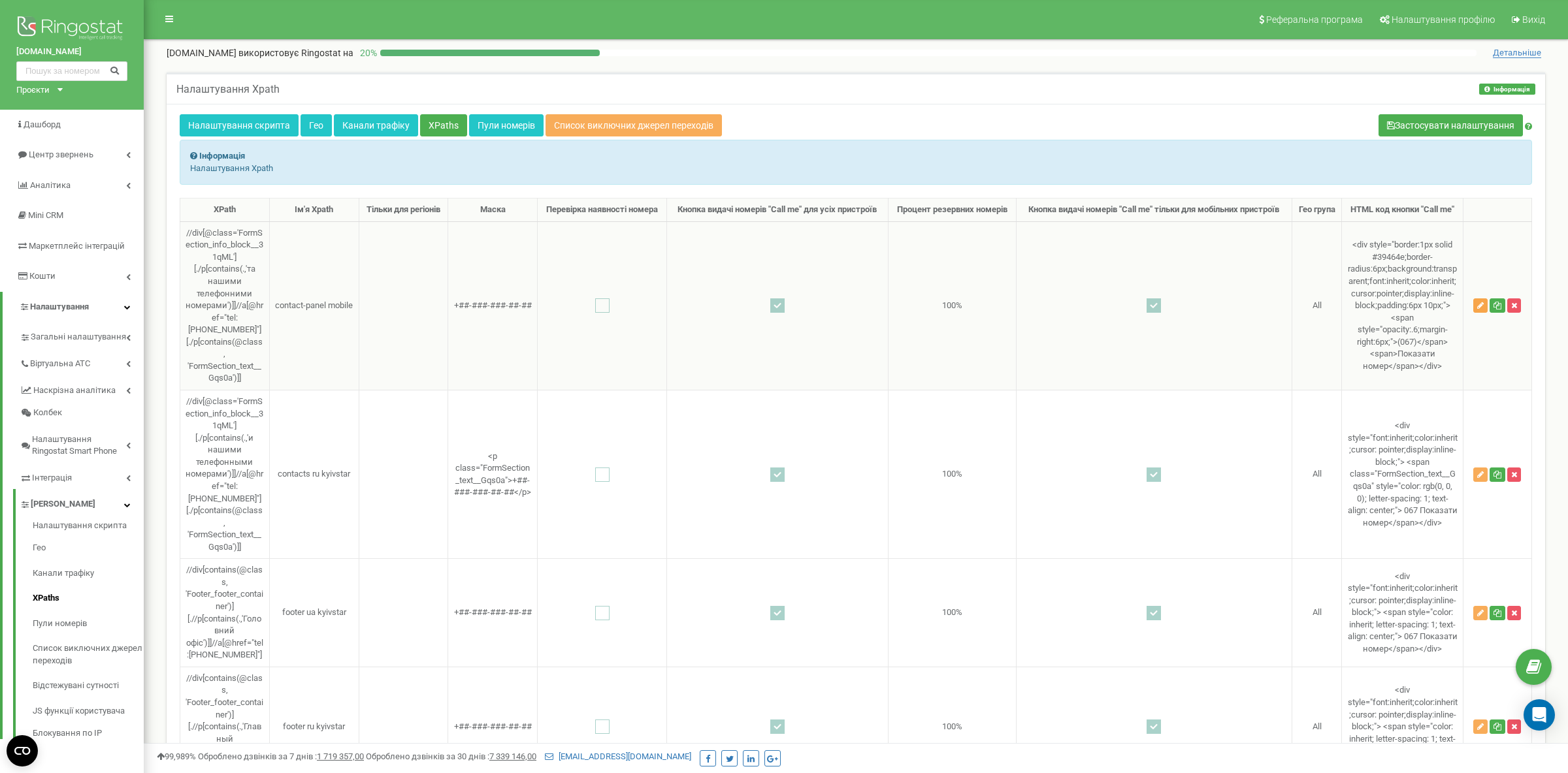
click at [1479, 310] on icon "button" at bounding box center [1480, 305] width 6 height 8
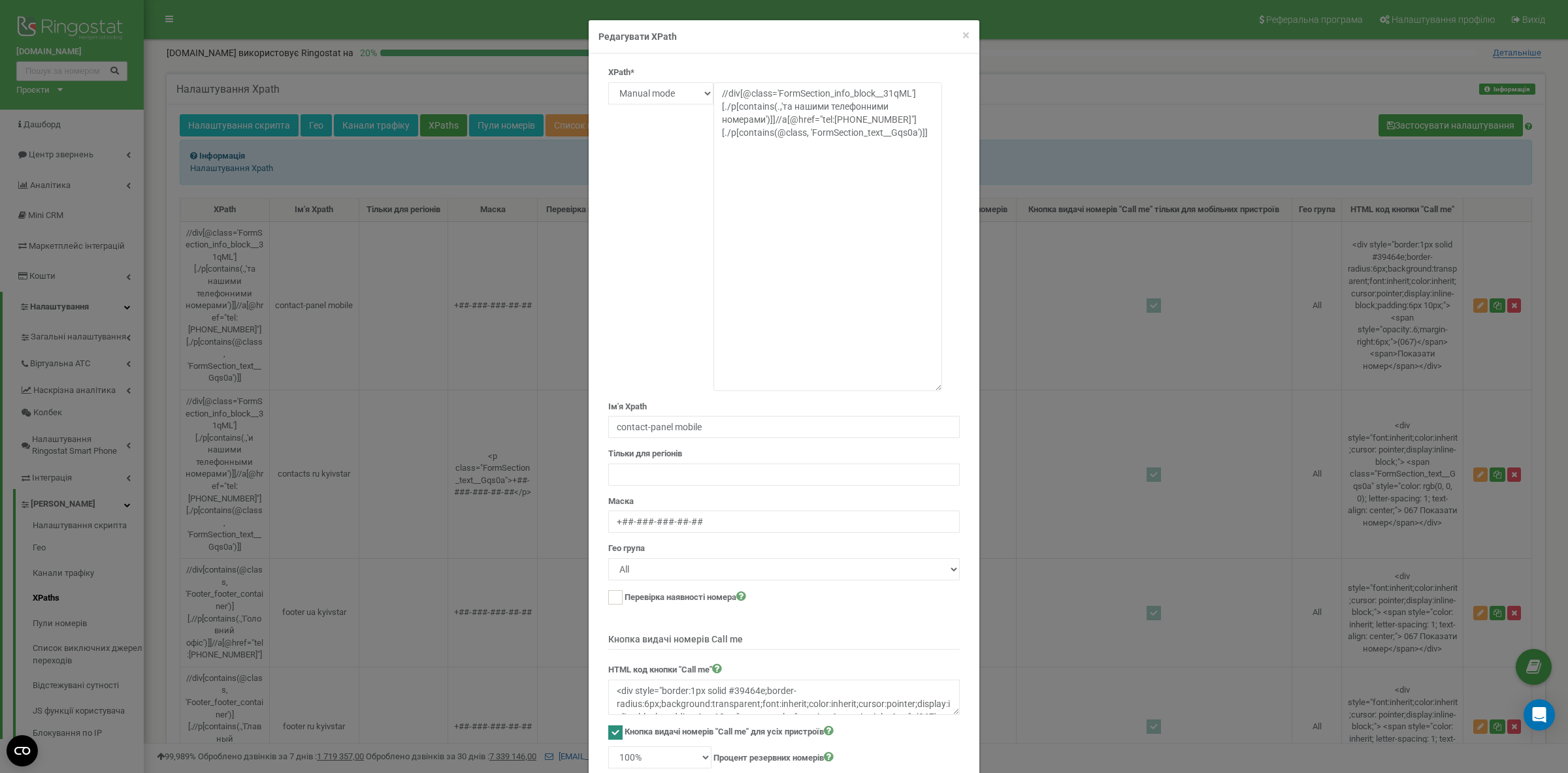
drag, startPoint x: 937, startPoint y: 95, endPoint x: 900, endPoint y: 283, distance: 191.6
click at [942, 368] on textarea "//div[@class='FormSection_info_block__31qML'][./p[contains(.,'та нашими телефон…" at bounding box center [827, 237] width 229 height 309
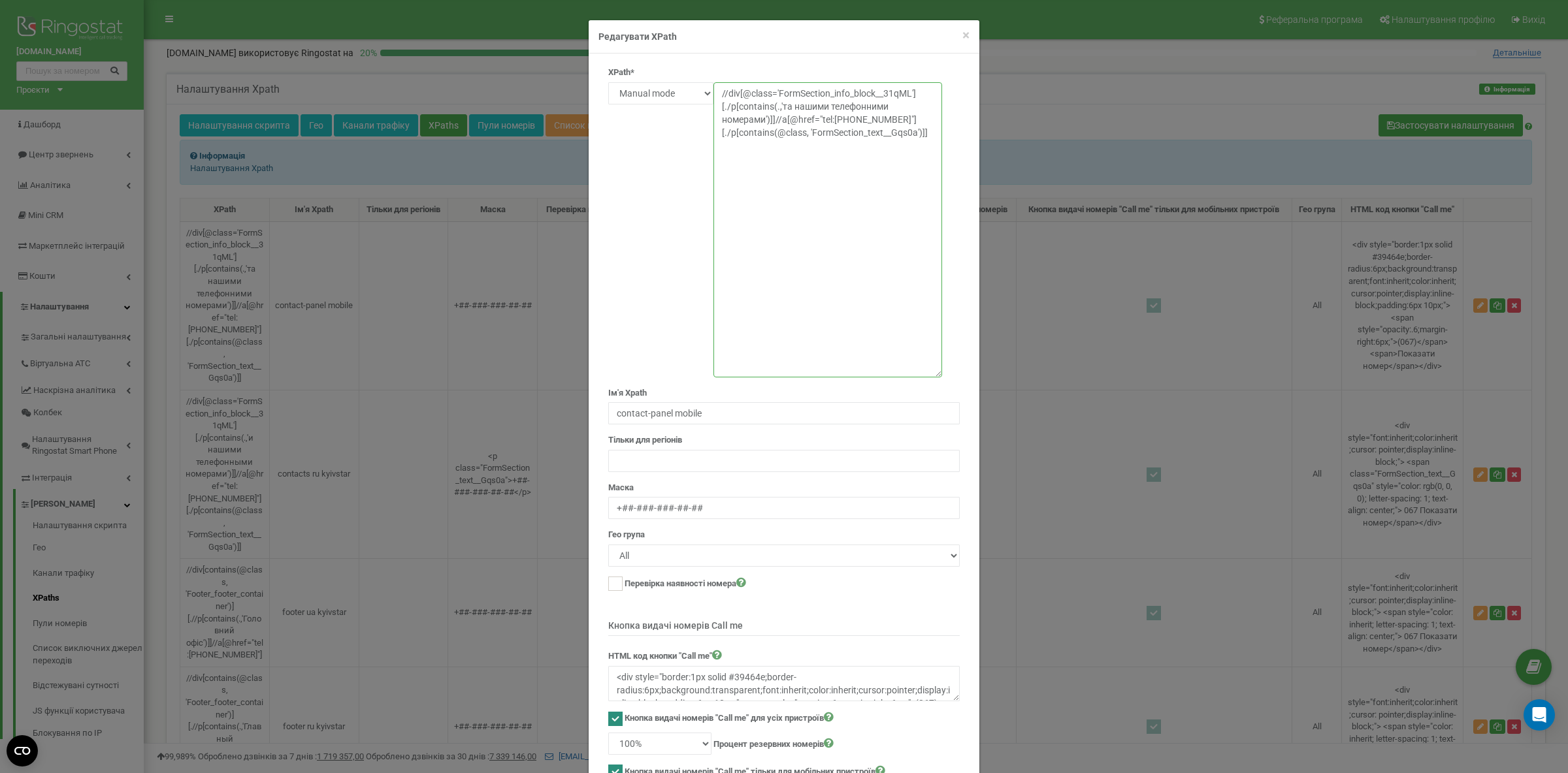
drag, startPoint x: 928, startPoint y: 141, endPoint x: 658, endPoint y: 71, distance: 278.9
click at [713, 82] on textarea "//div[@class='FormSection_info_block__31qML'][./p[contains(.,'та нашими телефон…" at bounding box center [827, 230] width 229 height 295
paste textarea "contains(@class,'fixed') and contains(@class,'z-99')]//a[contains(concat(' ',no…"
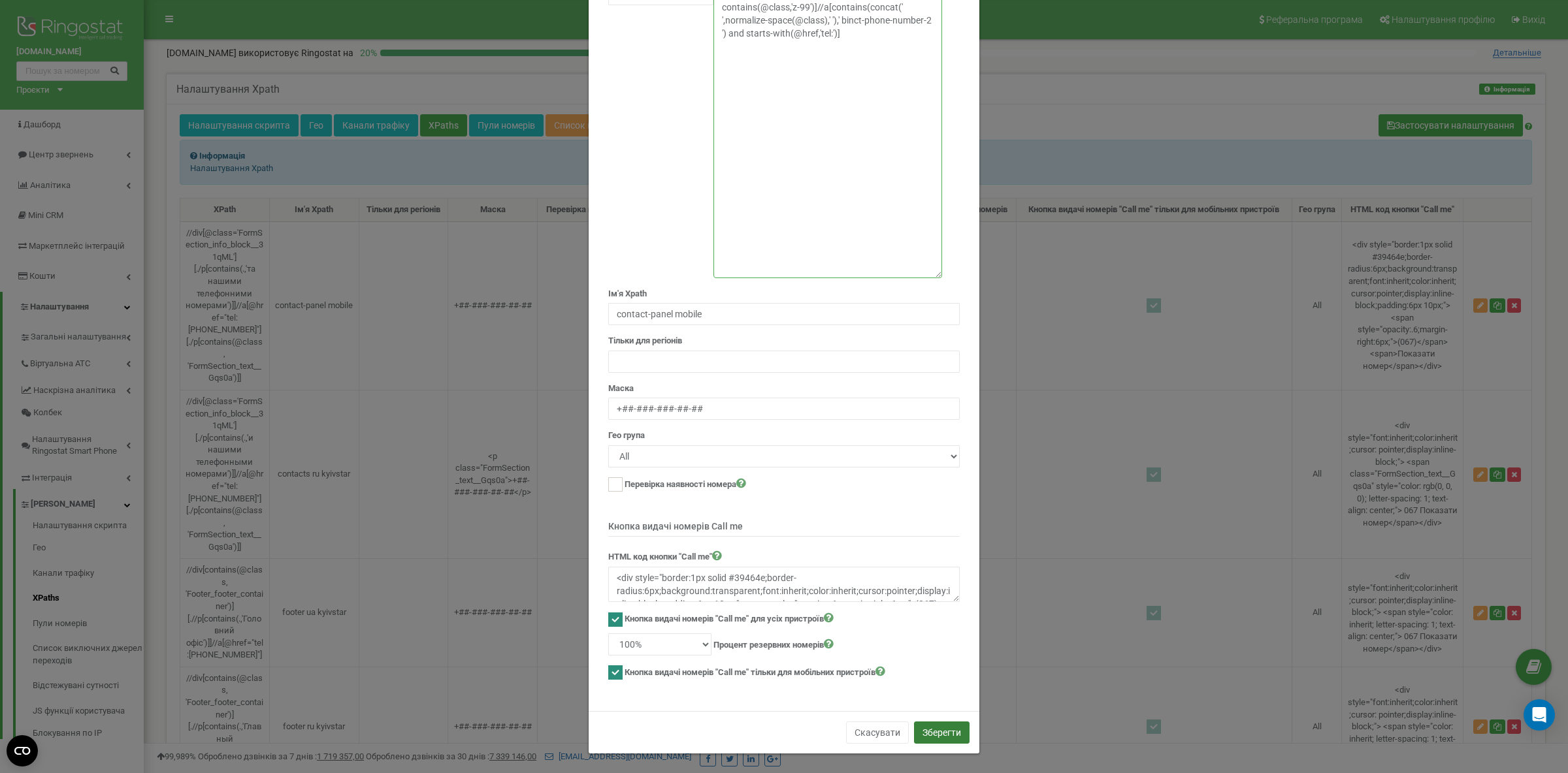
type textarea "//div[contains(@class,'fixed') and contains(@class,'z-99')]//a[contains(concat(…"
click at [949, 725] on button "Зберегти" at bounding box center [941, 733] width 56 height 22
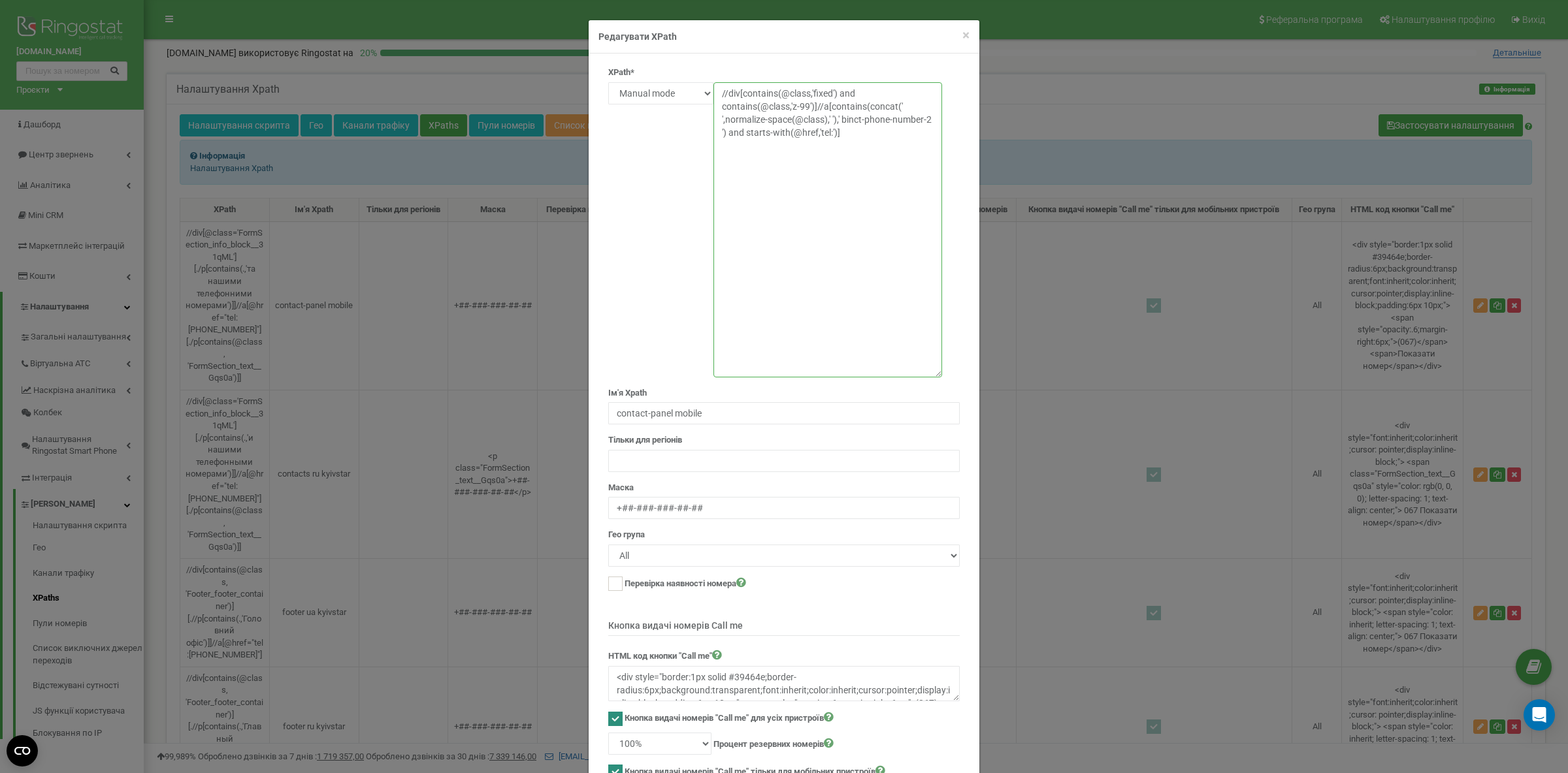
drag, startPoint x: 816, startPoint y: 105, endPoint x: 853, endPoint y: 144, distance: 53.8
click at [853, 144] on textarea "//div[@class='FormSection_info_block__31qML'][./p[contains(.,'та нашими телефон…" at bounding box center [827, 230] width 229 height 295
click at [855, 136] on textarea "//div[@class='FormSection_info_block__31qML'][./p[contains(.,'та нашими телефон…" at bounding box center [827, 230] width 229 height 295
drag, startPoint x: 727, startPoint y: 93, endPoint x: 715, endPoint y: 93, distance: 12.0
click at [715, 93] on textarea "//div[@class='FormSection_info_block__31qML'][./p[contains(.,'та нашими телефон…" at bounding box center [827, 230] width 229 height 295
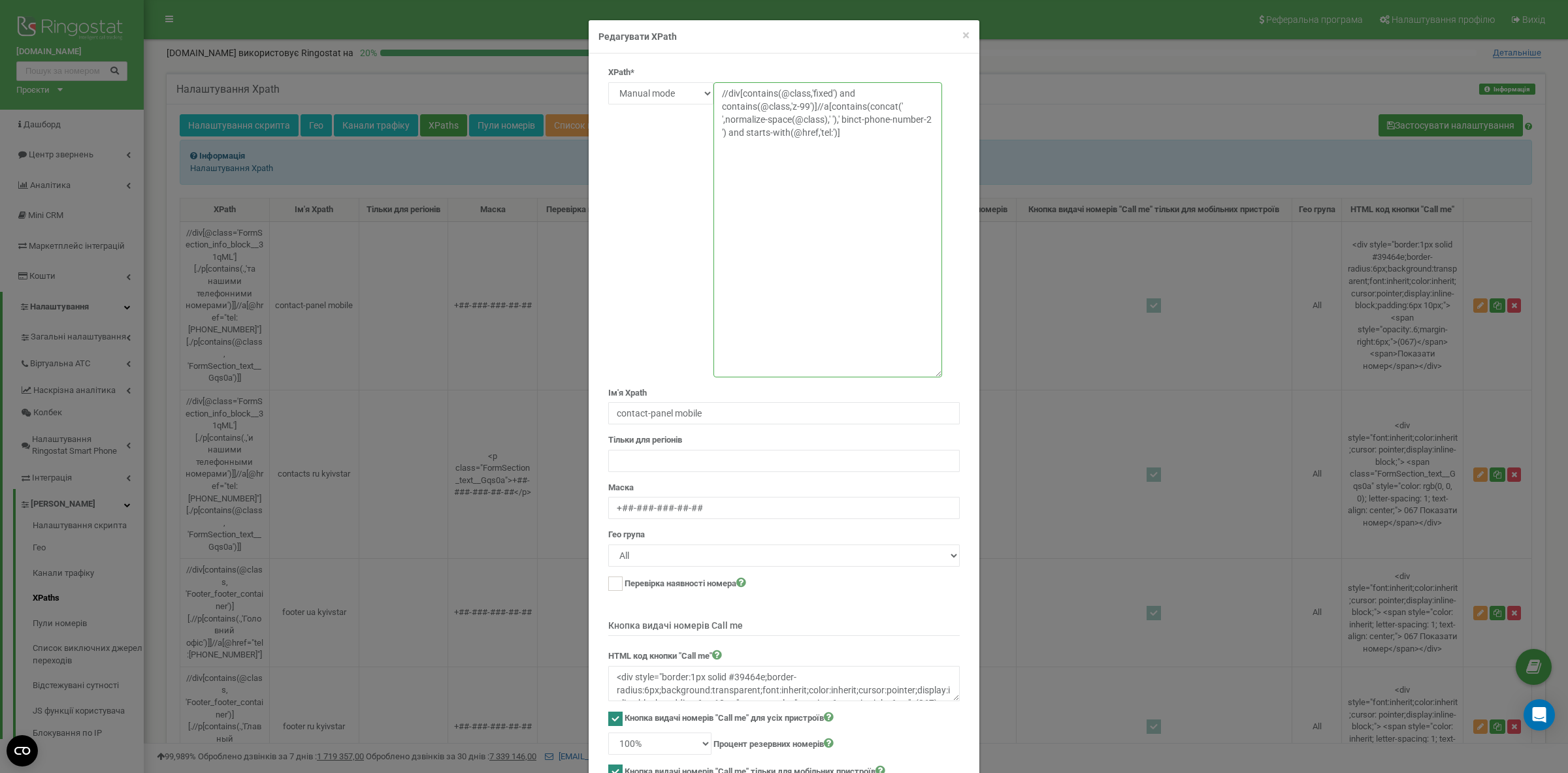
drag, startPoint x: 820, startPoint y: 106, endPoint x: 853, endPoint y: 125, distance: 38.1
click at [853, 120] on textarea "//div[@class='FormSection_info_block__31qML'][./p[contains(.,'та нашими телефон…" at bounding box center [827, 230] width 229 height 295
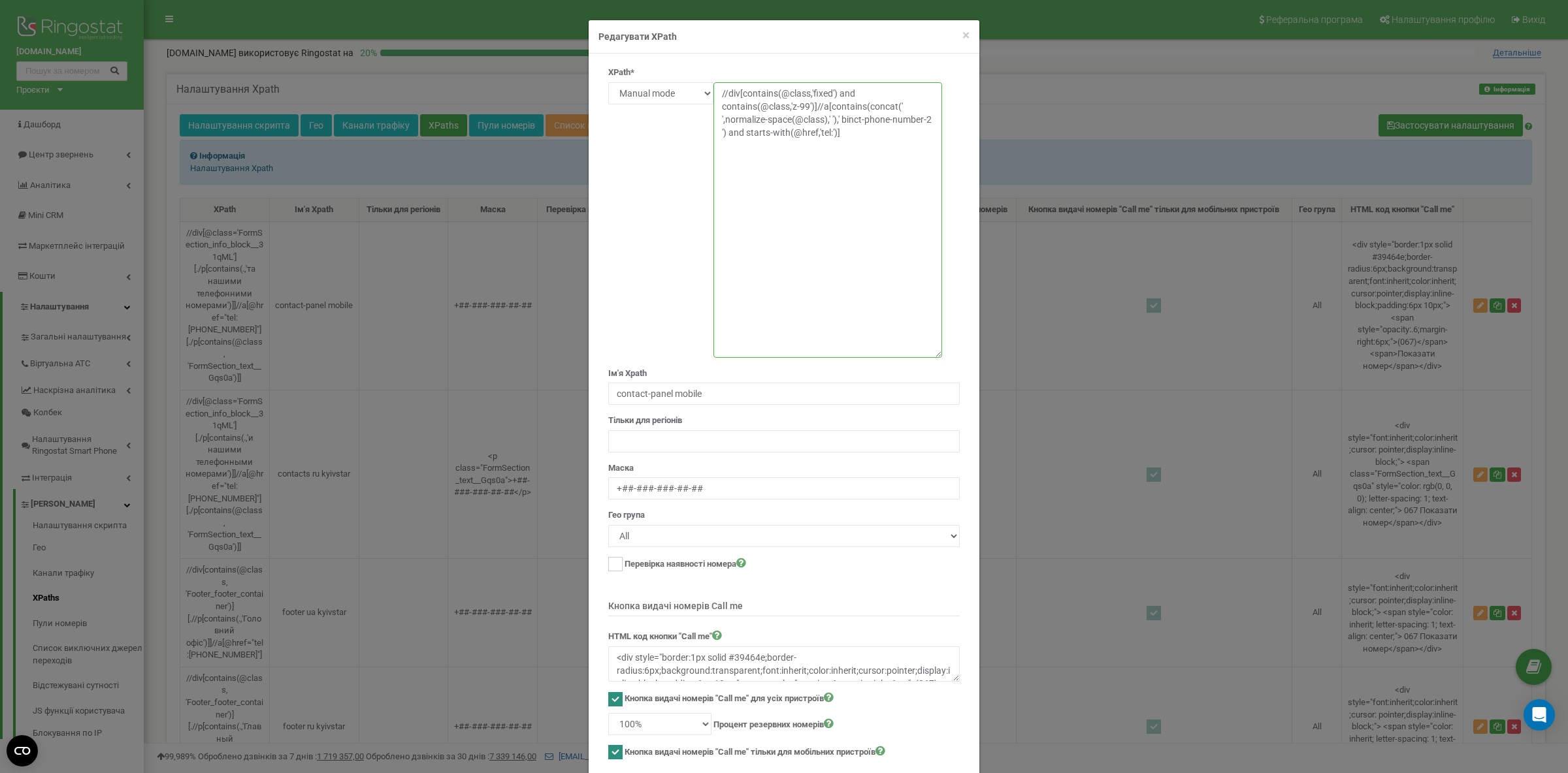
drag, startPoint x: 934, startPoint y: 368, endPoint x: 1024, endPoint y: 349, distance: 92.0
click at [942, 349] on textarea "//div[@class='FormSection_info_block__31qML'][./p[contains(.,'та нашими телефон…" at bounding box center [827, 220] width 229 height 276
click at [842, 162] on textarea "//div[@class='FormSection_info_block__31qML'][./p[contains(.,'та нашими телефон…" at bounding box center [827, 220] width 229 height 276
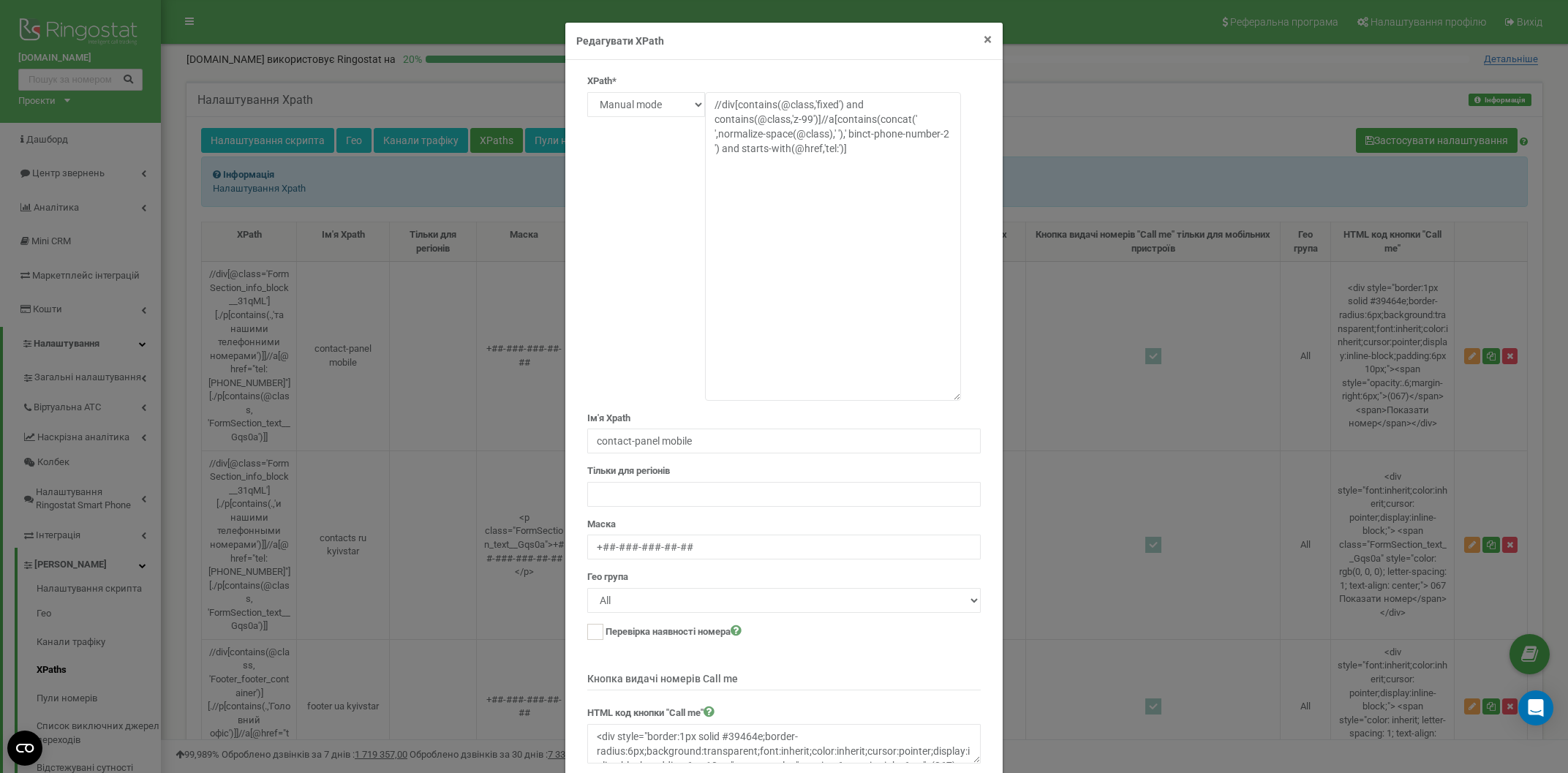
click at [988, 41] on span "×" at bounding box center [988, 40] width 8 height 18
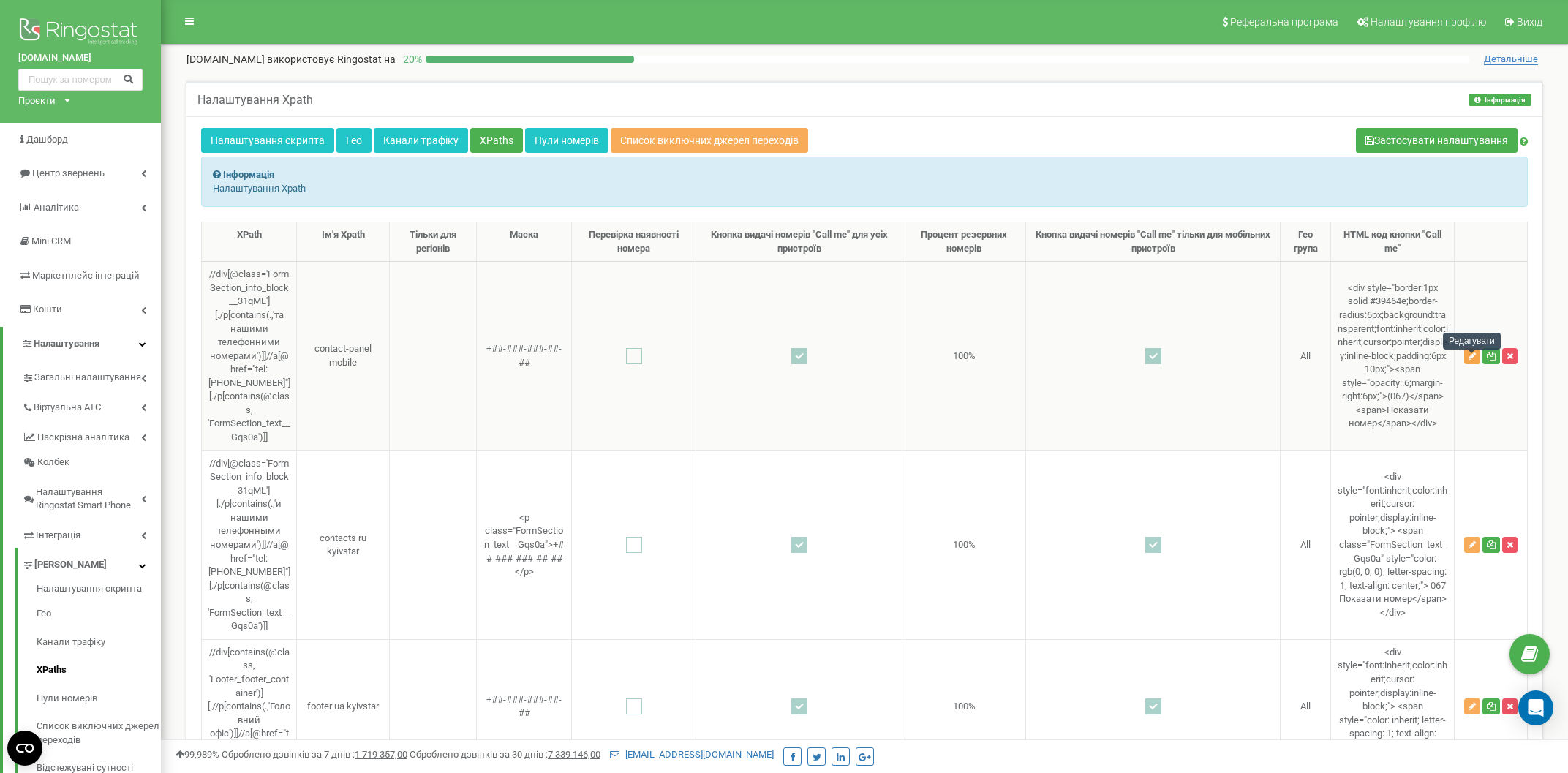
click at [1469, 360] on icon "button" at bounding box center [1472, 356] width 7 height 9
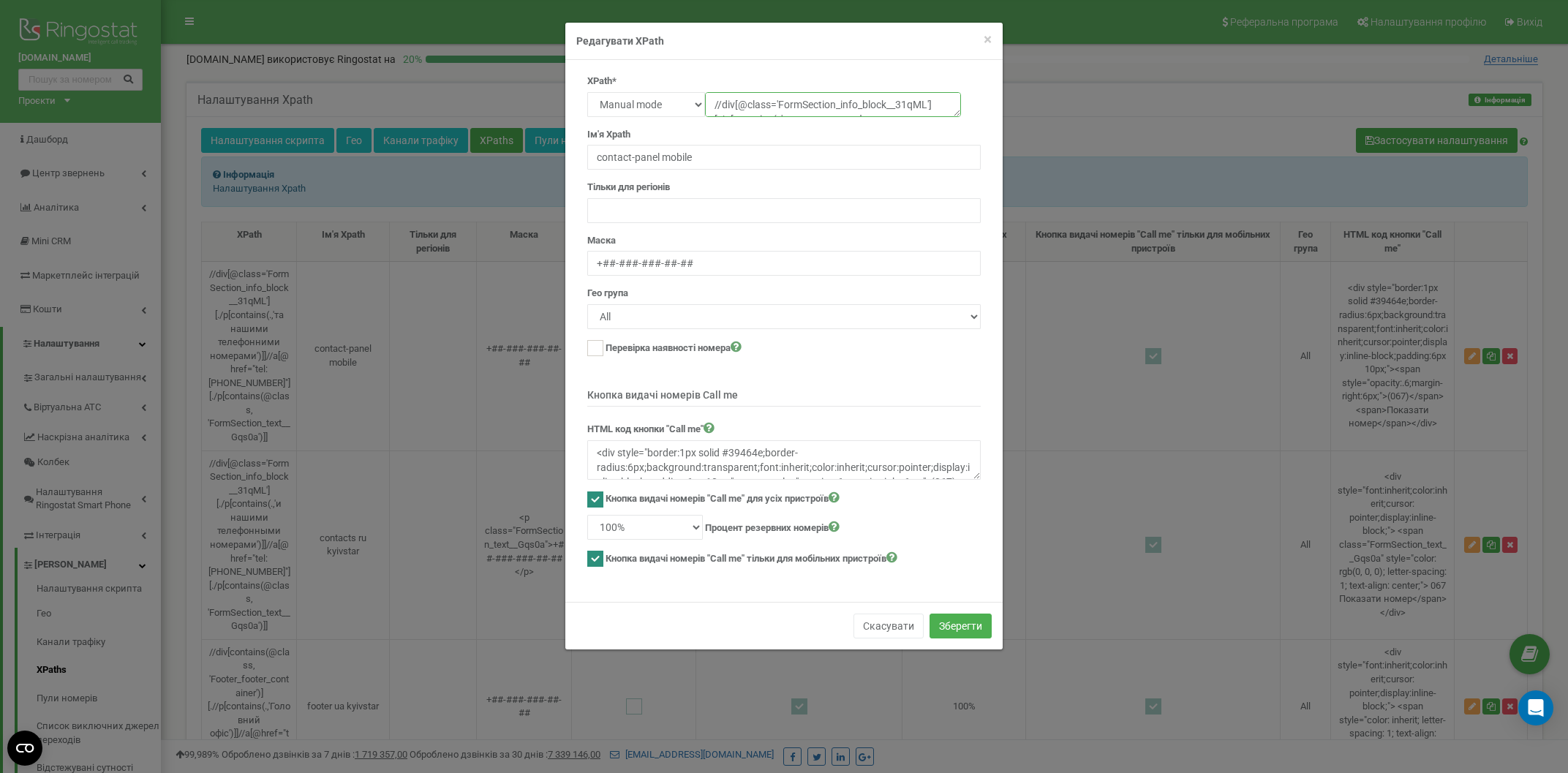
click at [779, 106] on textarea "//div[@class='FormSection_info_block__31qML'][./p[contains(.,'та нашими телефон…" at bounding box center [832, 104] width 256 height 25
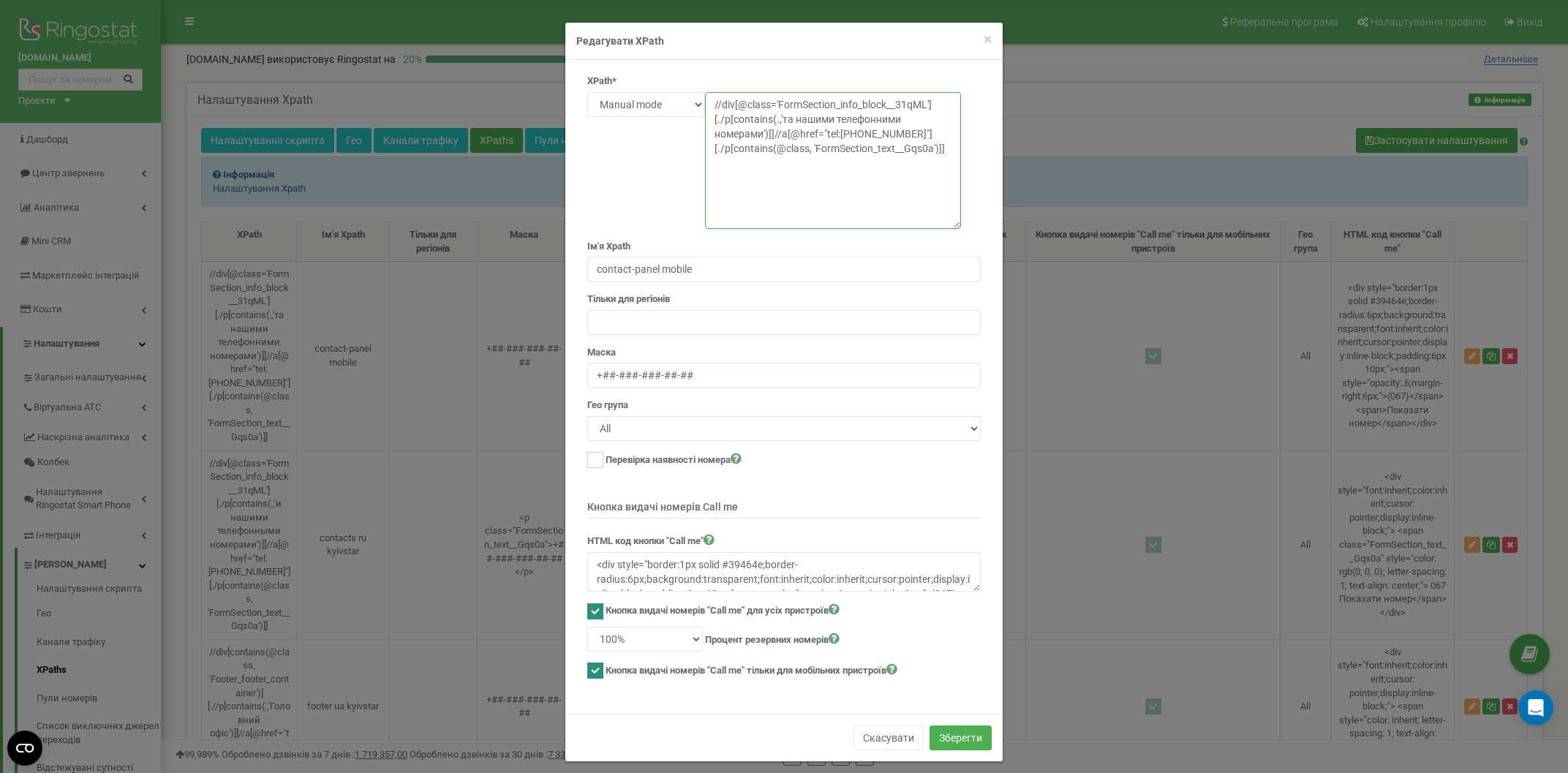
drag, startPoint x: 958, startPoint y: 112, endPoint x: 1248, endPoint y: 223, distance: 310.5
click at [961, 223] on textarea "//div[@class='FormSection_info_block__31qML'][./p[contains(.,'та нашими телефон…" at bounding box center [832, 160] width 256 height 137
drag, startPoint x: 946, startPoint y: 155, endPoint x: 652, endPoint y: 74, distance: 305.0
click at [705, 92] on textarea "//div[@class='FormSection_info_block__31qML'][./p[contains(.,'та нашими телефон…" at bounding box center [832, 160] width 256 height 137
paste textarea "contains(@class,'fixed') and contains(@class,'z-99')]//a[contains(concat(' ', n…"
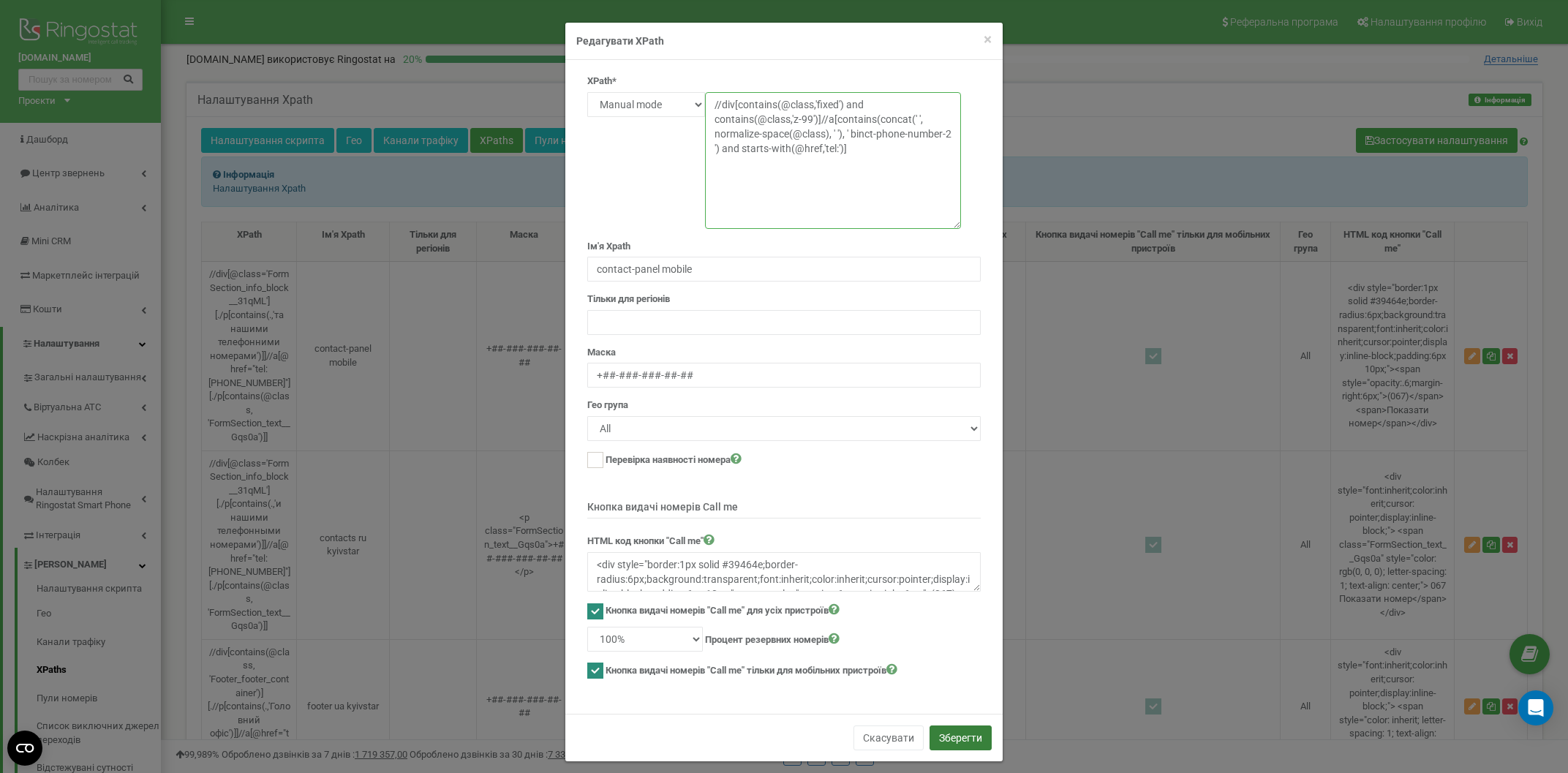
type textarea "//div[contains(@class,'fixed') and contains(@class,'z-99')]//a[contains(concat(…"
click at [964, 741] on button "Зберегти" at bounding box center [960, 738] width 62 height 25
drag, startPoint x: 770, startPoint y: 150, endPoint x: 790, endPoint y: 150, distance: 20.0
click at [790, 150] on textarea "//div[@class='FormSection_info_block__31qML'][./p[contains(.,'та нашими телефон…" at bounding box center [832, 160] width 256 height 137
click at [988, 46] on span "×" at bounding box center [988, 40] width 8 height 18
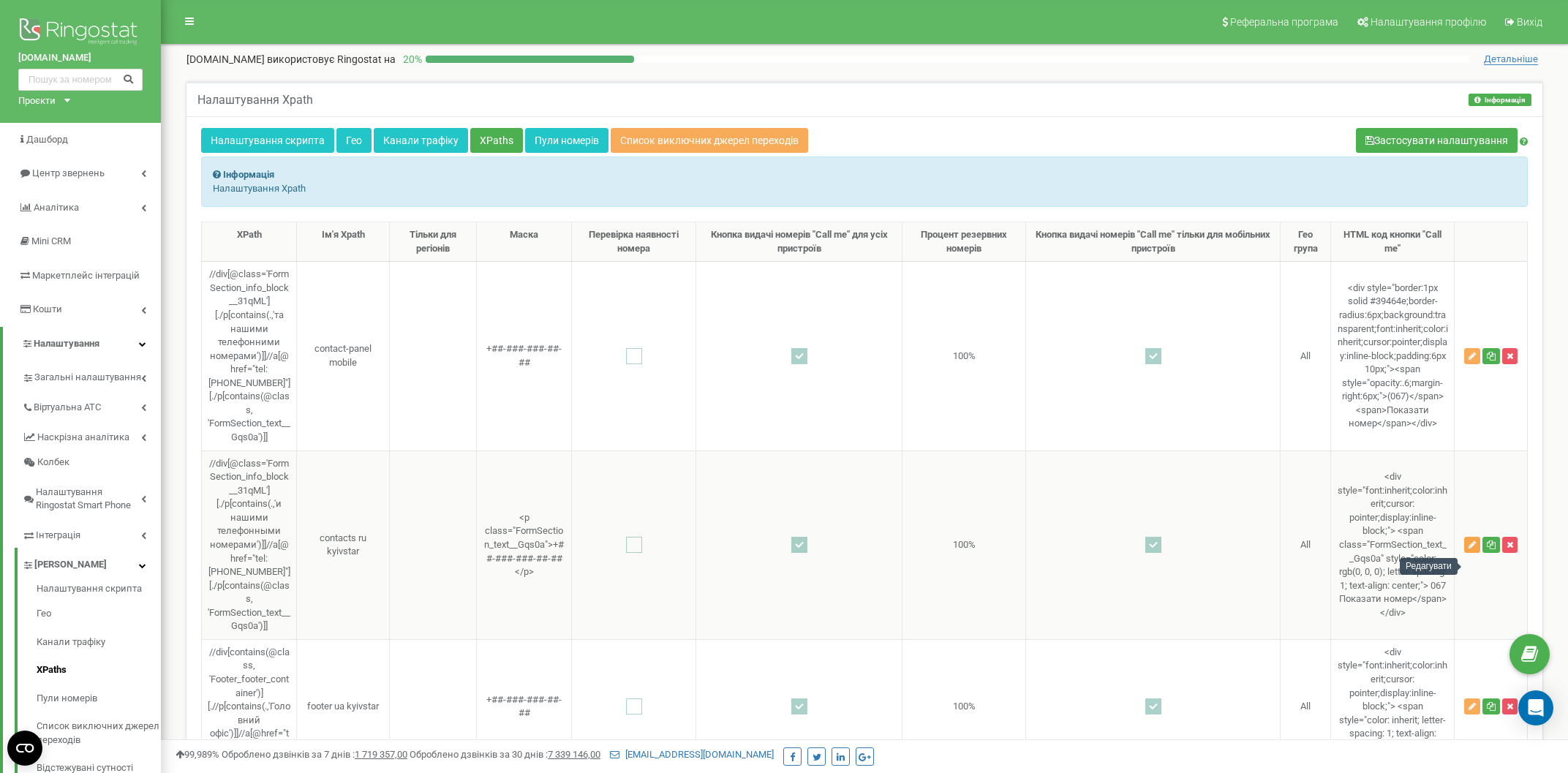
click at [1477, 553] on button "button" at bounding box center [1472, 545] width 16 height 16
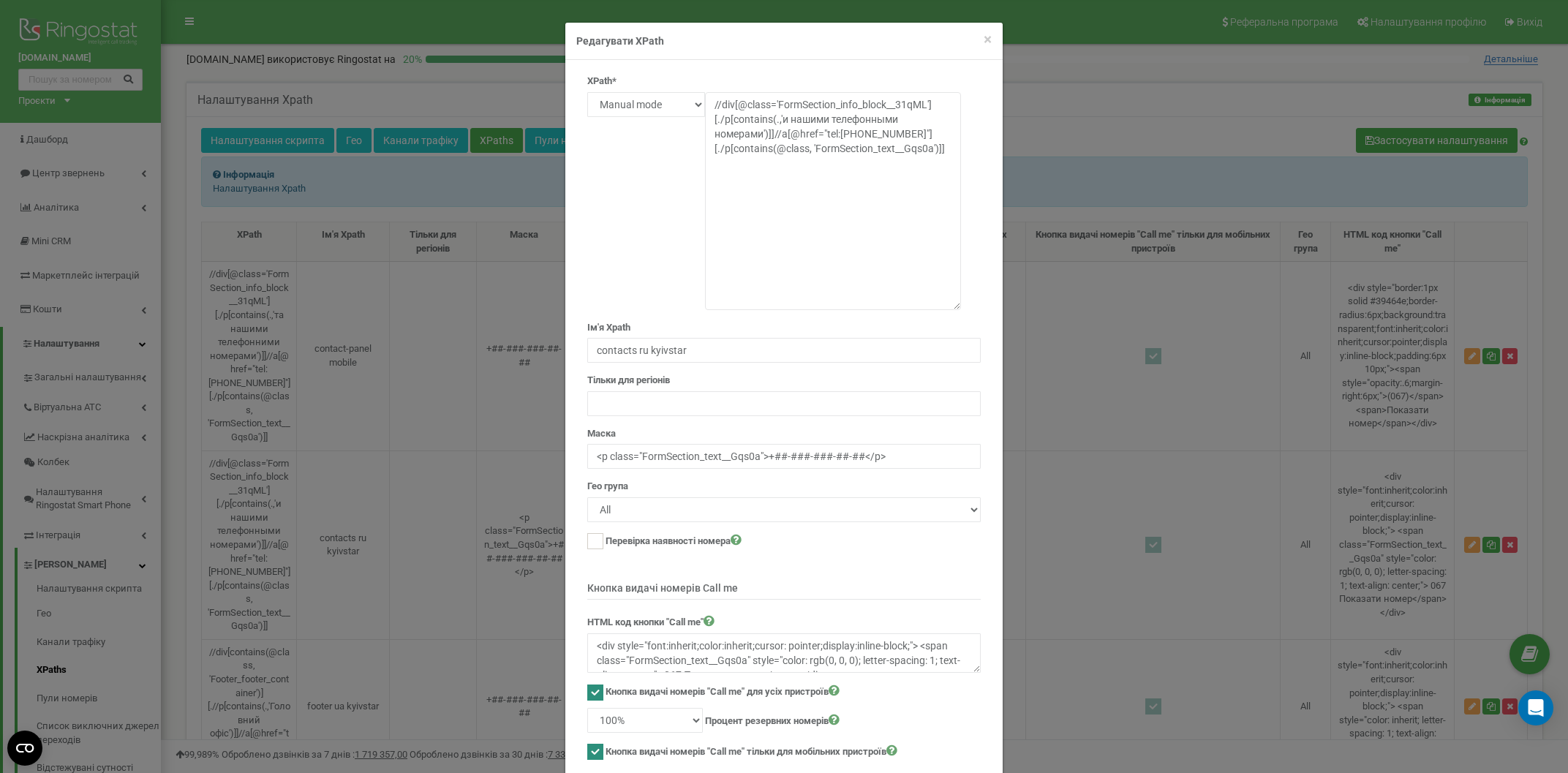
drag, startPoint x: 957, startPoint y: 112, endPoint x: 1115, endPoint y: 305, distance: 249.4
click at [961, 305] on textarea "//div[@class='FormSection_info_block__31qML'][./p[contains(.,'и нашими телефонн…" at bounding box center [832, 201] width 256 height 218
click at [988, 40] on span "×" at bounding box center [988, 40] width 8 height 18
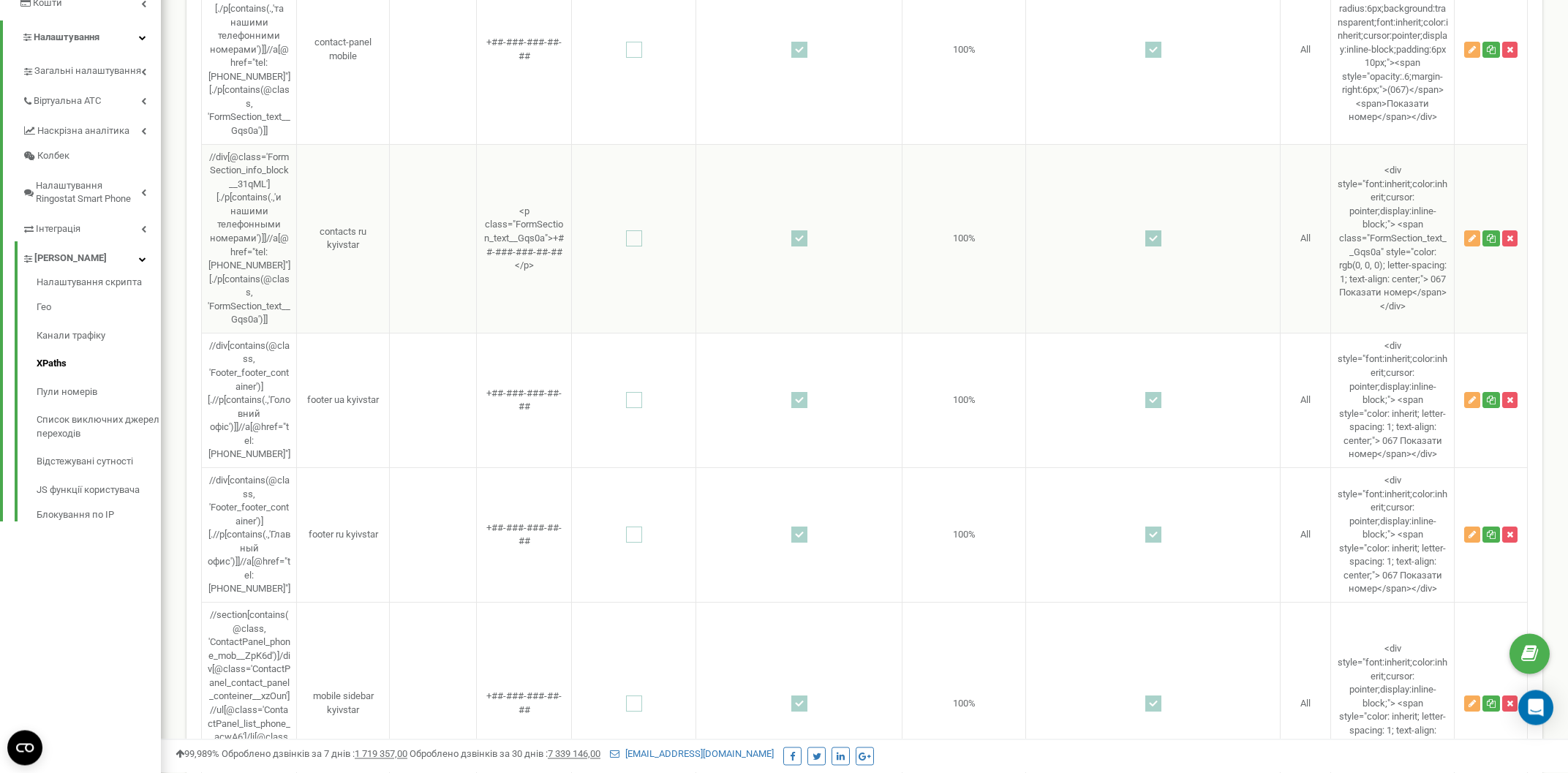
scroll to position [313, 0]
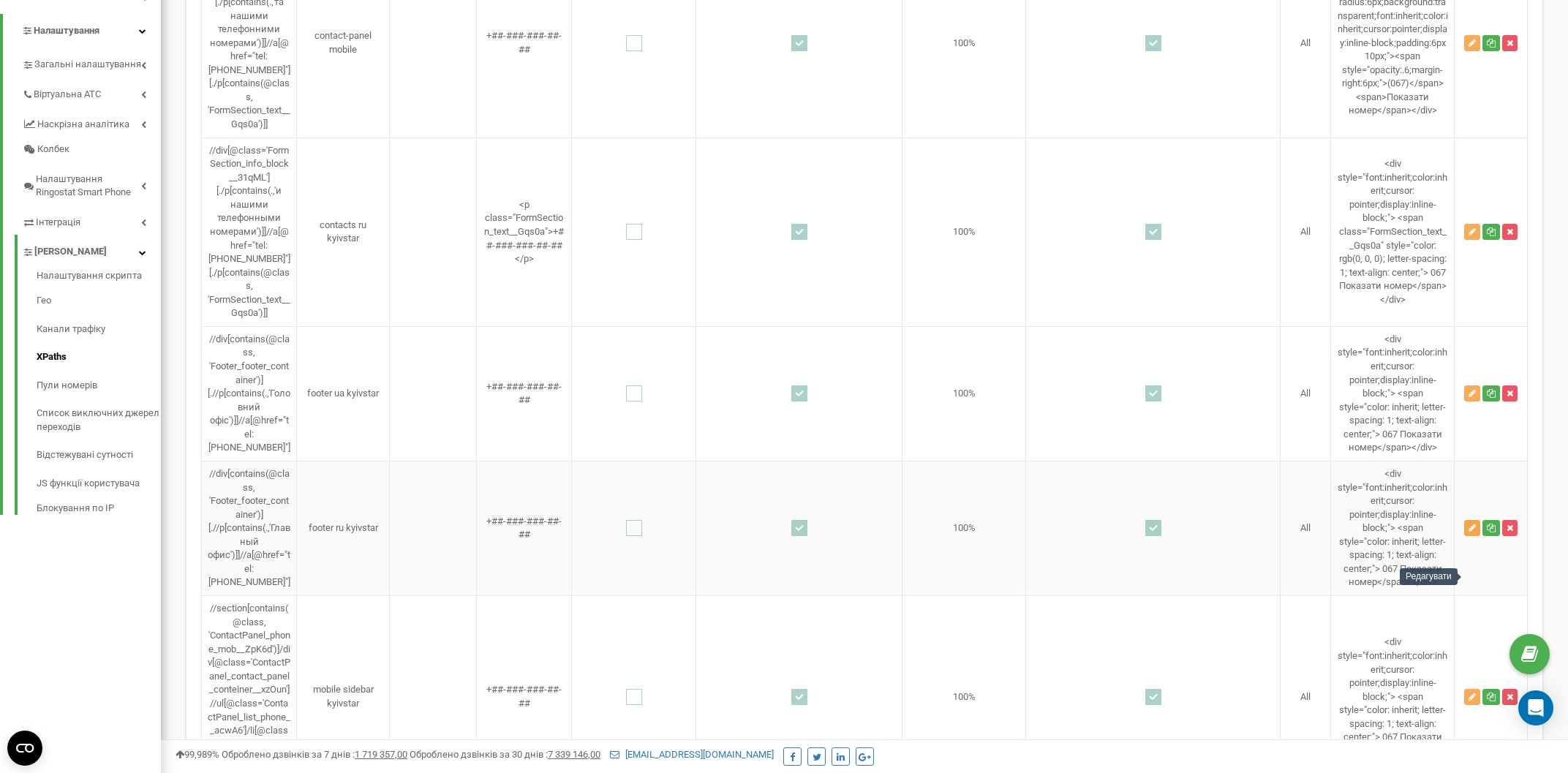
click at [1471, 533] on icon "button" at bounding box center [1472, 528] width 7 height 9
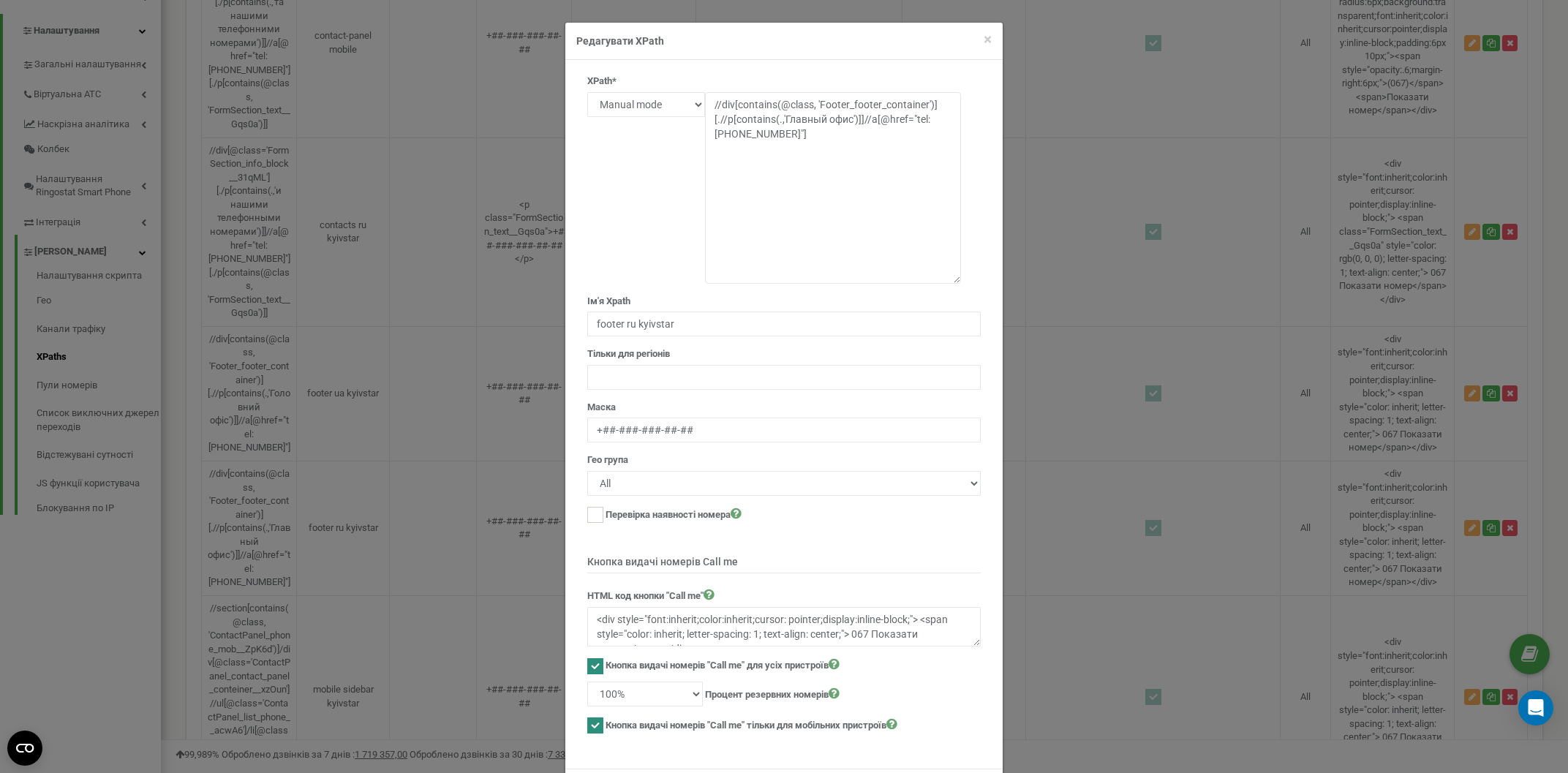
drag, startPoint x: 959, startPoint y: 112, endPoint x: 1136, endPoint y: 279, distance: 243.3
click at [961, 279] on textarea "//div[contains(@class, 'Footer_footer_container')][.//p[contains(.,'Главный офи…" at bounding box center [832, 188] width 256 height 192
click at [988, 42] on span "×" at bounding box center [988, 40] width 8 height 18
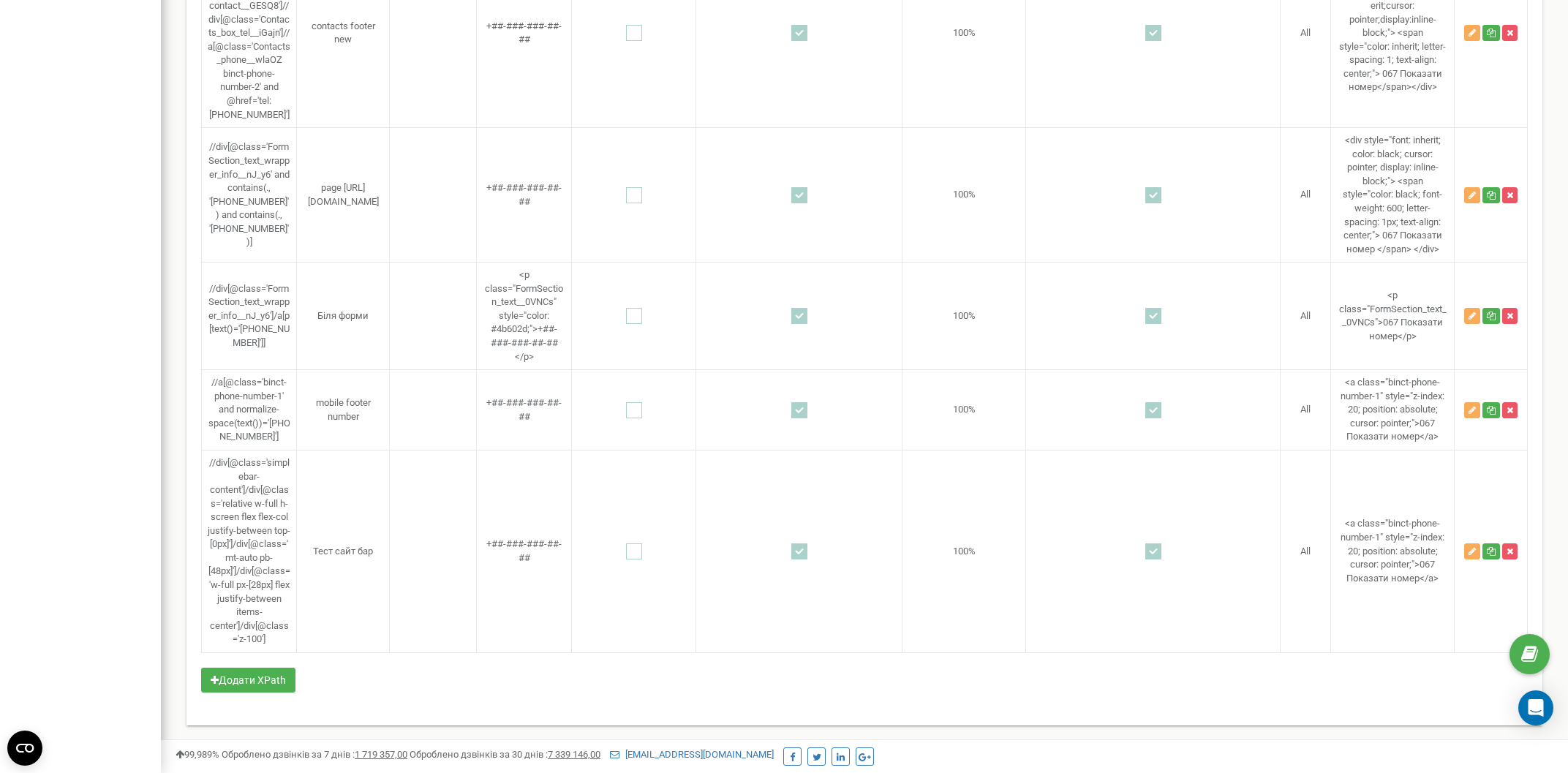
scroll to position [4670, 0]
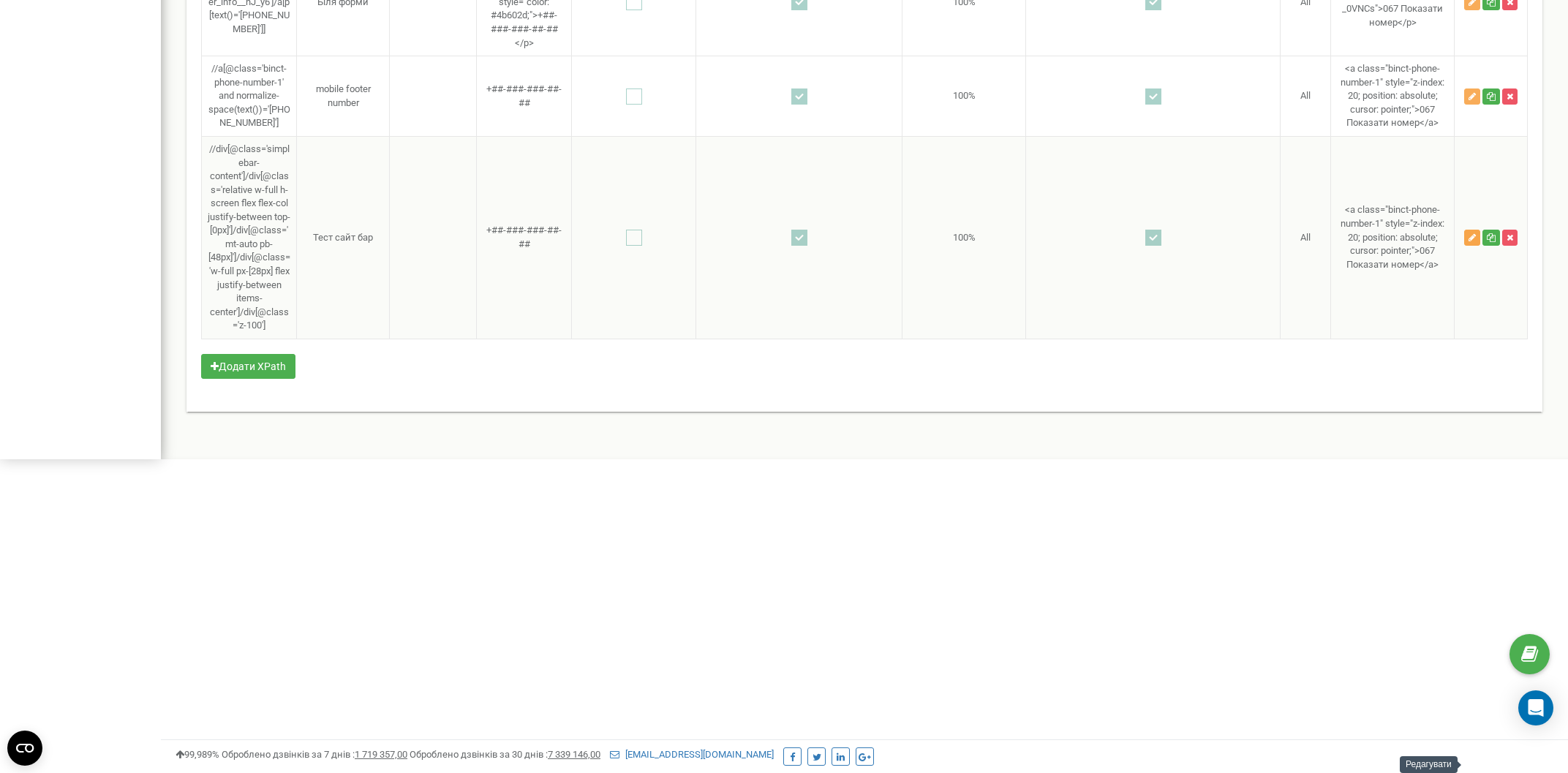
click at [1472, 242] on icon "button" at bounding box center [1472, 238] width 7 height 9
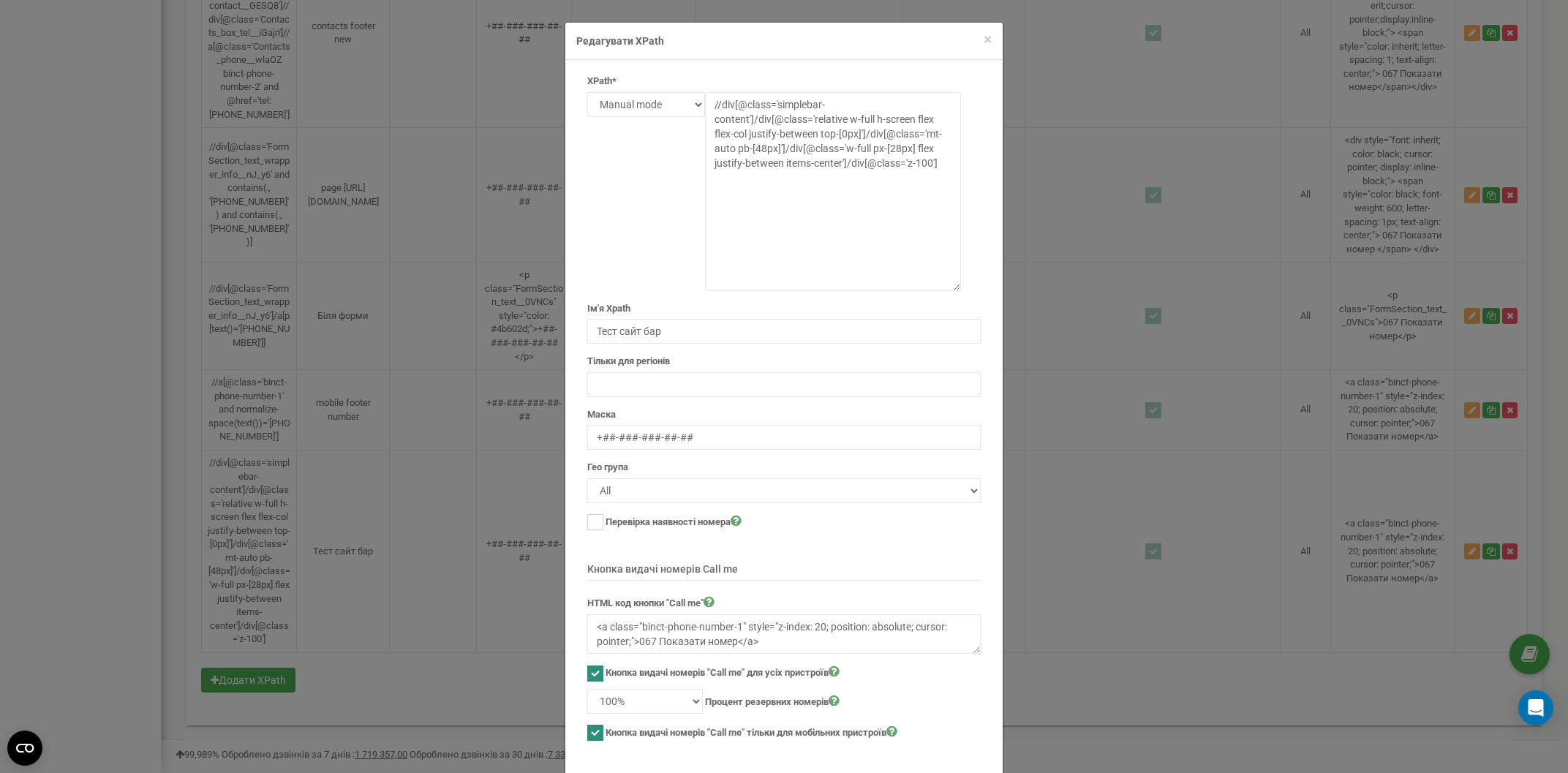
drag, startPoint x: 956, startPoint y: 108, endPoint x: 1097, endPoint y: 281, distance: 223.2
click at [961, 281] on textarea "//div[@class='simplebar-content']/div[@class='relative w-full h-screen flex fle…" at bounding box center [832, 192] width 256 height 199
click at [988, 41] on span "×" at bounding box center [988, 40] width 8 height 18
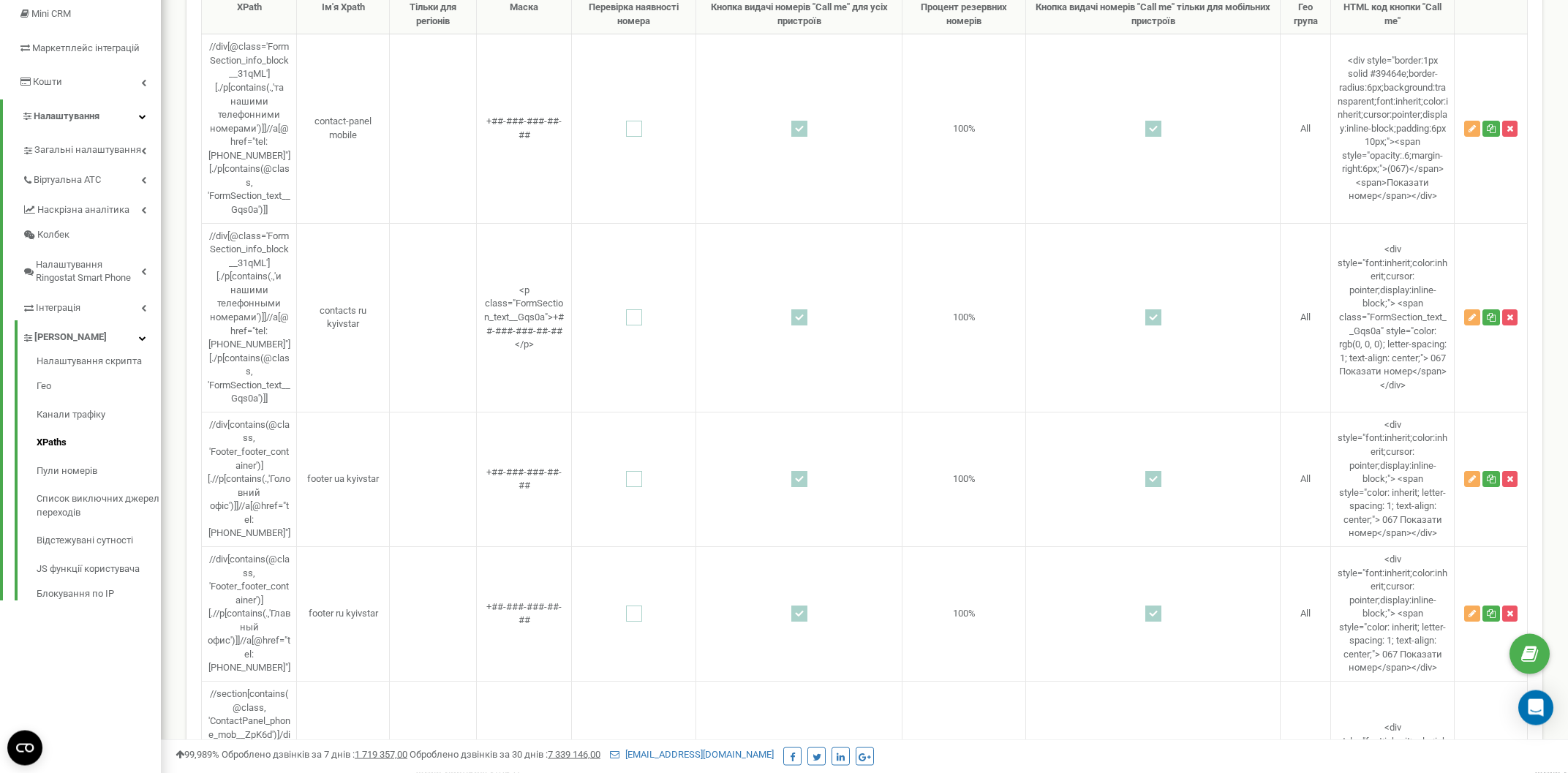
scroll to position [0, 0]
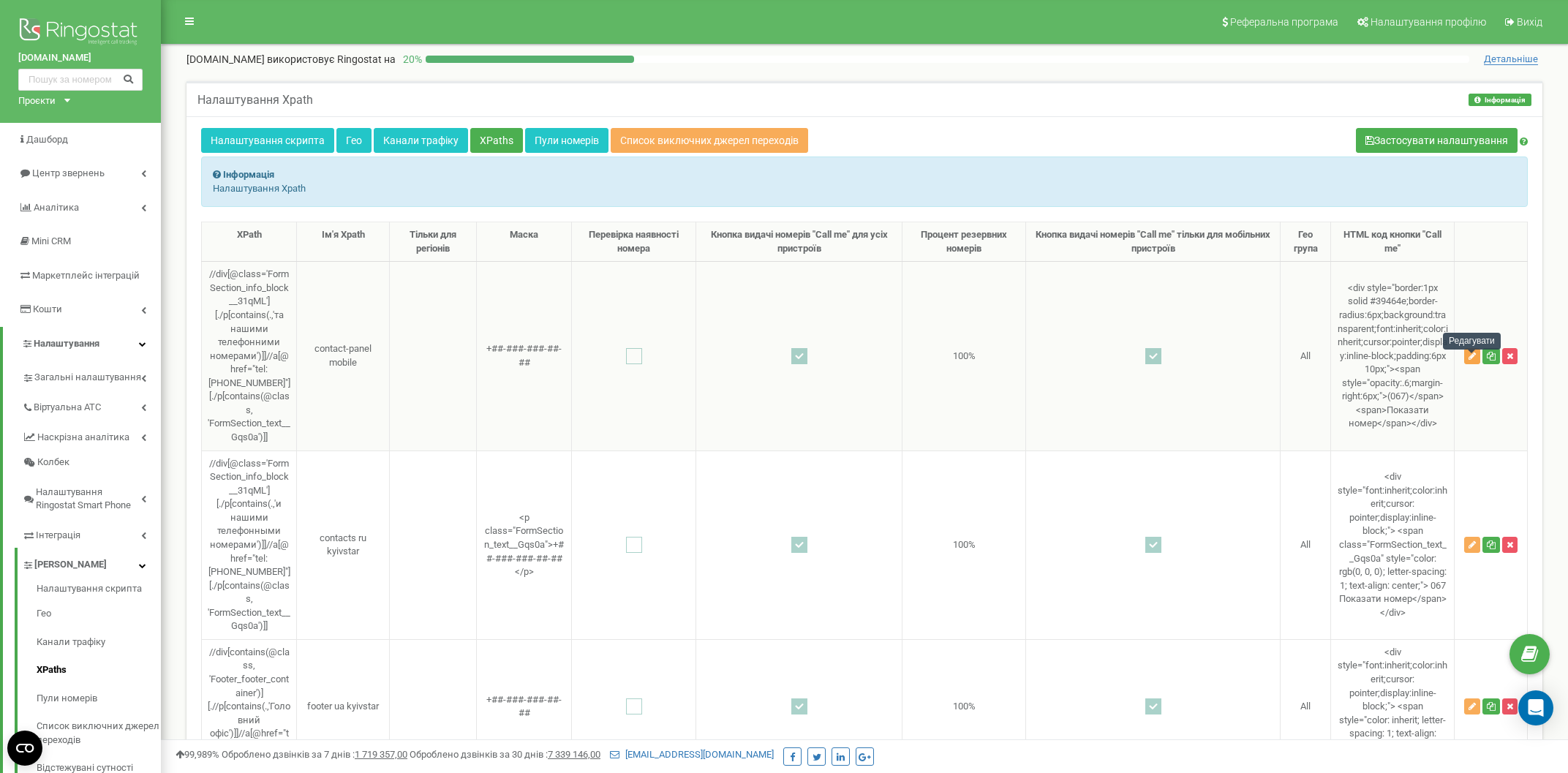
click at [1465, 358] on button "button" at bounding box center [1472, 357] width 16 height 16
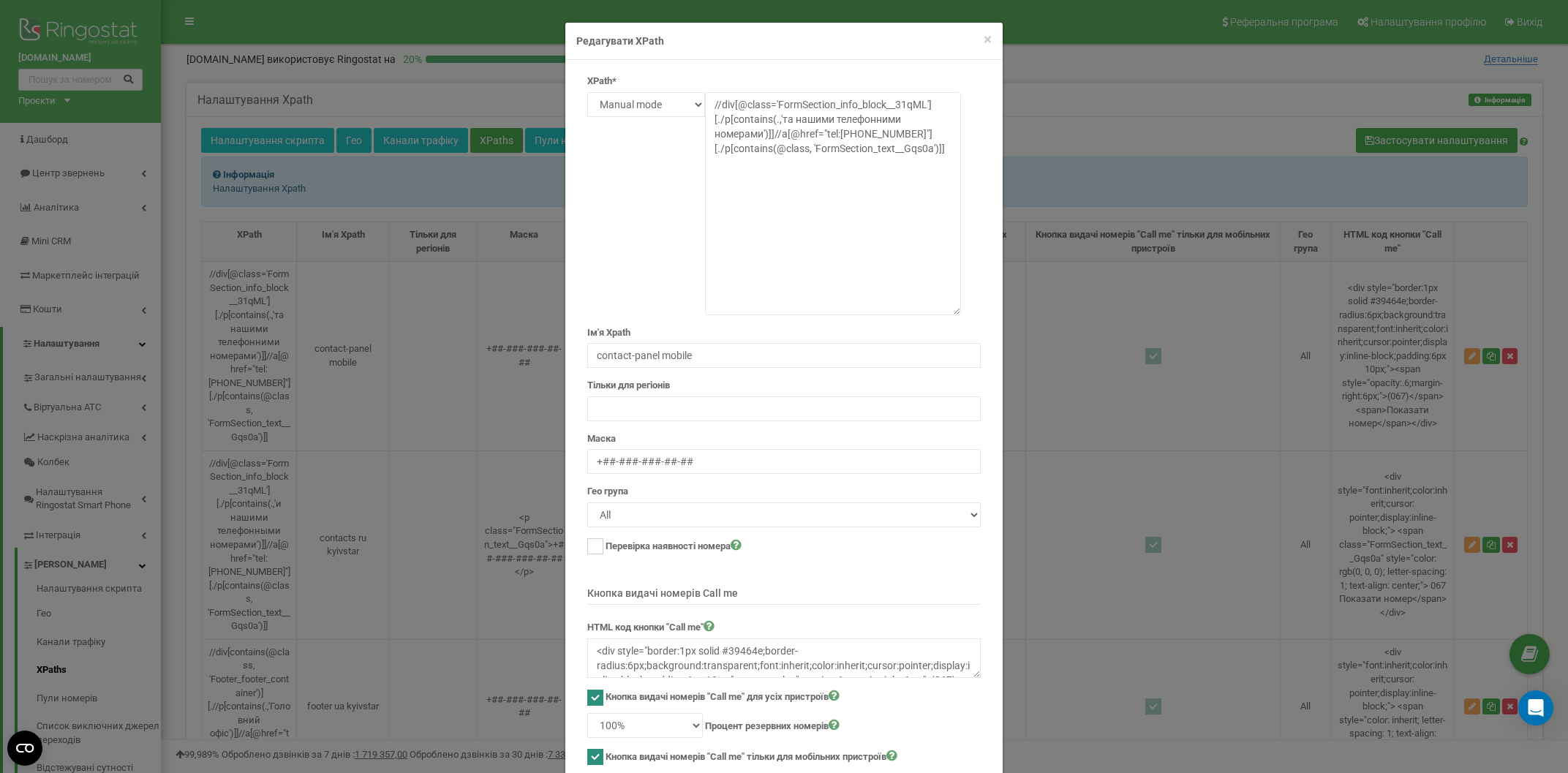
drag, startPoint x: 959, startPoint y: 111, endPoint x: 977, endPoint y: 309, distance: 198.8
click at [961, 309] on textarea "//div[@class='FormSection_info_block__31qML'][./p[contains(.,'та нашими телефон…" at bounding box center [832, 204] width 256 height 223
drag, startPoint x: 945, startPoint y: 150, endPoint x: 692, endPoint y: 65, distance: 266.9
click at [705, 92] on textarea "//div[@class='FormSection_info_block__31qML'][./p[contains(.,'та нашими телефон…" at bounding box center [832, 204] width 256 height 223
paste textarea "contains(@class,'fixed') and contains(@class,'z-99')]//a[contains(concat(' ',no…"
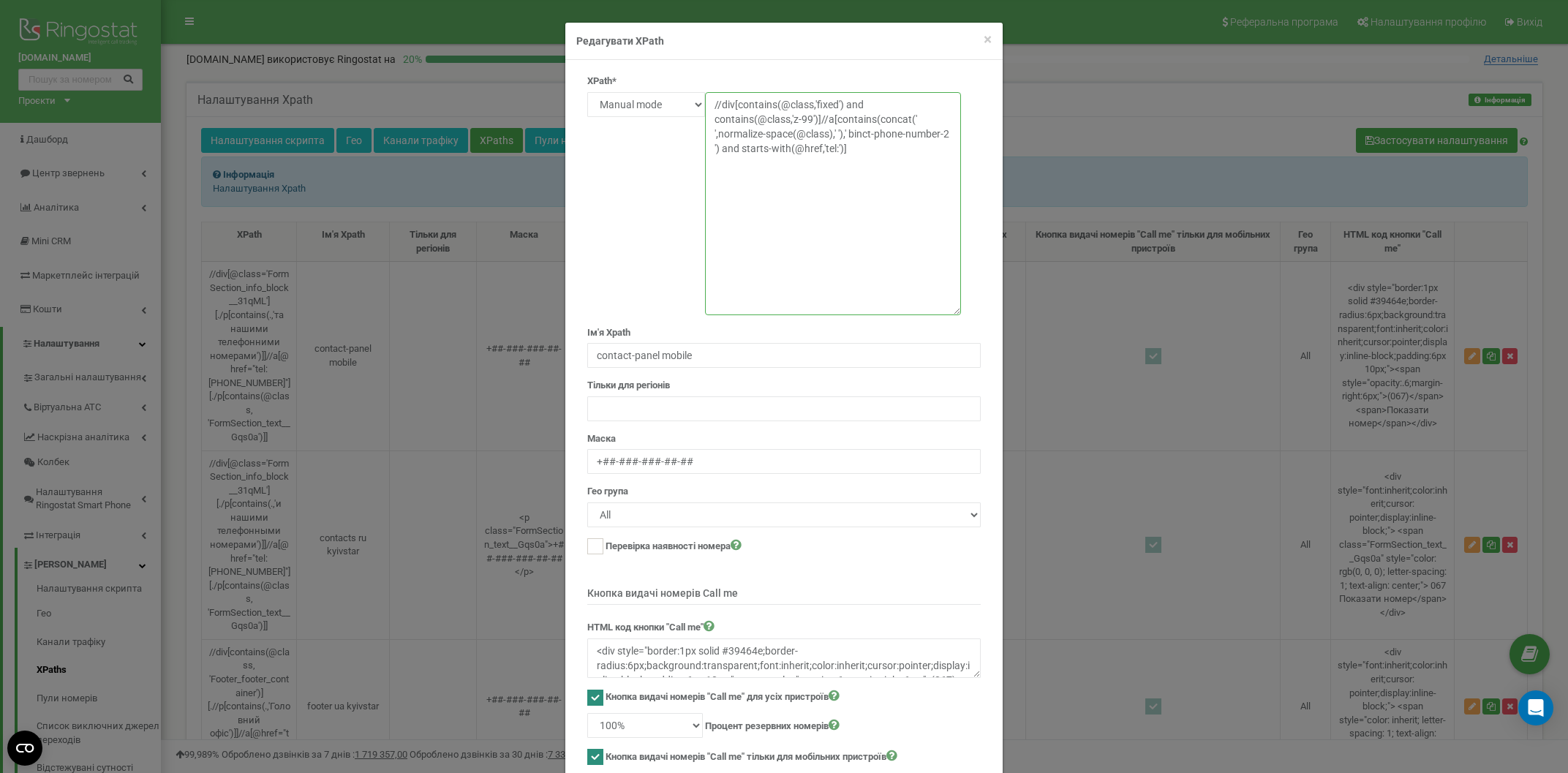
drag, startPoint x: 844, startPoint y: 105, endPoint x: 818, endPoint y: 120, distance: 30.0
click at [818, 120] on textarea "//div[@class='FormSection_info_block__31qML'][./p[contains(.,'та нашими телефон…" at bounding box center [832, 204] width 256 height 223
drag, startPoint x: 719, startPoint y: 135, endPoint x: 841, endPoint y: 133, distance: 122.0
click at [841, 133] on textarea "//div[@class='FormSection_info_block__31qML'][./p[contains(.,'та нашими телефон…" at bounding box center [832, 204] width 256 height 223
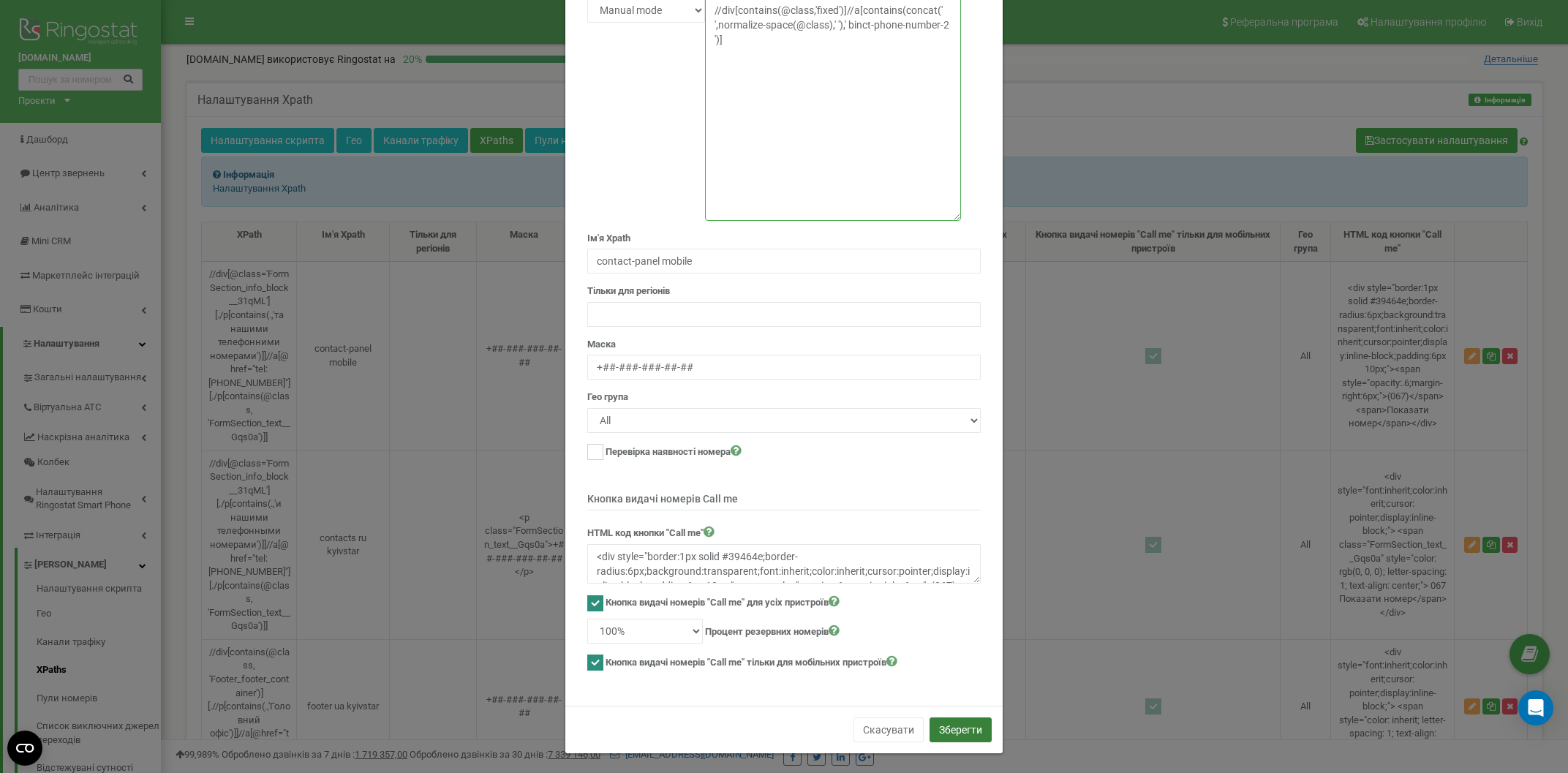
type textarea "//div[contains(@class,'fixed')]//a[contains(concat(' ',normalize-space(@class),…"
click at [949, 728] on button "Зберегти" at bounding box center [960, 730] width 62 height 25
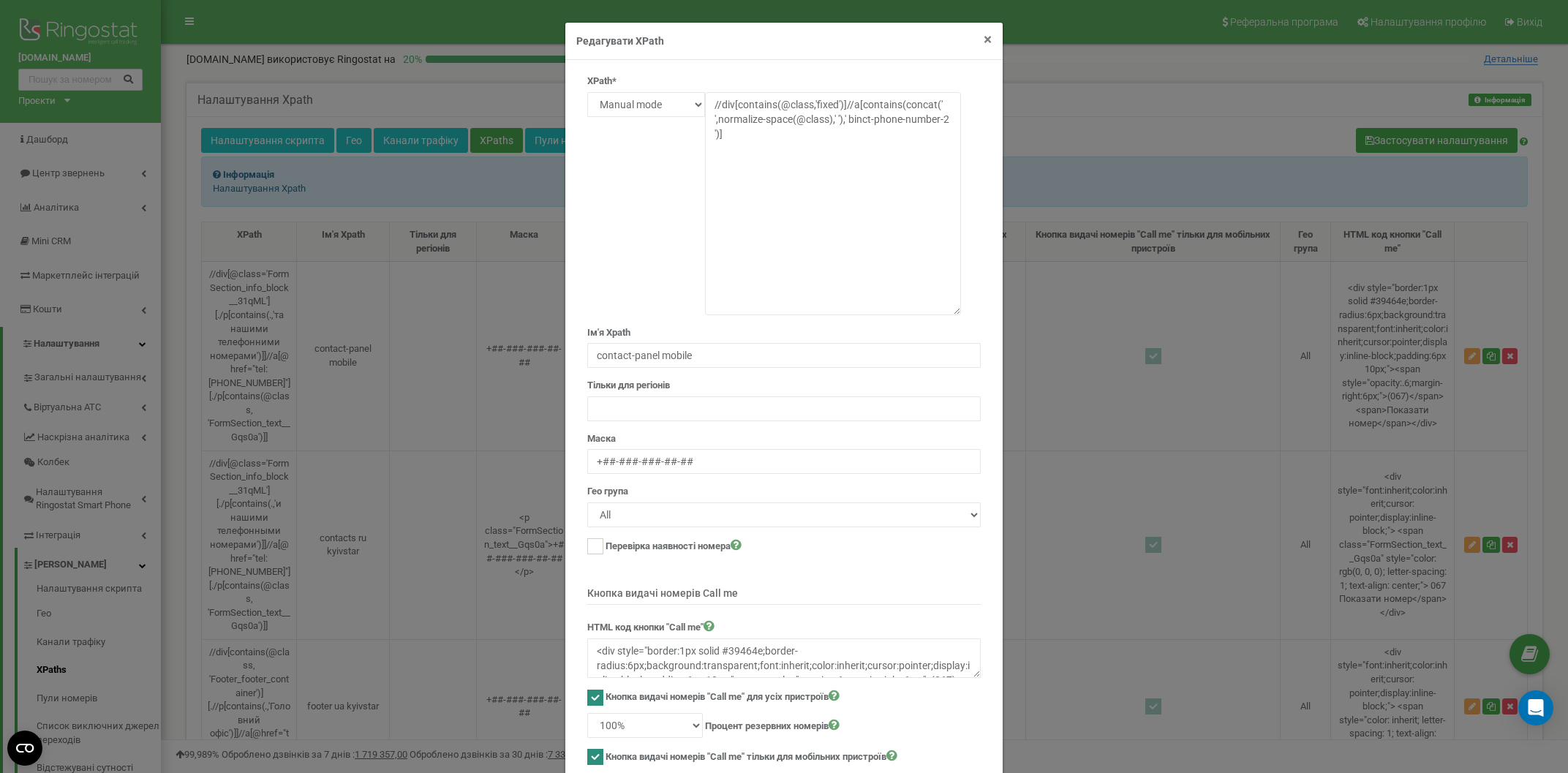
click at [988, 40] on span "×" at bounding box center [988, 40] width 8 height 18
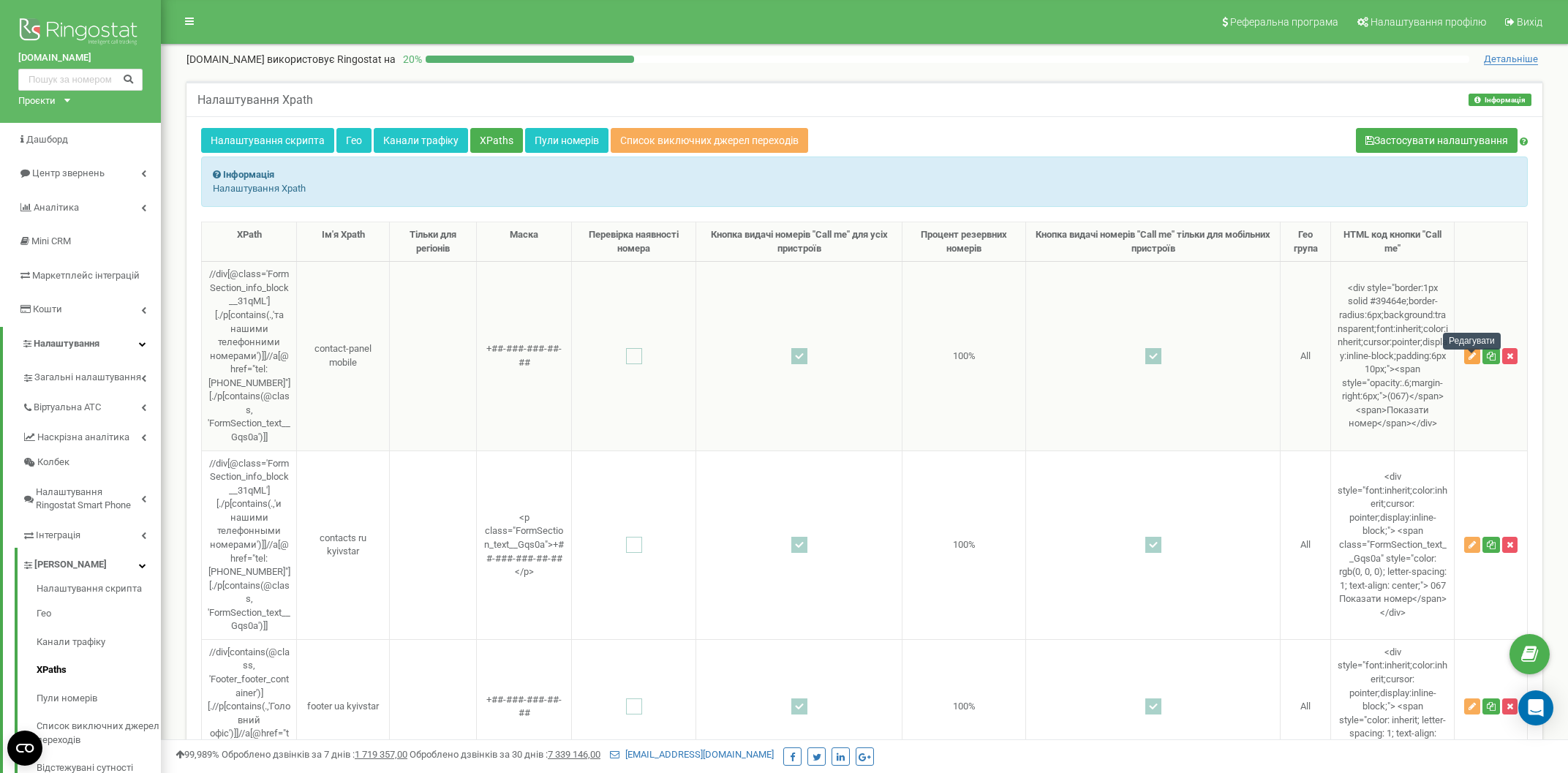
click at [1478, 365] on button "button" at bounding box center [1472, 357] width 16 height 16
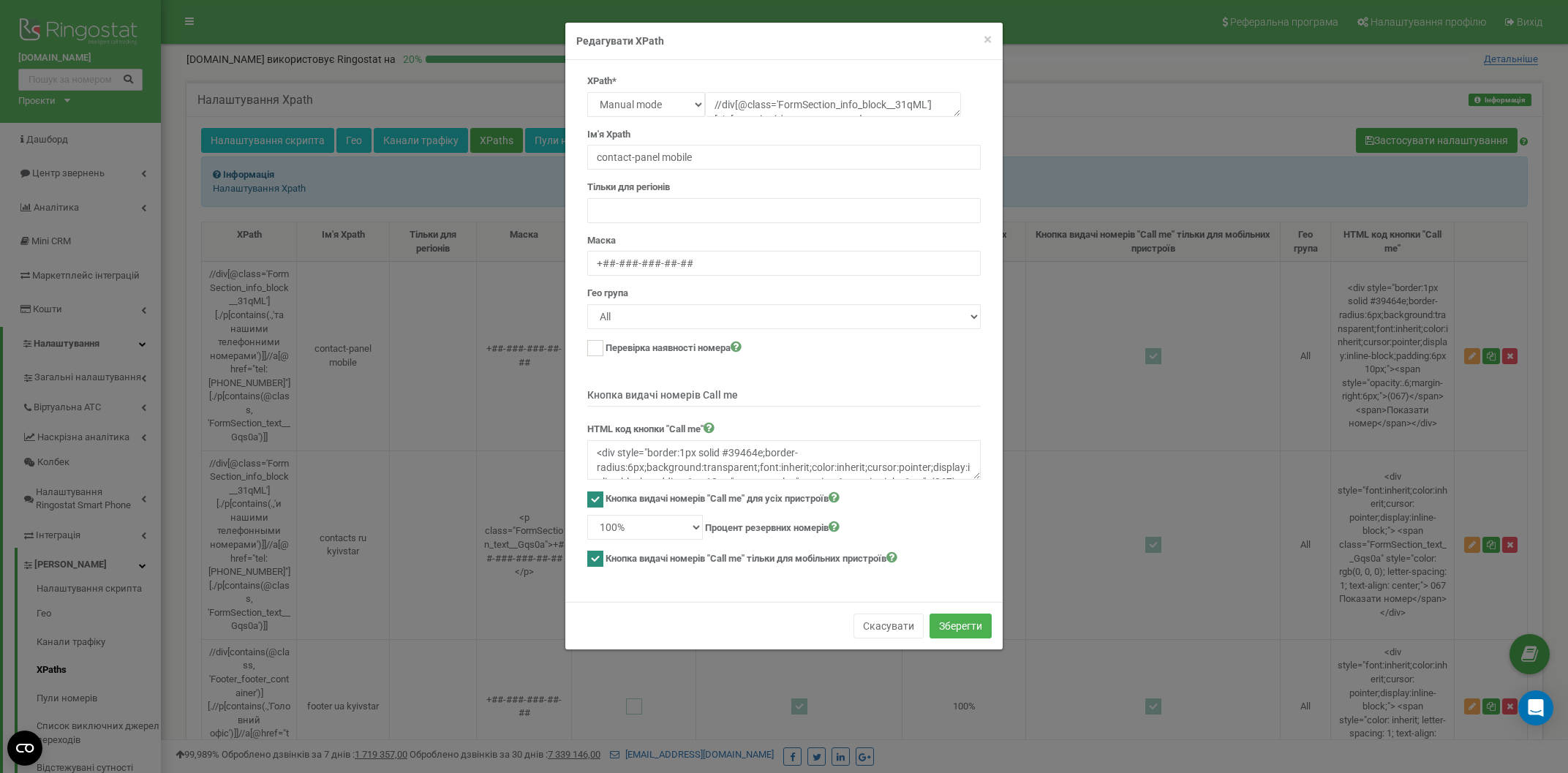
click at [737, 65] on div "XPath* Text Class Id Manual mode //div[@class='FormSection_info_block__31qML'][…" at bounding box center [783, 331] width 437 height 542
click at [588, 92] on select "Text Class Id Manual mode" at bounding box center [647, 104] width 118 height 25
select select "text"
click option "Text" at bounding box center [0, 0] width 0 height 0
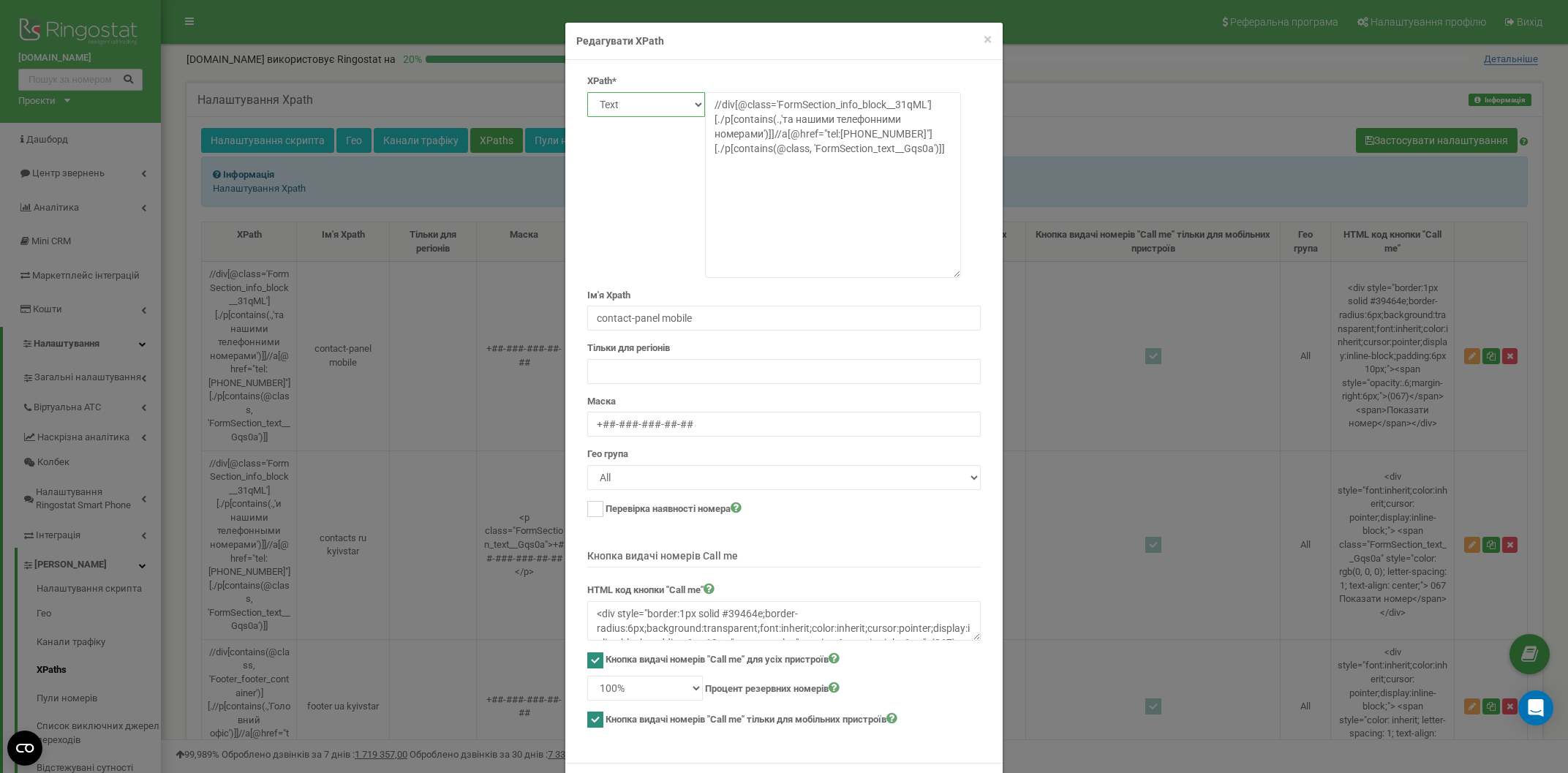
drag, startPoint x: 955, startPoint y: 112, endPoint x: 1010, endPoint y: 272, distance: 169.2
click at [961, 272] on textarea "//div[@class='FormSection_info_block__31qML'][./p[contains(.,'та нашими телефон…" at bounding box center [832, 185] width 256 height 186
click at [588, 92] on select "Text Class Id Manual mode" at bounding box center [647, 104] width 118 height 25
click at [985, 37] on span "×" at bounding box center [988, 40] width 8 height 18
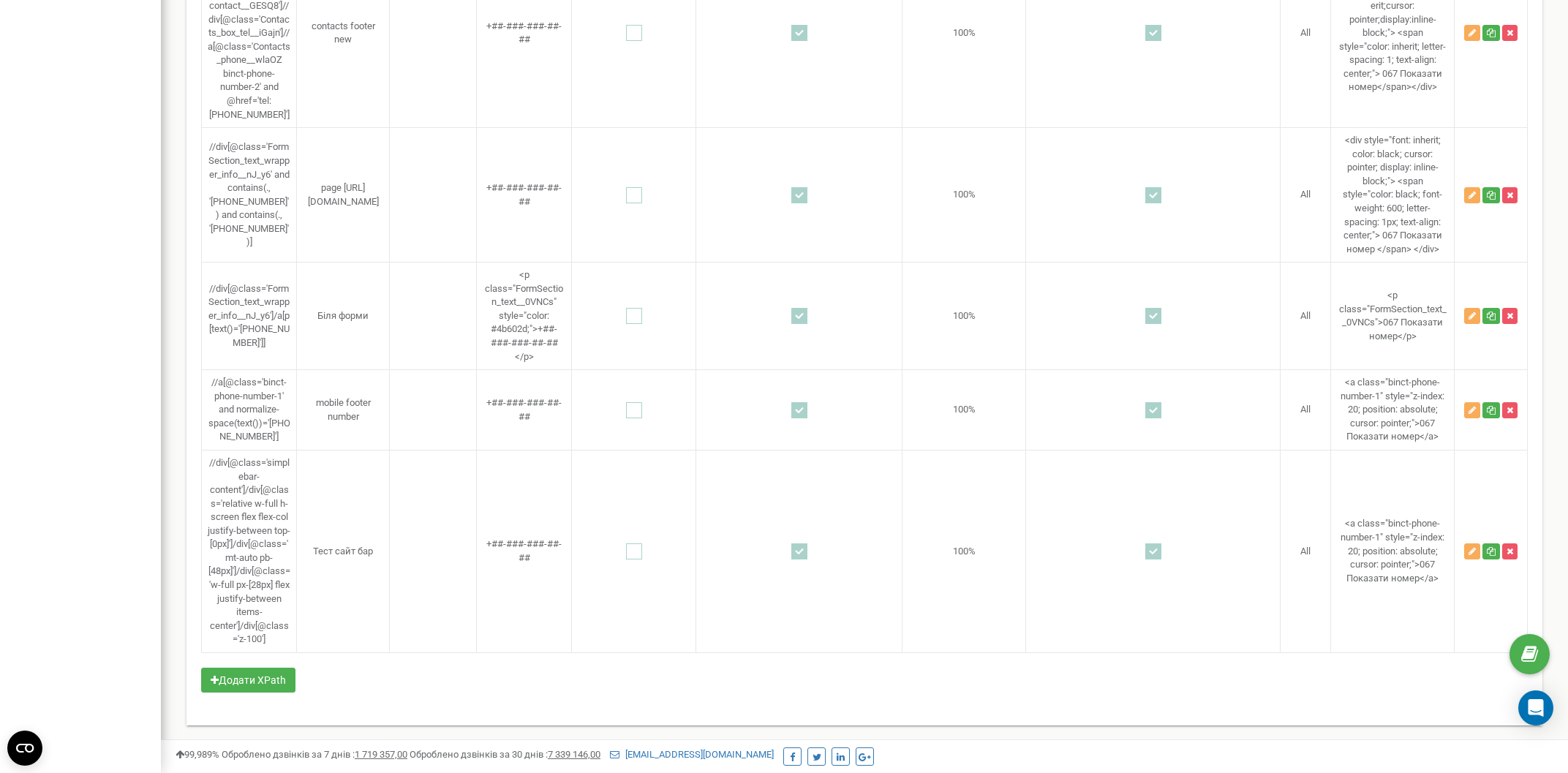
scroll to position [4670, 0]
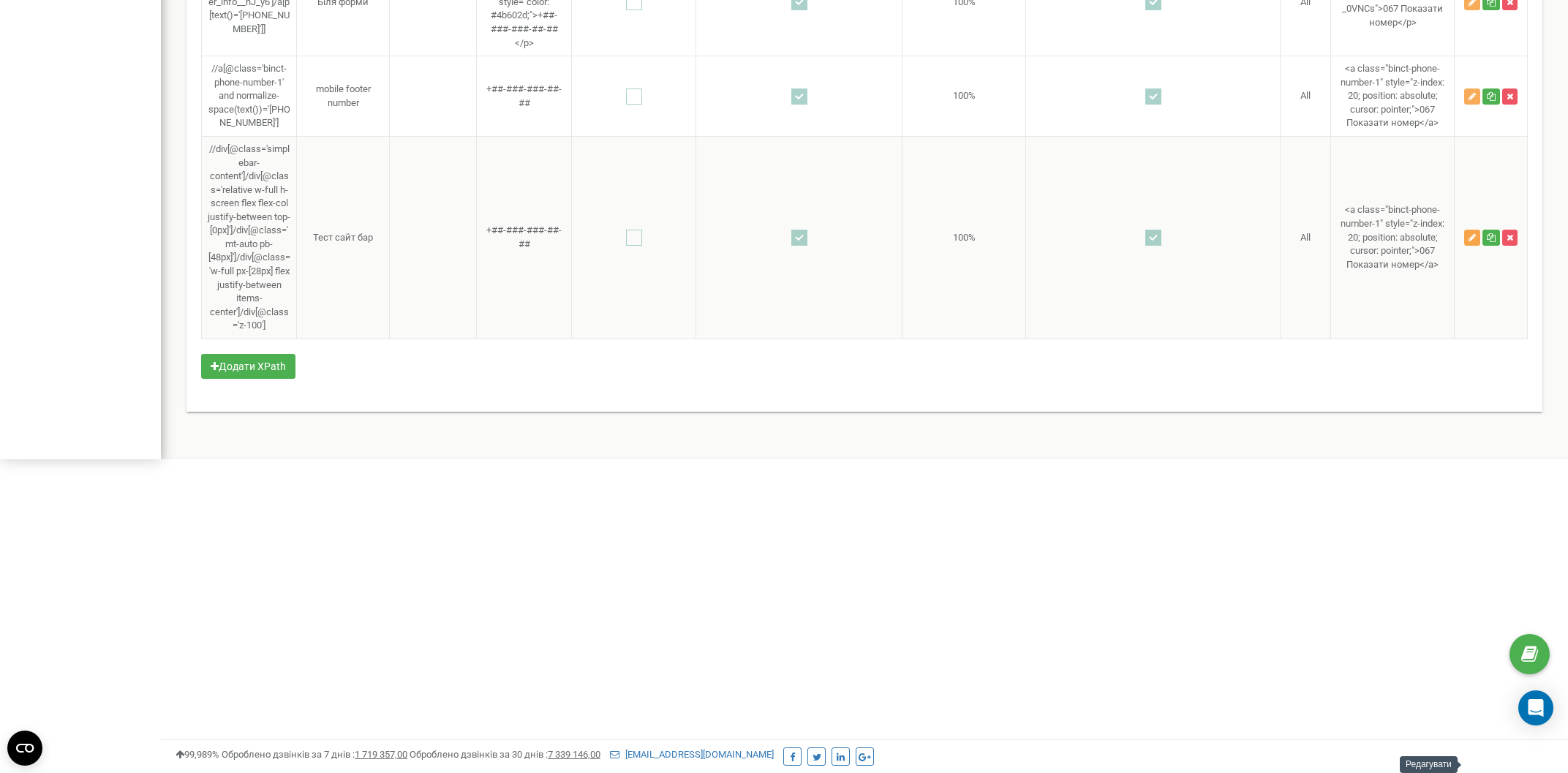
click at [1475, 242] on icon "button" at bounding box center [1472, 238] width 7 height 9
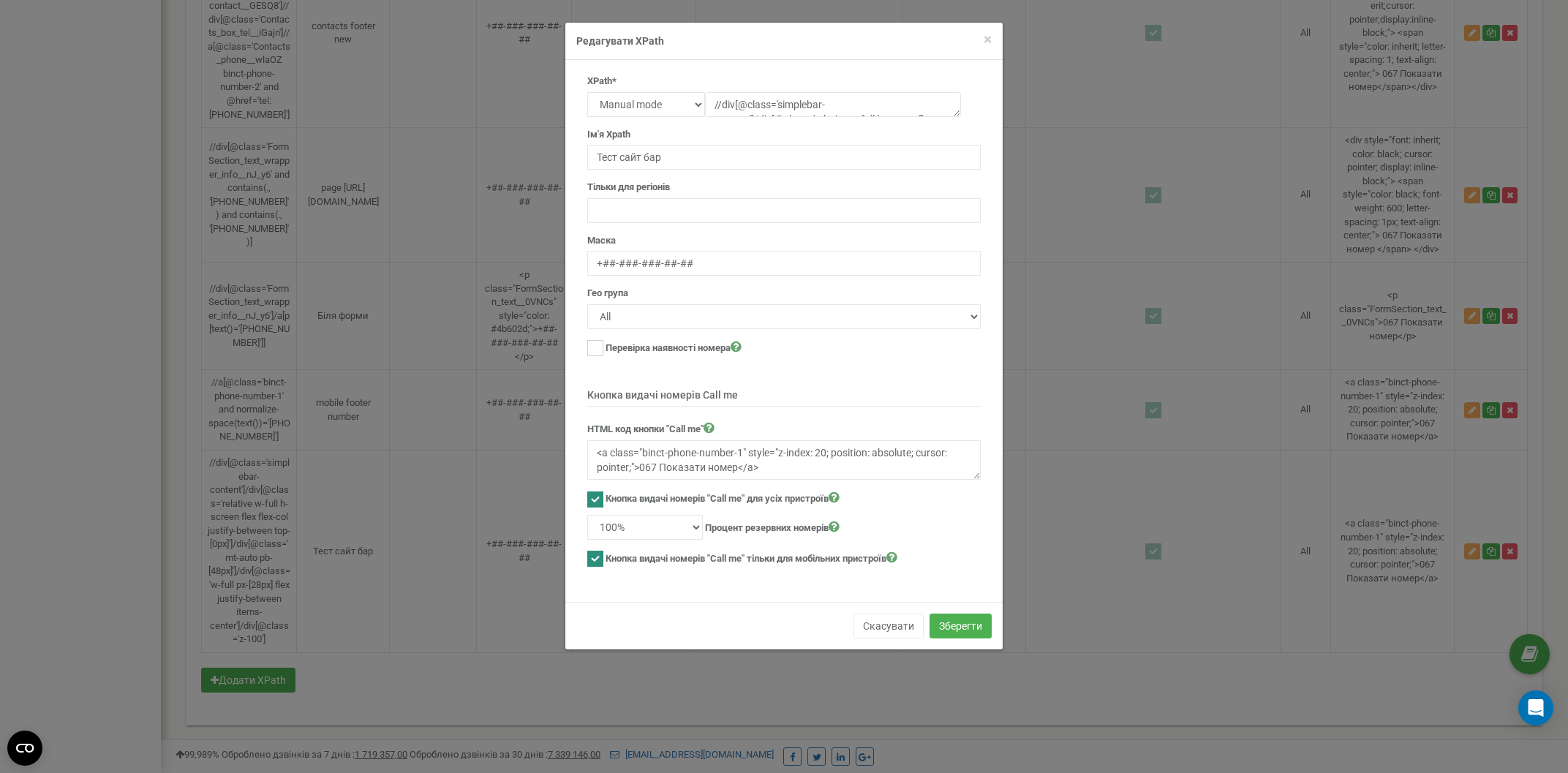
click at [978, 35] on h4 "Редагувати XPath" at bounding box center [784, 41] width 415 height 15
click at [989, 46] on span "×" at bounding box center [988, 40] width 8 height 18
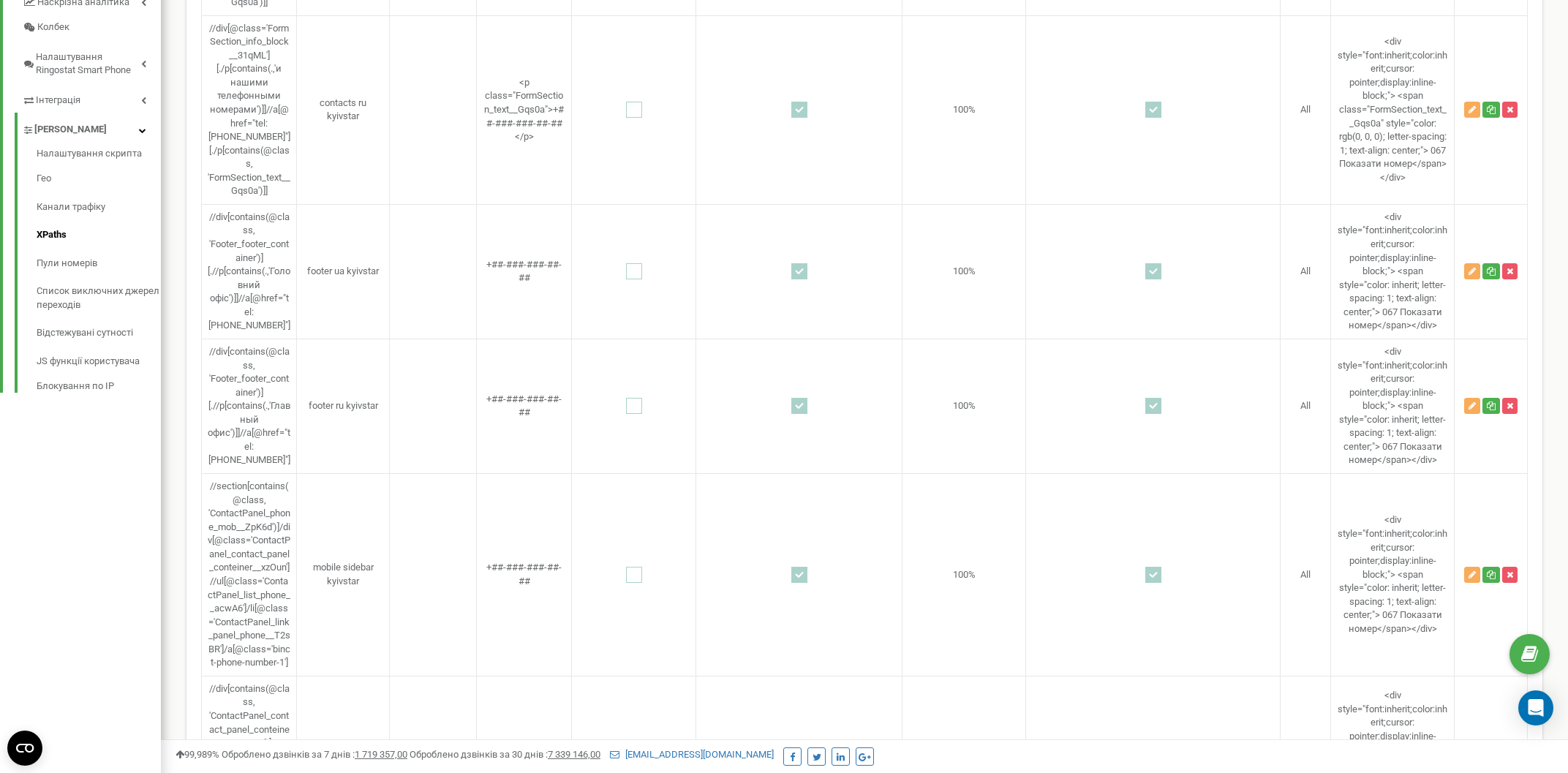
scroll to position [0, 0]
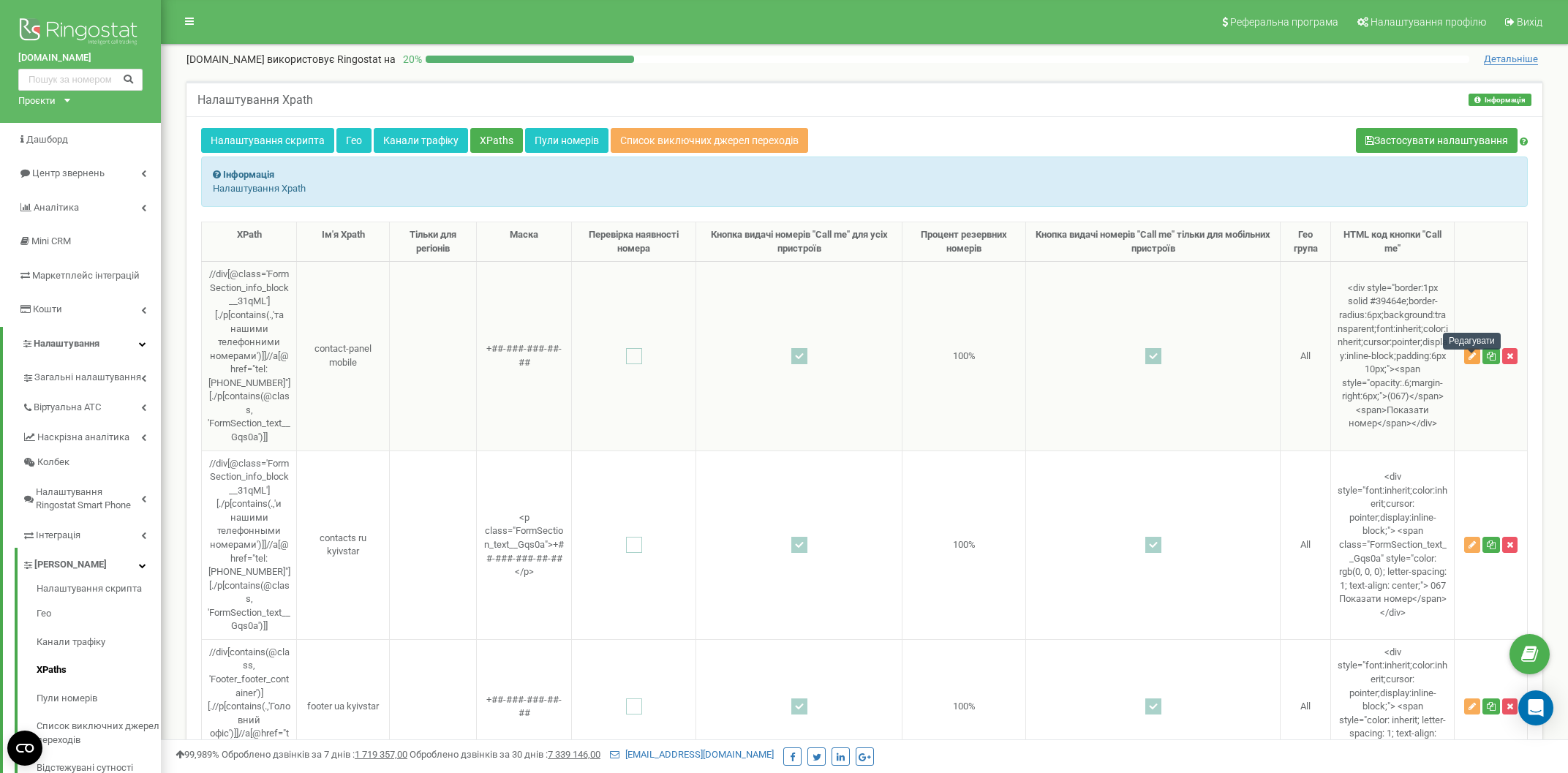
click at [1465, 362] on button "button" at bounding box center [1472, 357] width 16 height 16
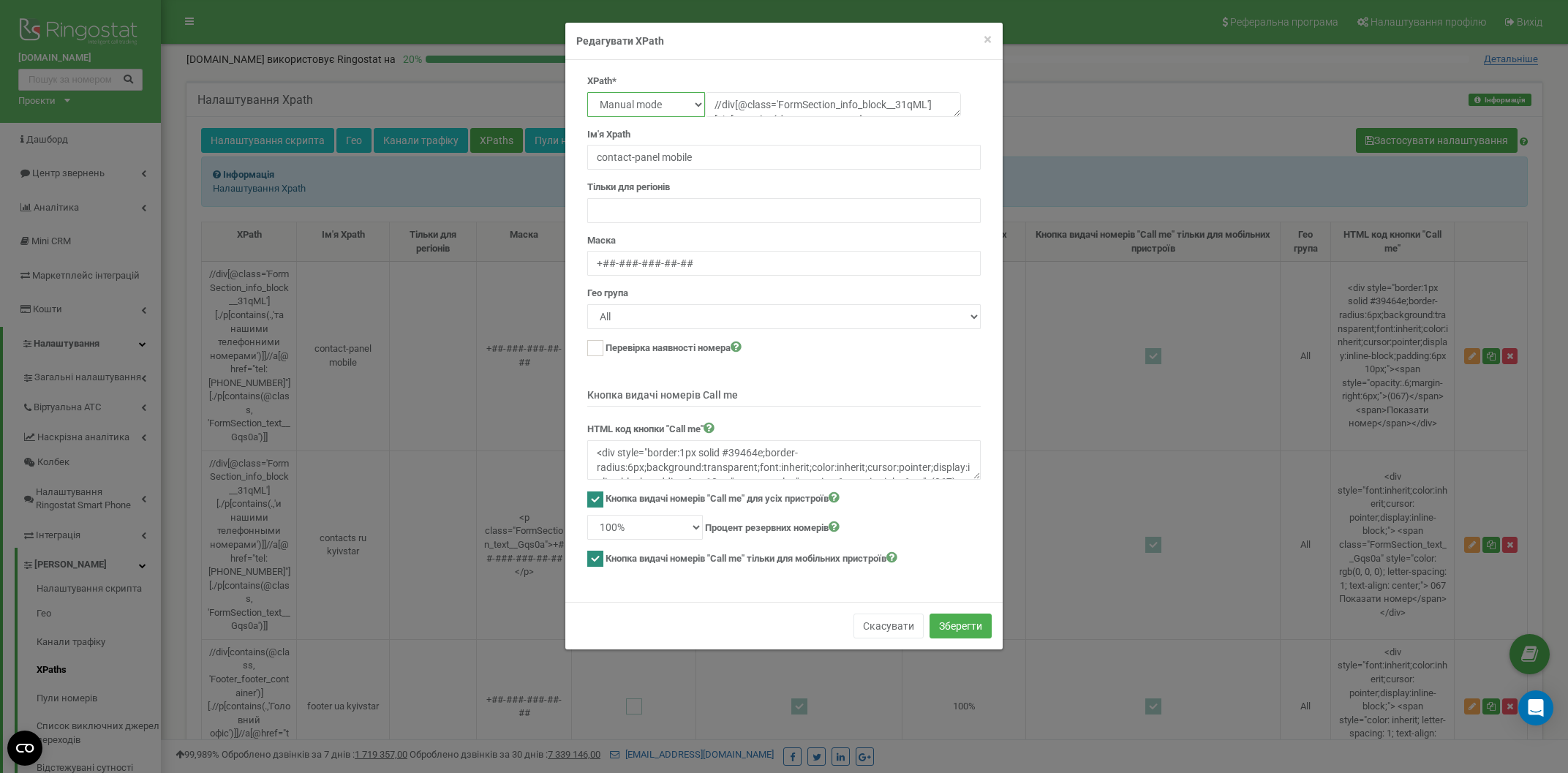
click at [588, 92] on select "Text Class Id Manual mode" at bounding box center [647, 104] width 118 height 25
click at [681, 103] on select "Text Class Id Manual mode" at bounding box center [647, 104] width 118 height 25
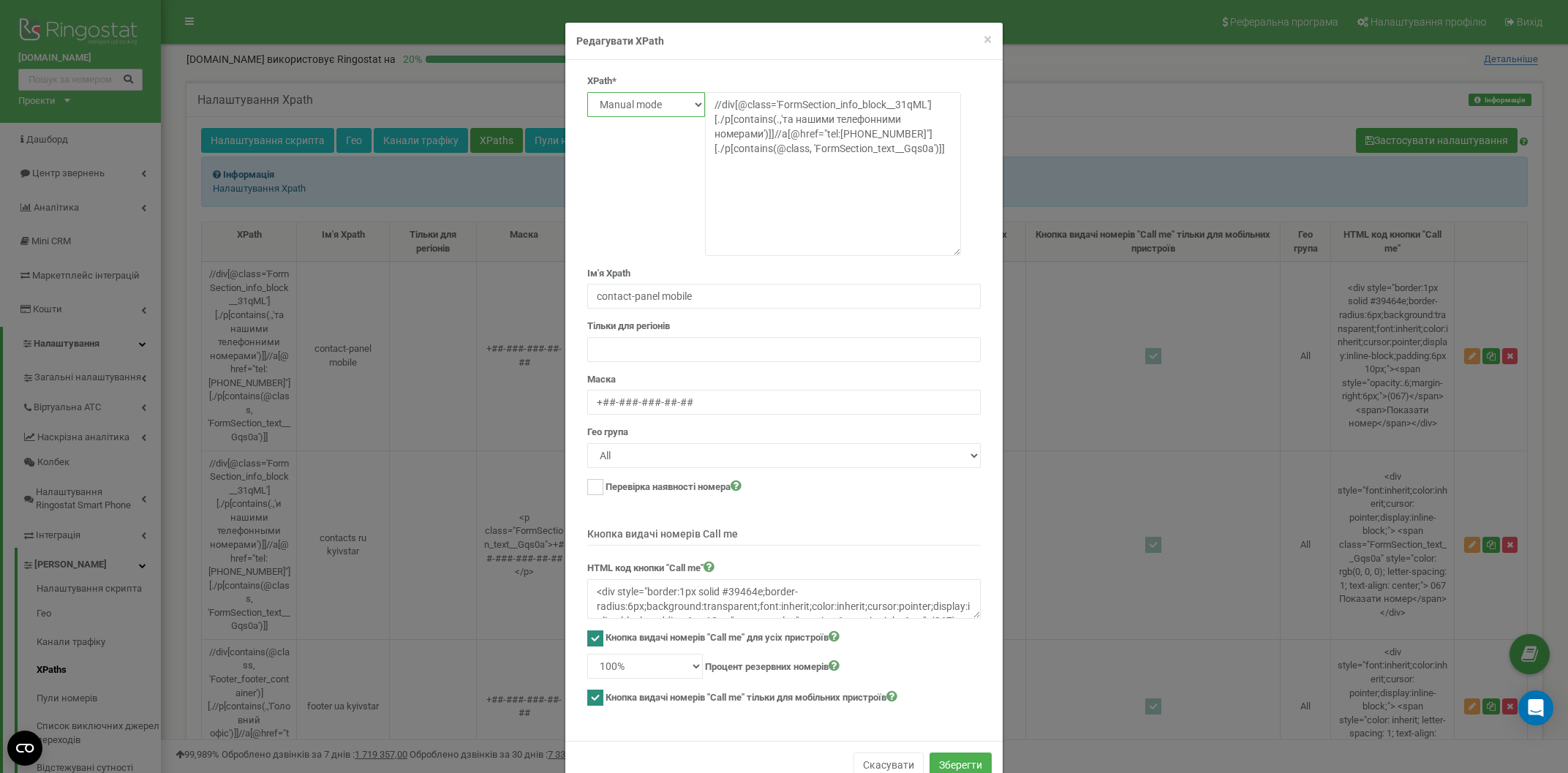
drag, startPoint x: 951, startPoint y: 108, endPoint x: 1007, endPoint y: 247, distance: 149.9
click at [961, 247] on textarea "//div[@class='FormSection_info_block__31qML'][./p[contains(.,'та нашими телефон…" at bounding box center [832, 174] width 256 height 164
click at [988, 41] on span "×" at bounding box center [988, 40] width 8 height 18
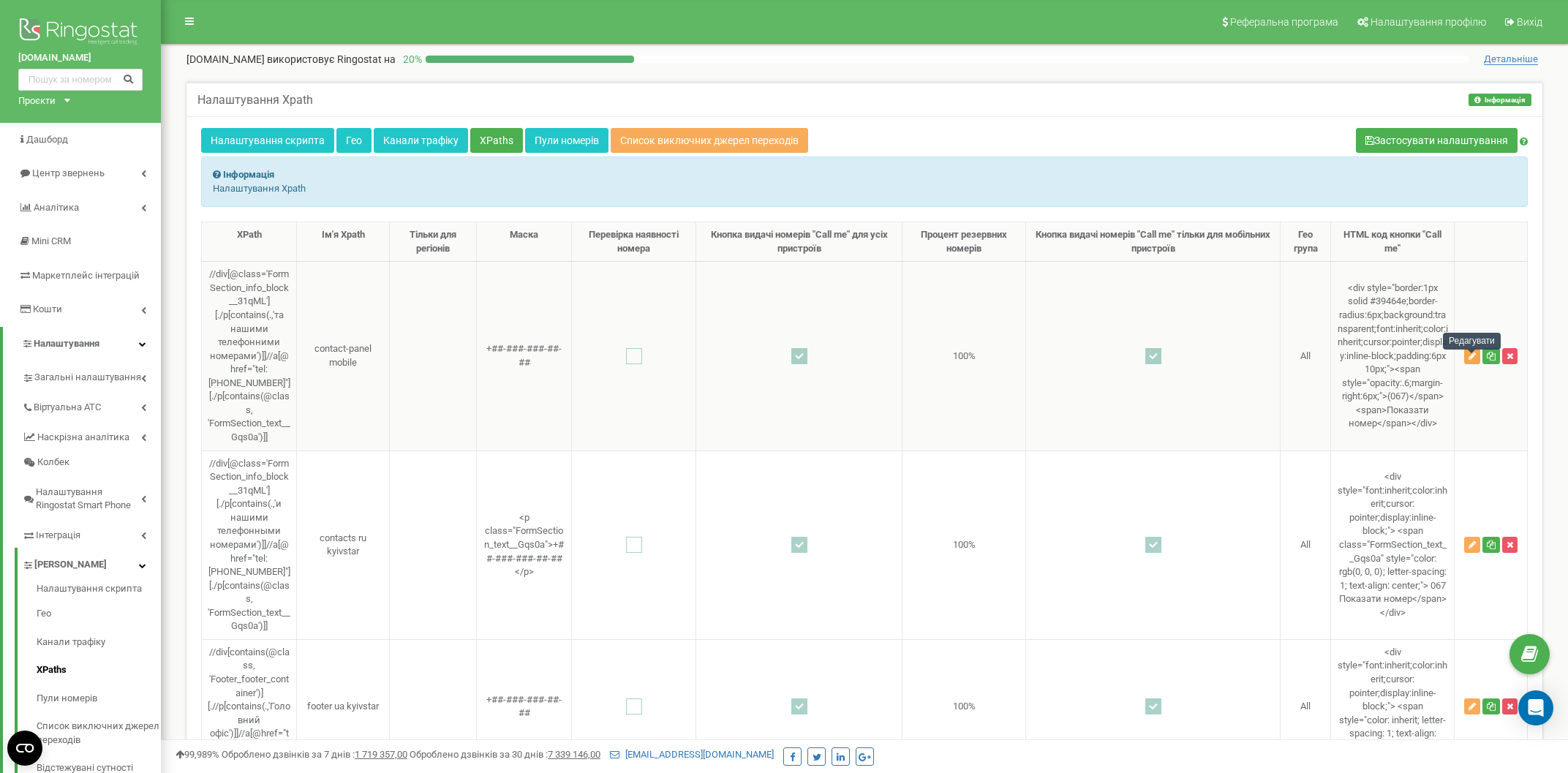
click at [1471, 361] on icon "button" at bounding box center [1472, 356] width 7 height 9
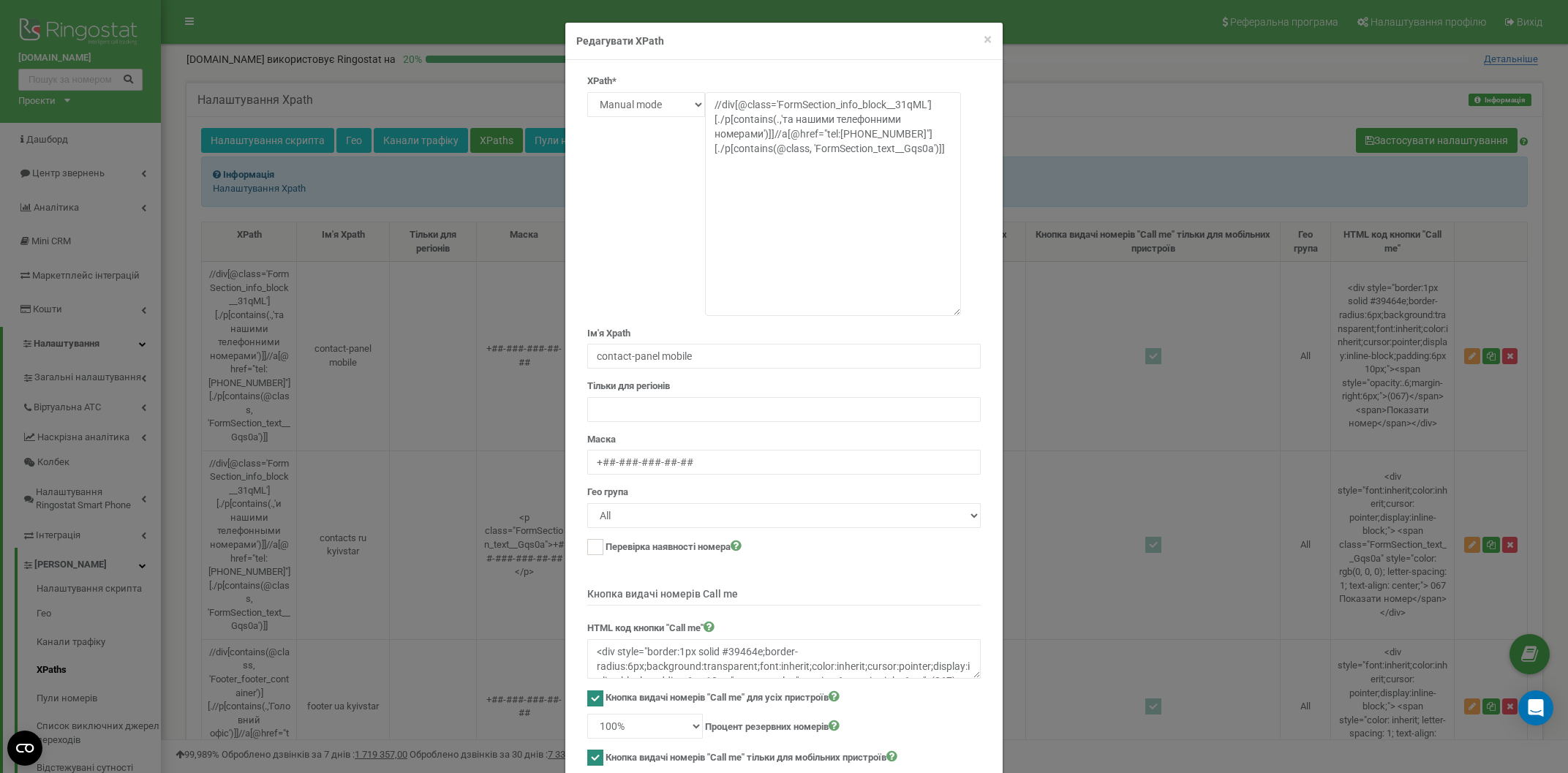
drag, startPoint x: 955, startPoint y: 110, endPoint x: 1003, endPoint y: 309, distance: 204.7
click at [961, 309] on textarea "//div[@class='FormSection_info_block__31qML'][./p[contains(.,'та нашими телефон…" at bounding box center [832, 204] width 256 height 224
click at [845, 207] on textarea "//div[@class='FormSection_info_block__31qML'][./p[contains(.,'та нашими телефон…" at bounding box center [832, 204] width 256 height 224
paste textarea "*[@id="html"]/body/main/div[1]/div[2]/div/ul/div/li[2]/a"
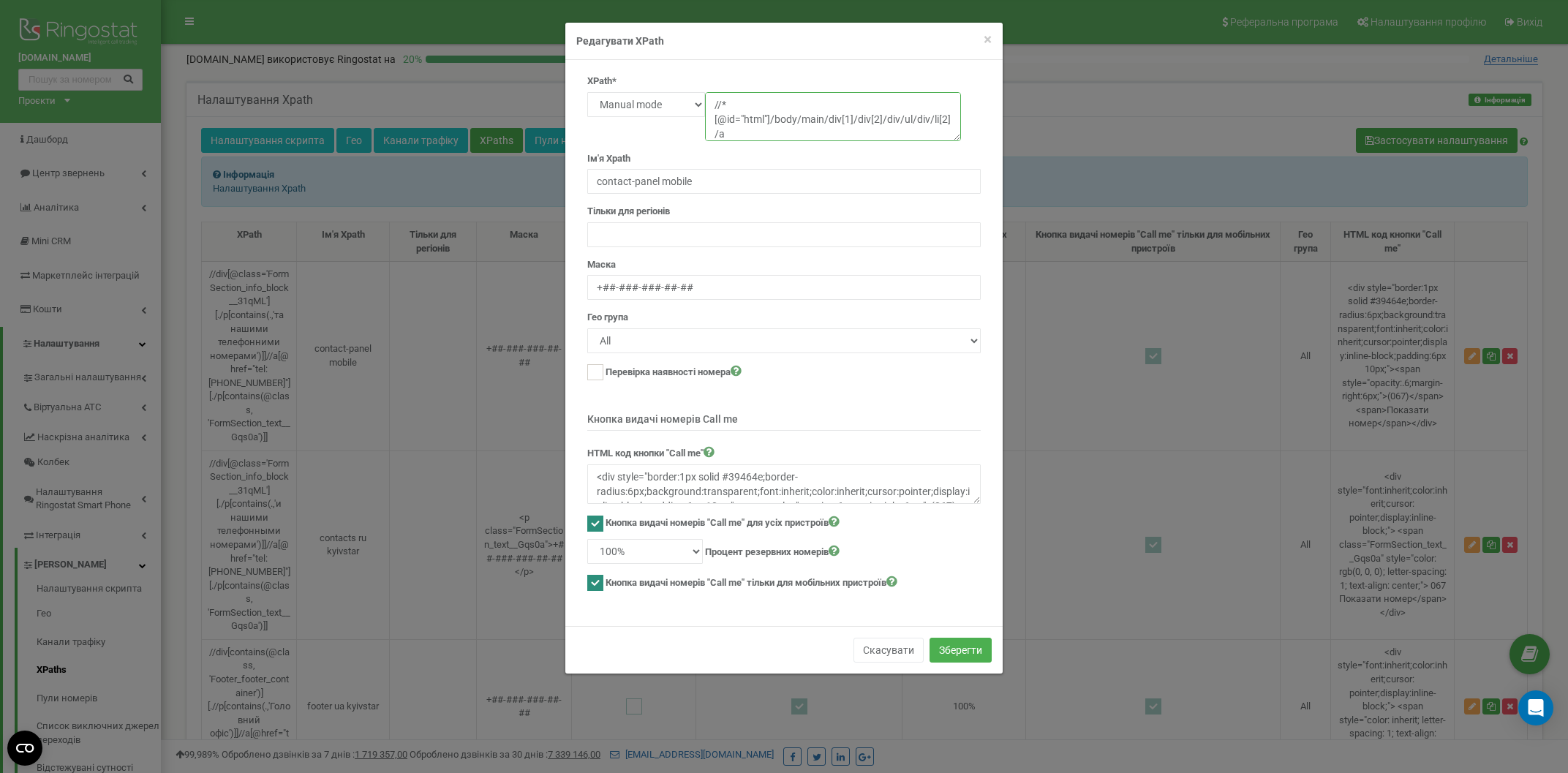
drag, startPoint x: 956, startPoint y: 308, endPoint x: 958, endPoint y: 133, distance: 175.0
click at [958, 133] on textarea "//div[@class='FormSection_info_block__31qML'][./p[contains(.,'та нашими телефон…" at bounding box center [832, 116] width 256 height 49
type textarea "//*[@id="html"]/body/main/div[1]/div[2]/div/ul/div/li[2]/a"
click at [977, 648] on button "Зберегти" at bounding box center [960, 650] width 62 height 25
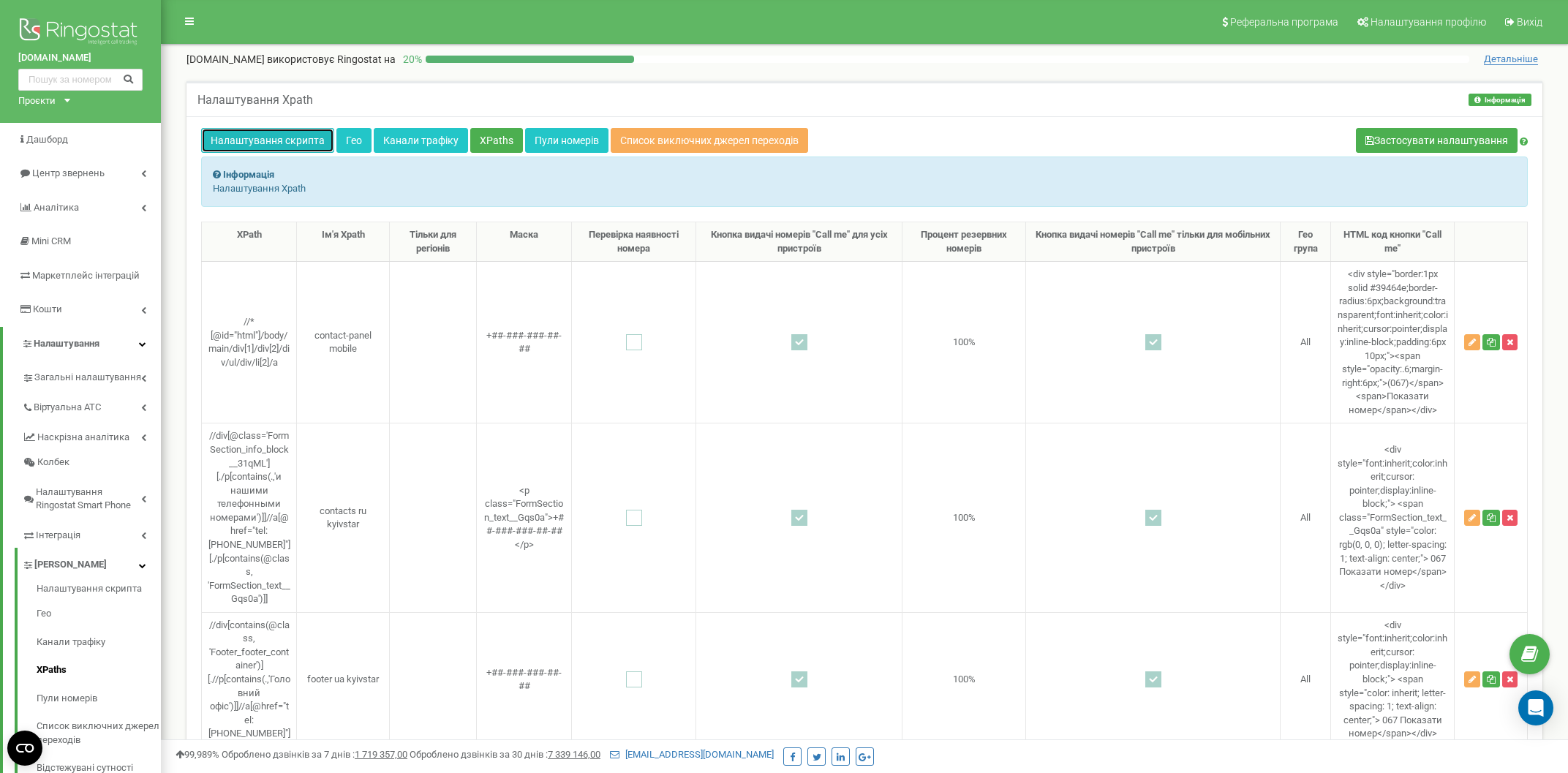
click at [267, 140] on link "Налаштування скрипта" at bounding box center [268, 140] width 133 height 25
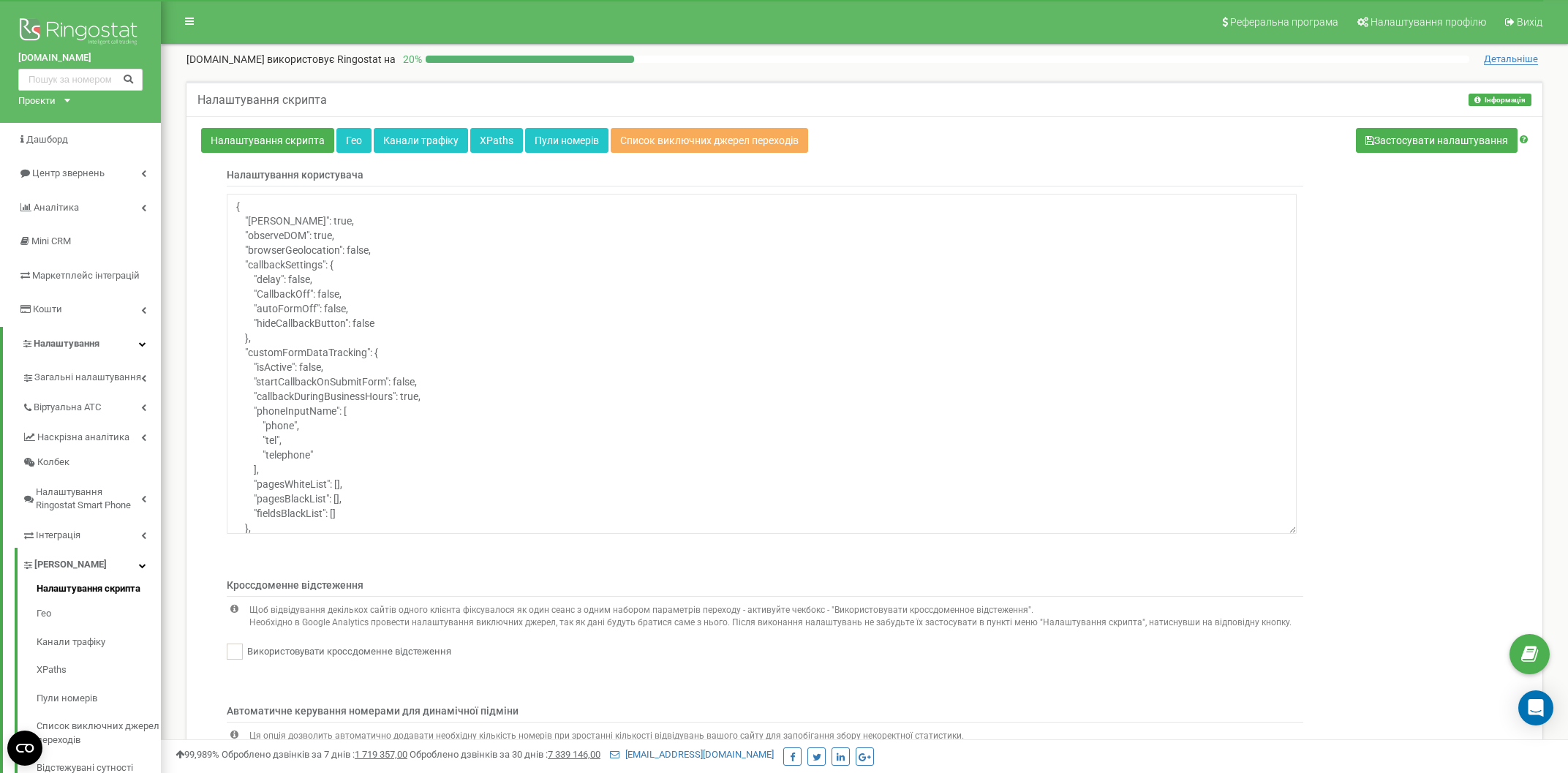
drag, startPoint x: 1292, startPoint y: 340, endPoint x: 1286, endPoint y: 531, distance: 191.1
click at [1286, 531] on textarea "{ "[PERSON_NAME]": true, "observeDOM": true, "browserGeolocation": false, "call…" at bounding box center [761, 364] width 1070 height 340
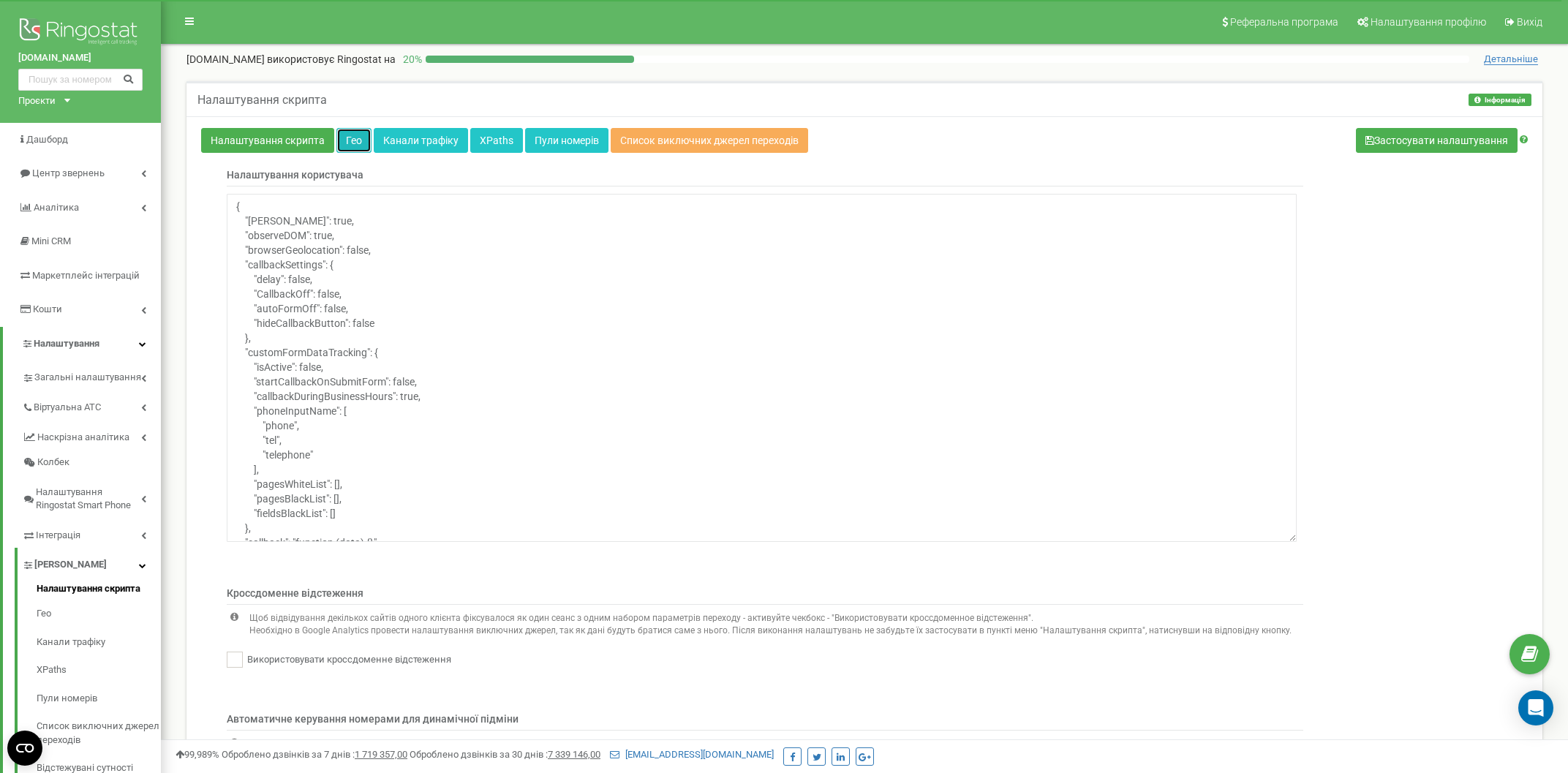
click at [354, 146] on link "Гео" at bounding box center [353, 140] width 35 height 25
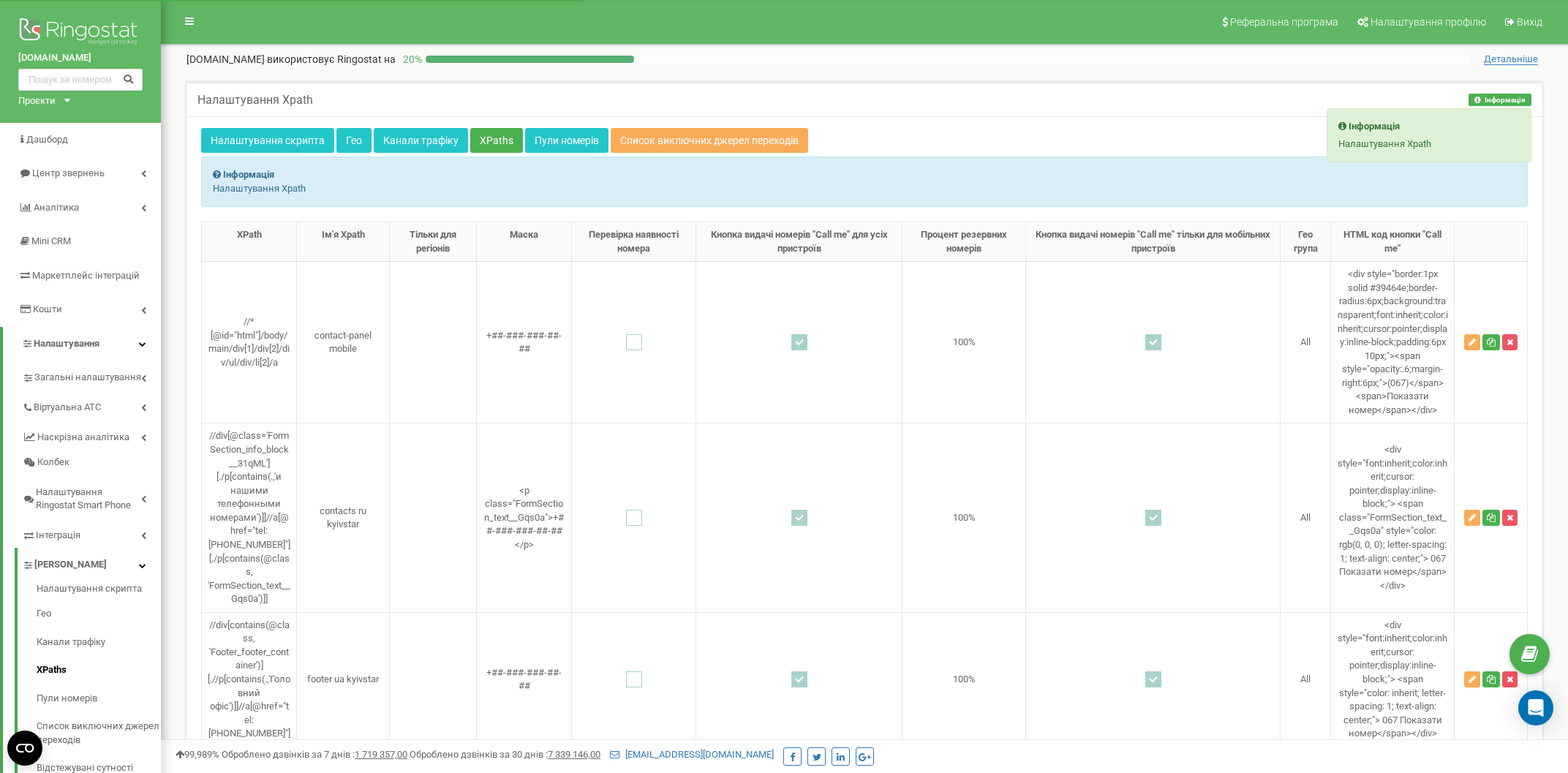
click at [1498, 96] on button "Інформація" at bounding box center [1500, 99] width 63 height 12
click at [1341, 126] on icon at bounding box center [1342, 126] width 8 height 10
click at [1365, 125] on strong "Інформація" at bounding box center [1373, 126] width 51 height 11
click at [1367, 148] on p "Налаштування Xpath" at bounding box center [1429, 144] width 181 height 14
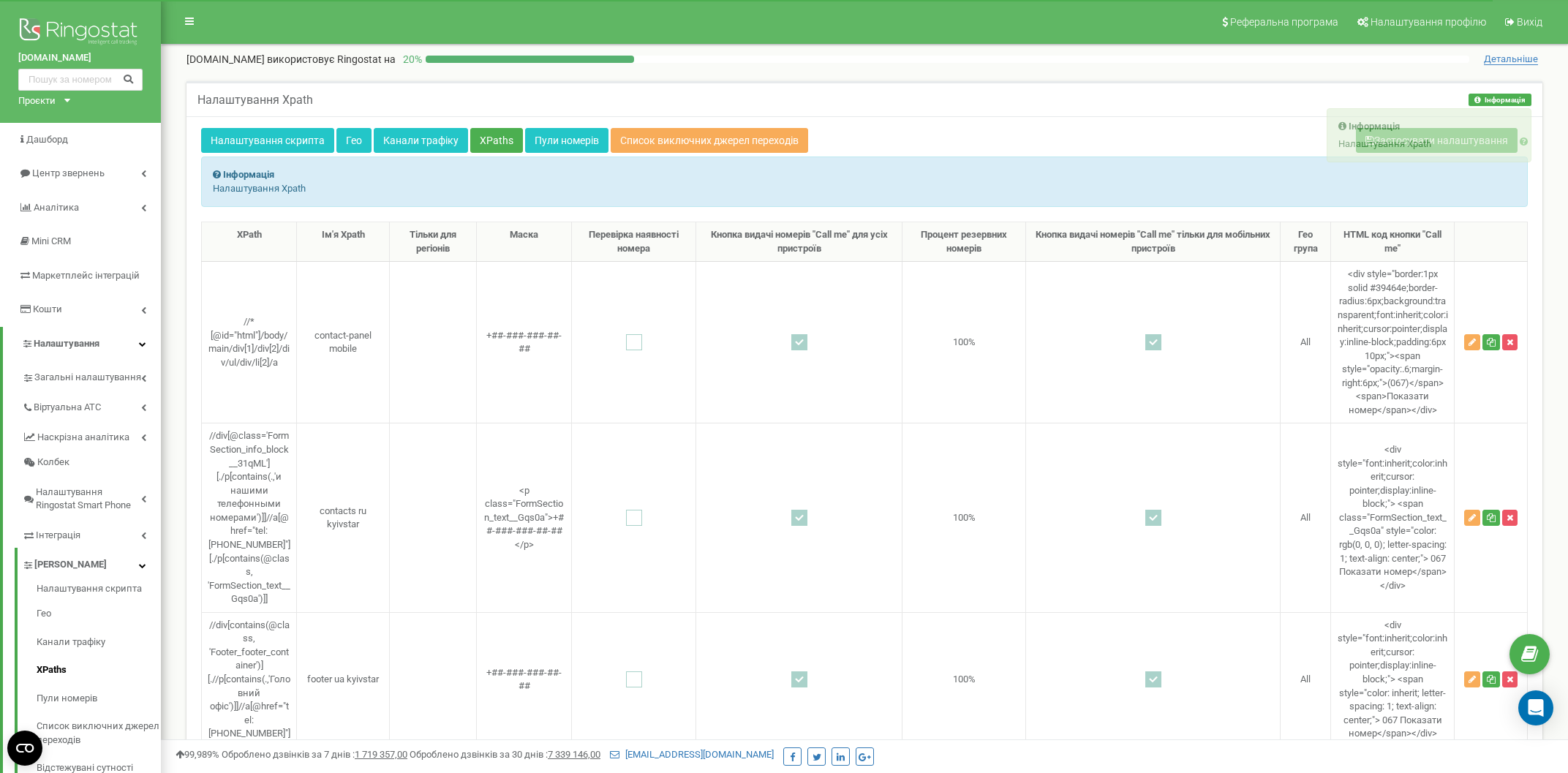
click at [1121, 95] on div "Налаштування Xpath Інформація Інформація Налаштування Xpath" at bounding box center [865, 98] width 1356 height 35
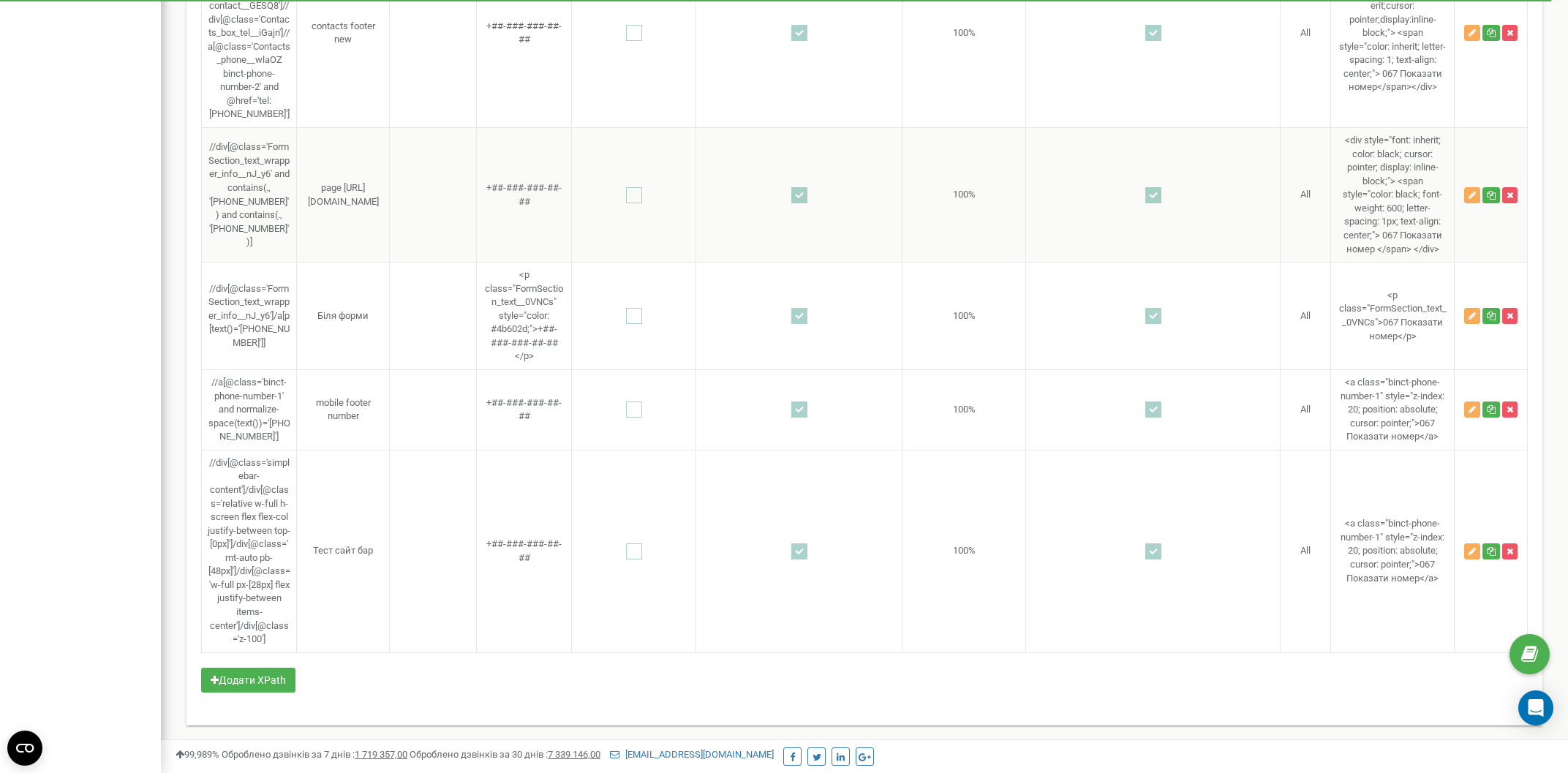
scroll to position [4643, 0]
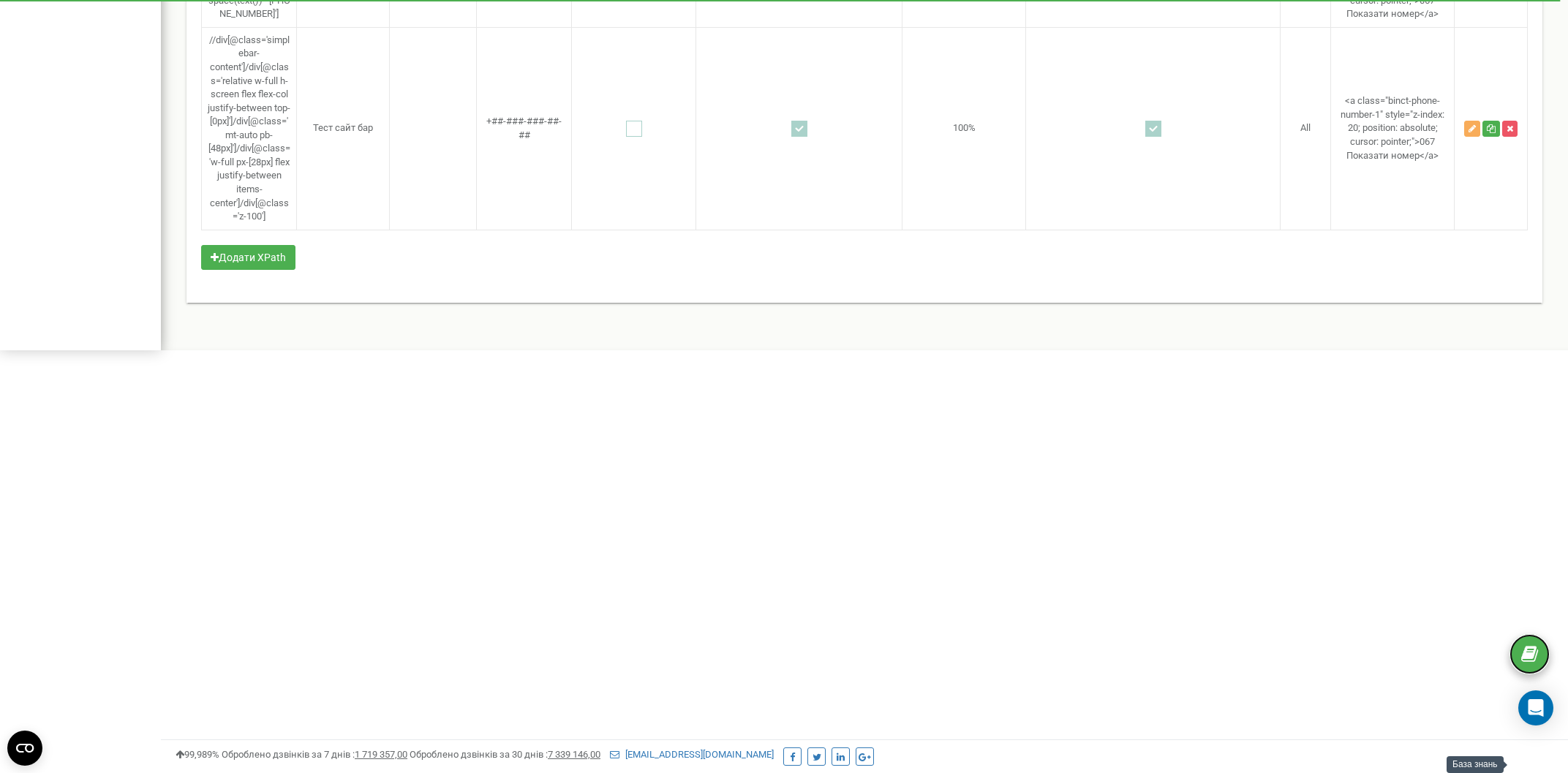
click at [1524, 649] on icon at bounding box center [1529, 654] width 17 height 22
